Goal: Task Accomplishment & Management: Manage account settings

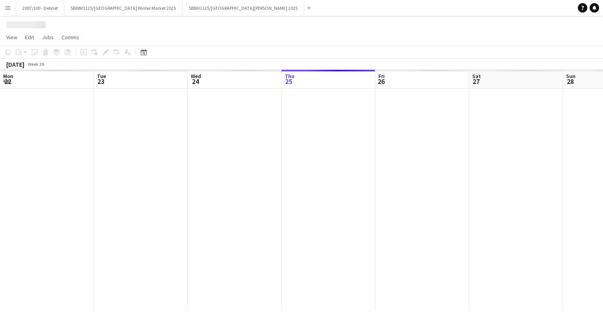
scroll to position [0, 188]
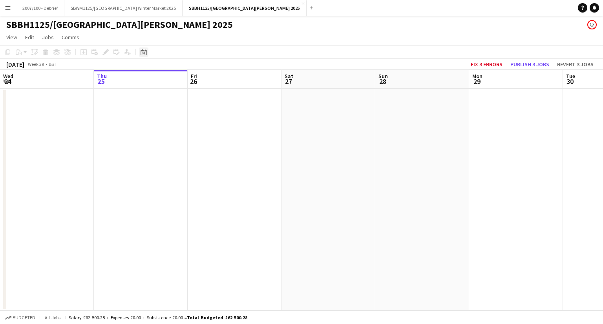
click at [145, 51] on icon at bounding box center [144, 52] width 6 height 6
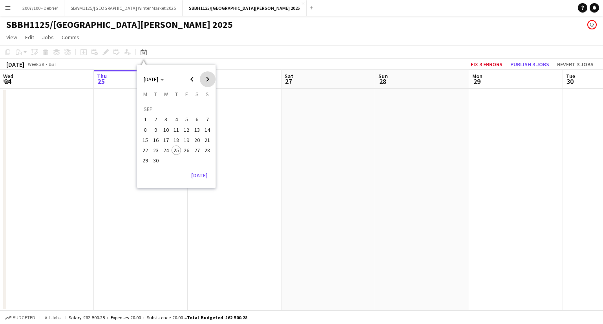
click at [206, 77] on span "Next month" at bounding box center [208, 79] width 16 height 16
click at [148, 118] on span "3" at bounding box center [145, 121] width 9 height 9
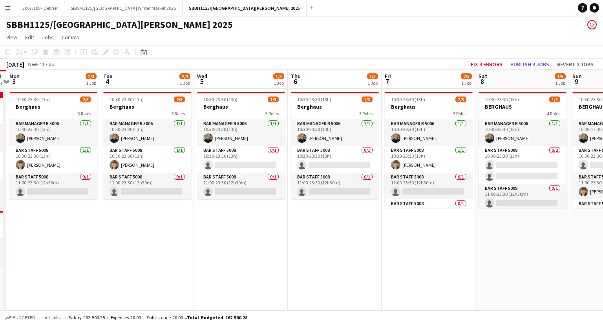
drag, startPoint x: 352, startPoint y: 223, endPoint x: 156, endPoint y: 219, distance: 195.7
click at [158, 228] on app-calendar-viewport "Thu 30 4/4 1 Job Fri 31 3/3 1 Job Sat 1 3/3 1 Job Sun 2 7/7 2 Jobs Mon 3 2/3 1 …" at bounding box center [301, 190] width 603 height 241
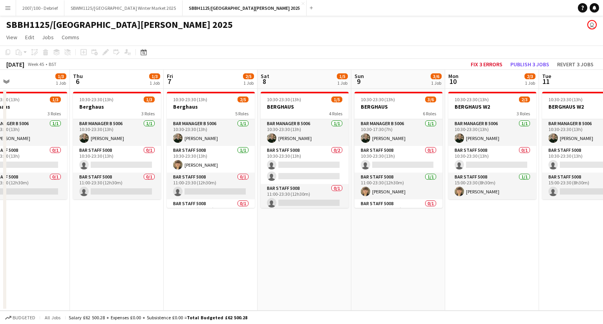
scroll to position [0, 212]
drag, startPoint x: 366, startPoint y: 240, endPoint x: 149, endPoint y: 253, distance: 217.2
click at [149, 253] on app-calendar-viewport "Mon 3 2/3 1 Job Tue 4 2/3 1 Job Wed 5 1/3 1 Job Thu 6 1/3 1 Job Fri 7 2/5 1 Job…" at bounding box center [301, 190] width 603 height 241
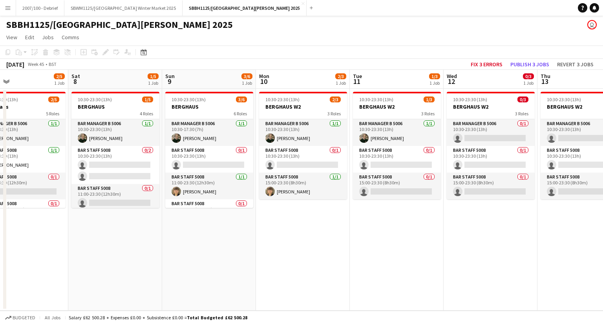
scroll to position [0, 233]
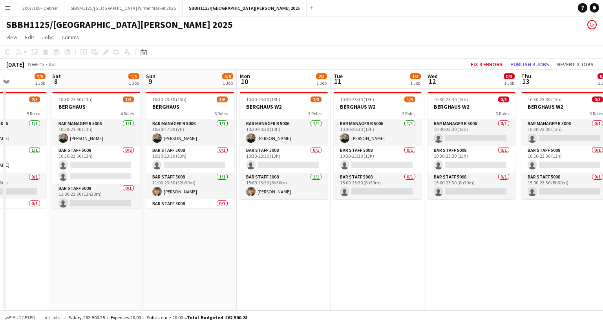
drag, startPoint x: 528, startPoint y: 228, endPoint x: 321, endPoint y: 225, distance: 206.7
click at [321, 225] on app-calendar-viewport "Wed 5 1/3 1 Job Thu 6 1/3 1 Job Fri 7 2/5 1 Job Sat 8 1/5 1 Job Sun 9 3/6 1 Job…" at bounding box center [301, 190] width 603 height 241
click at [277, 172] on app-card-role "Bar Staff 5008 0/1 10:30-23:30 (13h) single-neutral-actions" at bounding box center [284, 159] width 88 height 27
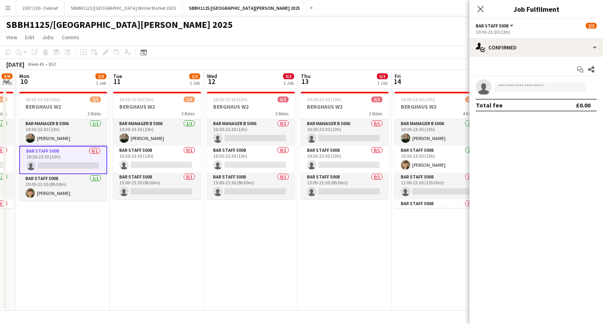
drag, startPoint x: 426, startPoint y: 238, endPoint x: 211, endPoint y: 236, distance: 215.3
click at [202, 247] on app-calendar-viewport "Fri 7 2/5 1 Job Sat 8 1/5 1 Job Sun 9 3/6 1 Job Mon 10 2/3 1 Job Tue 11 1/3 1 J…" at bounding box center [301, 190] width 603 height 241
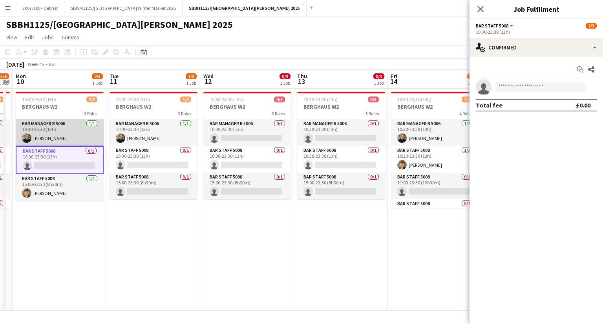
click at [44, 129] on app-card-role "Bar Manager B 5006 [DATE] 10:30-23:30 (13h) [PERSON_NAME]" at bounding box center [60, 132] width 88 height 27
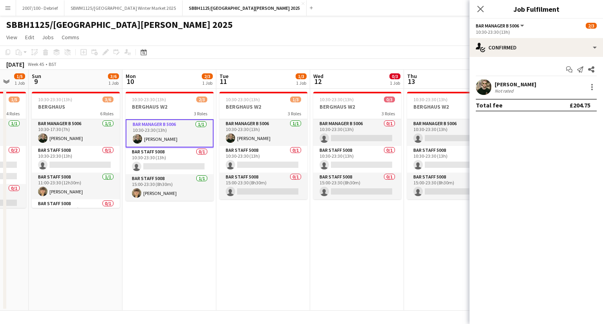
scroll to position [0, 170]
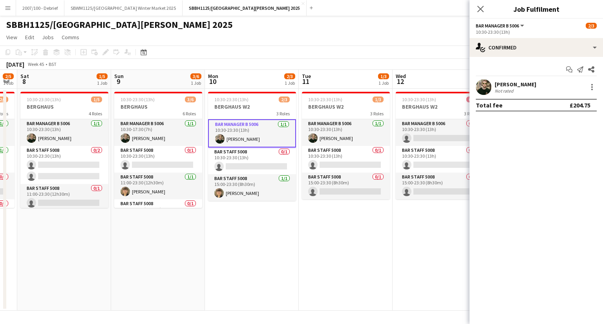
drag, startPoint x: 176, startPoint y: 258, endPoint x: 368, endPoint y: 231, distance: 194.3
click at [368, 231] on app-calendar-viewport "Thu 6 1/3 1 Job Fri 7 2/5 1 Job Sat 8 1/5 1 Job Sun 9 3/6 1 Job Mon 10 2/3 1 Jo…" at bounding box center [301, 190] width 603 height 241
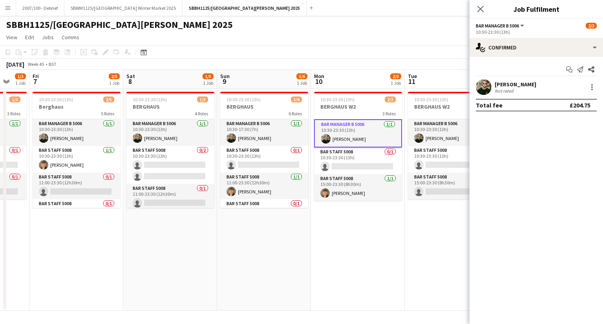
drag, startPoint x: 194, startPoint y: 249, endPoint x: 395, endPoint y: 229, distance: 202.1
click at [395, 229] on app-calendar-viewport "Wed 5 1/3 1 Job Thu 6 1/3 1 Job Fri 7 2/5 1 Job Sat 8 1/5 1 Job Sun 9 3/6 1 Job…" at bounding box center [301, 190] width 603 height 241
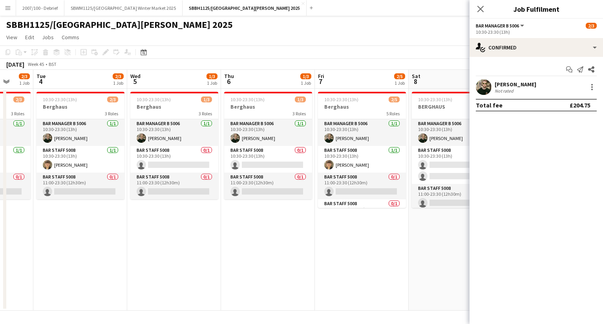
drag, startPoint x: 169, startPoint y: 262, endPoint x: 216, endPoint y: 241, distance: 51.9
click at [359, 240] on app-calendar-viewport "Sat 1 3/3 1 Job Sun 2 7/7 2 Jobs Mon 3 2/3 1 Job Tue 4 2/3 1 Job Wed 5 1/3 1 Jo…" at bounding box center [301, 190] width 603 height 241
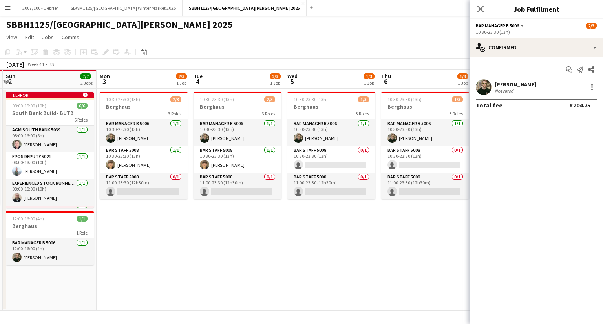
drag, startPoint x: 180, startPoint y: 249, endPoint x: 212, endPoint y: 232, distance: 36.5
click at [322, 224] on app-calendar-viewport "Fri 31 3/3 1 Job Sat 1 3/3 1 Job Sun 2 7/7 2 Jobs Mon 3 2/3 1 Job Tue 4 2/3 1 J…" at bounding box center [301, 190] width 603 height 241
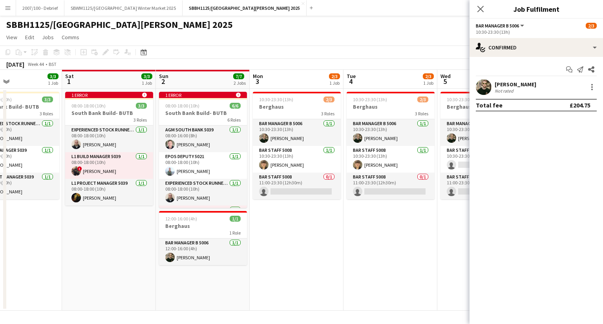
scroll to position [0, 219]
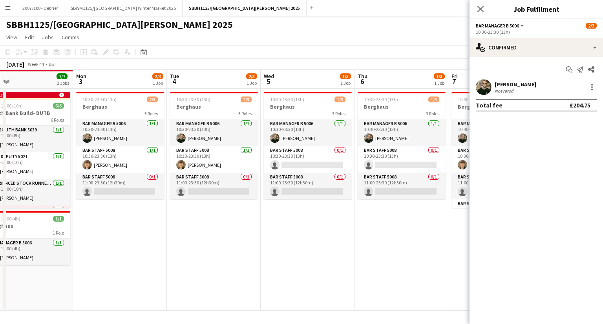
drag, startPoint x: 152, startPoint y: 246, endPoint x: 141, endPoint y: 240, distance: 12.7
click at [130, 240] on app-calendar-viewport "Thu 30 4/4 1 Job Fri 31 3/3 1 Job Sat 1 3/3 1 Job Sun 2 7/7 2 Jobs Mon 3 2/3 1 …" at bounding box center [301, 190] width 603 height 241
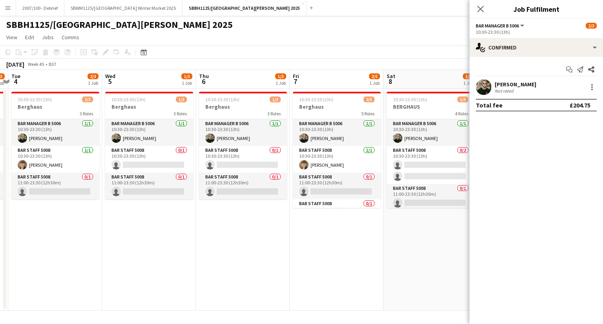
drag, startPoint x: 346, startPoint y: 229, endPoint x: 187, endPoint y: 239, distance: 159.1
click at [186, 240] on app-calendar-viewport "Sat 1 3/3 1 Job Sun 2 7/7 2 Jobs Mon 3 2/3 1 Job Tue 4 2/3 1 Job Wed 5 1/3 1 Jo…" at bounding box center [301, 190] width 603 height 241
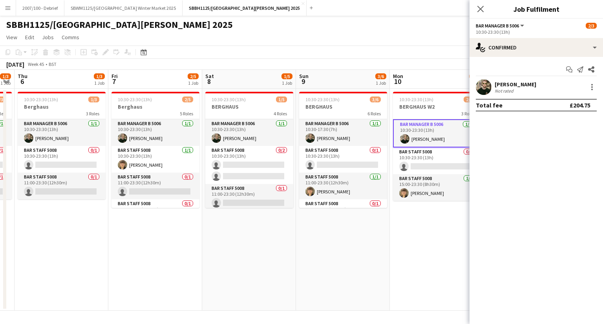
drag, startPoint x: 362, startPoint y: 226, endPoint x: 260, endPoint y: 241, distance: 102.8
click at [181, 249] on app-calendar-viewport "Mon 3 2/3 1 Job Tue 4 2/3 1 Job Wed 5 1/3 1 Job Thu 6 1/3 1 Job Fri 7 2/5 1 Job…" at bounding box center [301, 190] width 603 height 241
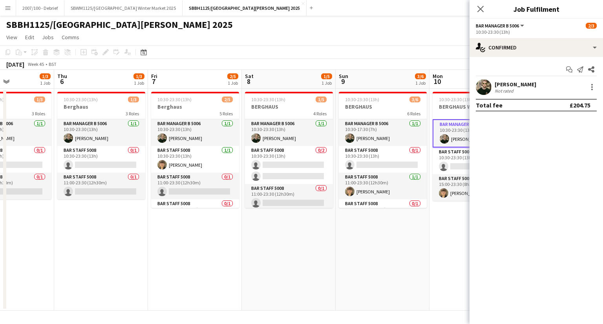
drag, startPoint x: 376, startPoint y: 229, endPoint x: 229, endPoint y: 233, distance: 147.4
click at [228, 233] on app-calendar-viewport "Mon 3 2/3 1 Job Tue 4 2/3 1 Job Wed 5 1/3 1 Job Thu 6 1/3 1 Job Fri 7 2/5 1 Job…" at bounding box center [301, 190] width 603 height 241
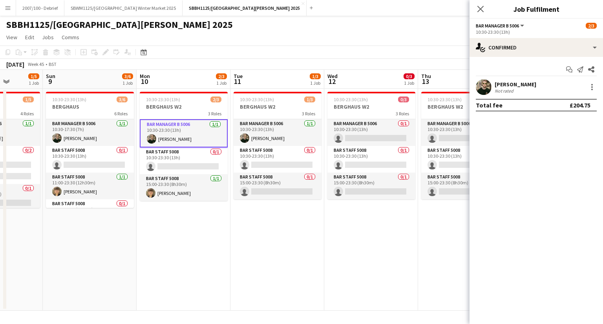
scroll to position [0, 361]
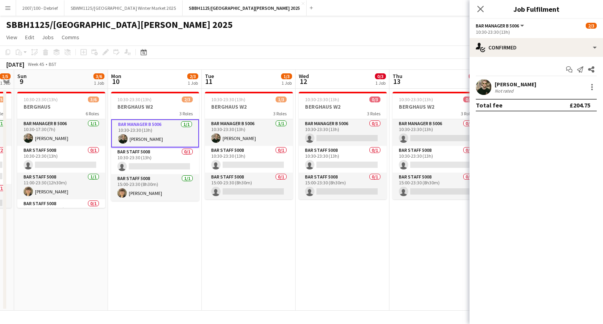
drag, startPoint x: 305, startPoint y: 221, endPoint x: 172, endPoint y: 234, distance: 133.8
click at [171, 235] on app-calendar-viewport "Wed 5 1/3 1 Job Thu 6 1/3 1 Job Fri 7 2/5 1 Job Sat 8 1/5 1 Job Sun 9 3/6 1 Job…" at bounding box center [301, 190] width 603 height 241
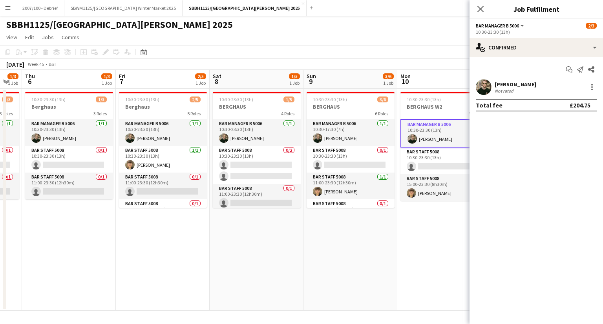
drag, startPoint x: 92, startPoint y: 250, endPoint x: 274, endPoint y: 238, distance: 182.3
click at [383, 233] on app-calendar-viewport "Tue 4 2/3 1 Job Wed 5 1/3 1 Job Thu 6 1/3 1 Job Fri 7 2/5 1 Job Sat 8 1/5 1 Job…" at bounding box center [301, 190] width 603 height 241
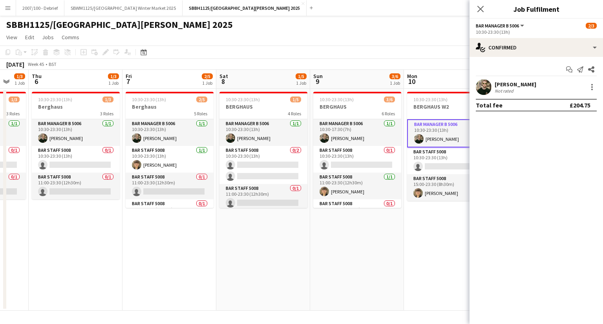
drag, startPoint x: 41, startPoint y: 251, endPoint x: 269, endPoint y: 239, distance: 228.6
click at [275, 240] on app-calendar-viewport "Tue 4 2/3 1 Job Wed 5 1/3 1 Job Thu 6 1/3 1 Job Fri 7 2/5 1 Job Sat 8 1/5 1 Job…" at bounding box center [301, 190] width 603 height 241
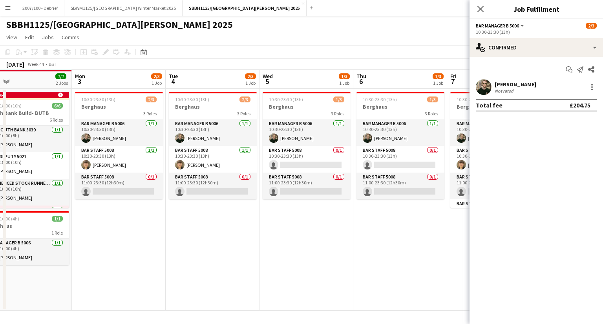
drag, startPoint x: 149, startPoint y: 250, endPoint x: 256, endPoint y: 232, distance: 108.4
click at [275, 235] on app-calendar-viewport "Fri 31 3/3 1 Job Sat 1 3/3 1 Job Sun 2 7/7 2 Jobs Mon 3 2/3 1 Job Tue 4 2/3 1 J…" at bounding box center [301, 190] width 603 height 241
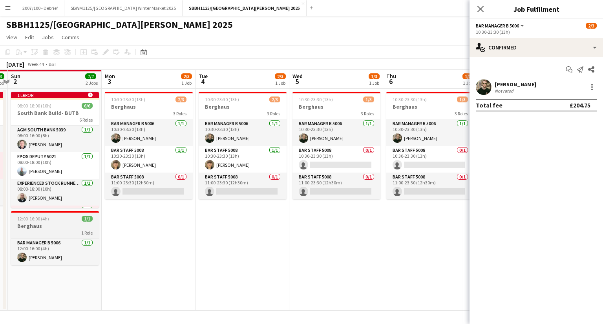
drag, startPoint x: 96, startPoint y: 236, endPoint x: 45, endPoint y: 214, distance: 55.4
click at [29, 222] on app-calendar-viewport "Wed 29 4/4 1 Job Thu 30 4/4 1 Job Fri 31 3/3 1 Job Sat 1 3/3 1 Job Sun 2 7/7 2 …" at bounding box center [301, 190] width 603 height 241
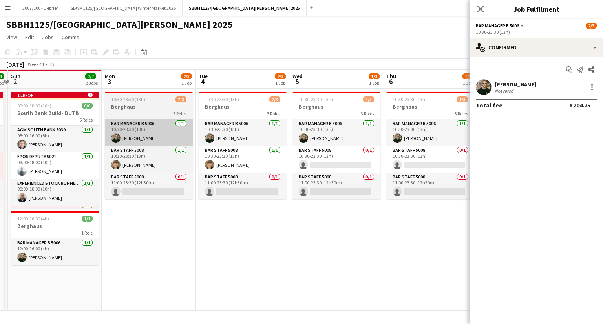
scroll to position [0, 367]
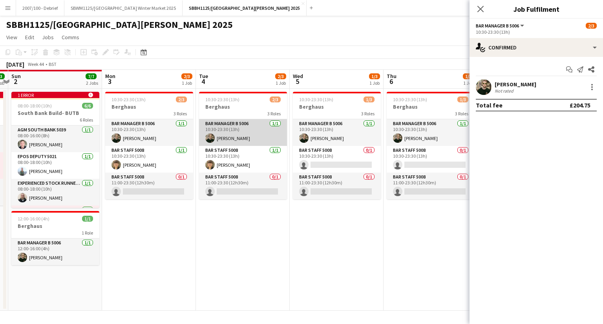
click at [227, 124] on app-card-role "Bar Manager B 5006 [DATE] 10:30-23:30 (13h) [PERSON_NAME]" at bounding box center [243, 132] width 88 height 27
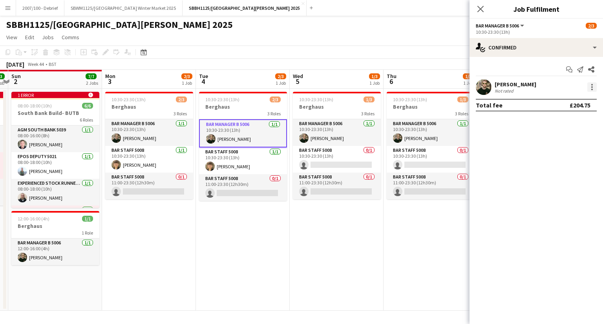
click at [590, 84] on div at bounding box center [592, 86] width 9 height 9
click at [561, 174] on span "Remove" at bounding box center [554, 177] width 24 height 7
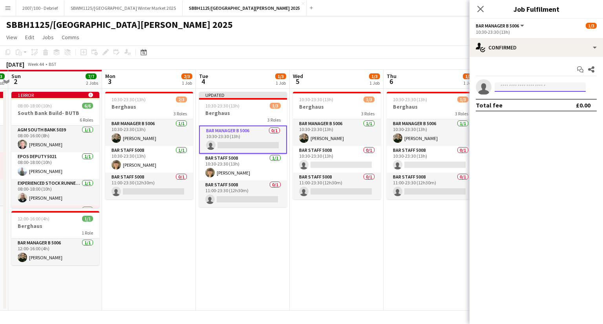
click at [517, 86] on input at bounding box center [540, 86] width 91 height 9
type input "*"
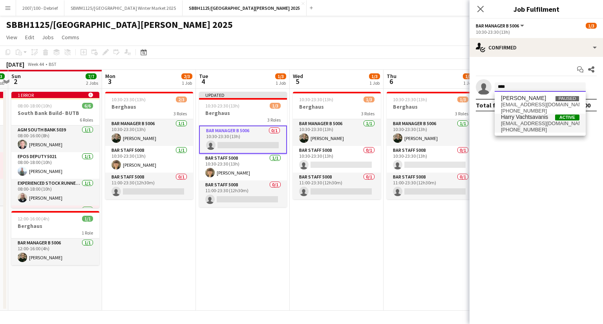
type input "****"
click at [539, 129] on span "[PHONE_NUMBER]" at bounding box center [540, 130] width 79 height 6
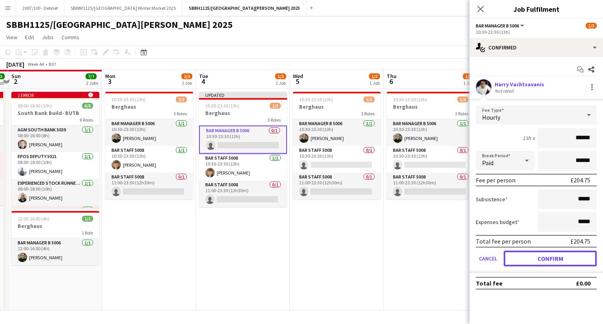
click at [547, 258] on button "Confirm" at bounding box center [550, 259] width 93 height 16
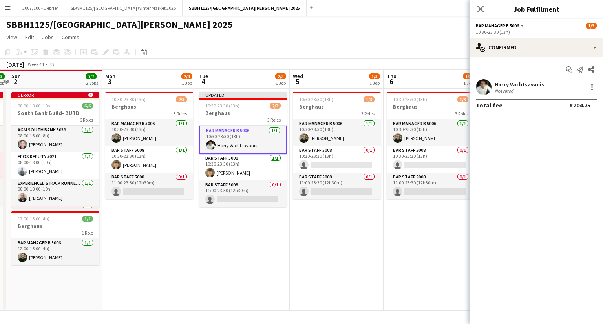
click at [349, 256] on app-date-cell "10:30-23:30 (13h) 1/3 Berghaus 3 Roles Bar Manager B 5006 [DATE] 10:30-23:30 (1…" at bounding box center [337, 200] width 94 height 222
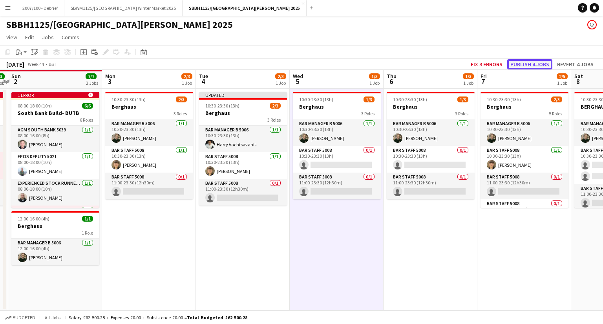
click at [537, 63] on button "Publish 4 jobs" at bounding box center [530, 64] width 45 height 10
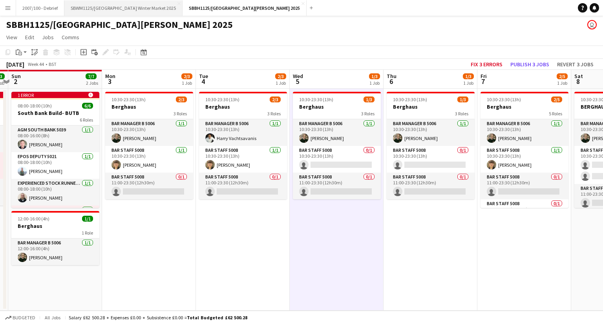
click at [133, 8] on button "SBWM1125/[GEOGRAPHIC_DATA] Winter Market 2025 Close" at bounding box center [123, 7] width 118 height 15
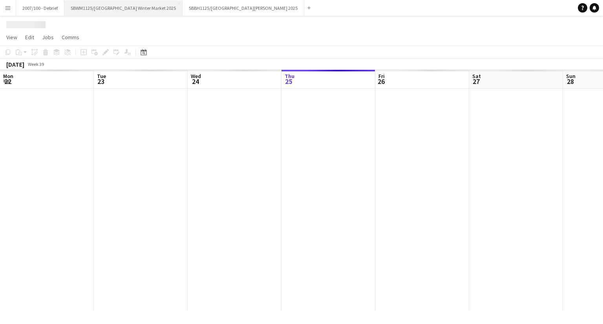
scroll to position [0, 188]
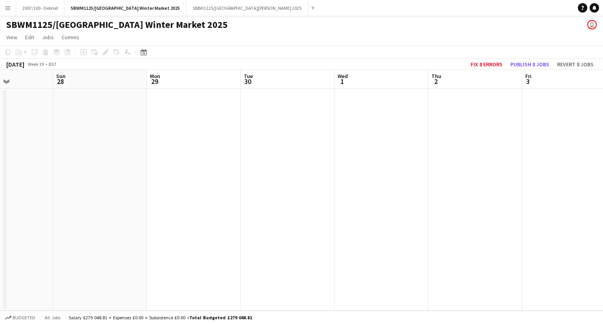
drag, startPoint x: 354, startPoint y: 135, endPoint x: 422, endPoint y: 183, distance: 83.6
click at [0, 158] on app-calendar-viewport "Wed 24 Thu 25 Fri 26 Sat 27 Sun 28 Mon 29 Tue 30 Wed 1 Thu 2 Fri 3 Sat 4 Sun 5" at bounding box center [301, 190] width 603 height 241
drag, startPoint x: 496, startPoint y: 205, endPoint x: 148, endPoint y: 213, distance: 347.7
click at [55, 213] on app-calendar-viewport "Thu 25 Fri 26 Sat 27 Sun 28 Mon 29 Tue 30 Wed 1 Thu 2 Fri 3 Sat 4 Sun 5 Mon 6" at bounding box center [301, 190] width 603 height 241
drag, startPoint x: 546, startPoint y: 190, endPoint x: 200, endPoint y: 188, distance: 346.5
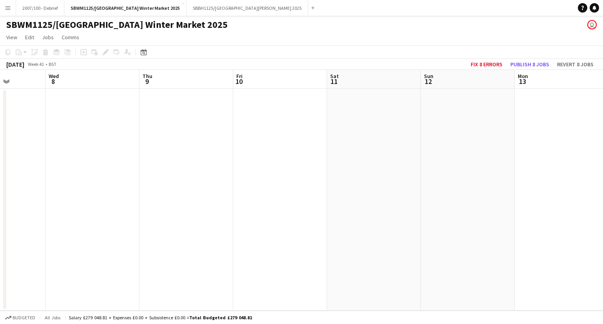
click at [189, 190] on app-calendar-viewport "Sat 4 Sun 5 Mon 6 Tue 7 Wed 8 Thu 9 Fri 10 Sat 11 Sun 12 Mon 13 Tue 14 Wed 15" at bounding box center [301, 190] width 603 height 241
drag, startPoint x: 505, startPoint y: 187, endPoint x: 138, endPoint y: 181, distance: 367.0
click at [138, 180] on app-calendar-viewport "Mon 6 Tue 7 Wed 8 Thu 9 Fri 10 Sat 11 Sun 12 Mon 13 Tue 14 Wed 15 Thu 16 Fri 17" at bounding box center [301, 190] width 603 height 241
drag, startPoint x: 470, startPoint y: 173, endPoint x: 145, endPoint y: 178, distance: 325.3
click at [145, 178] on app-calendar-viewport "Wed 8 Thu 9 Fri 10 Sat 11 Sun 12 Mon 13 Tue 14 Wed 15 Thu 16 Fri 17 Sat 18 Sun …" at bounding box center [301, 190] width 603 height 241
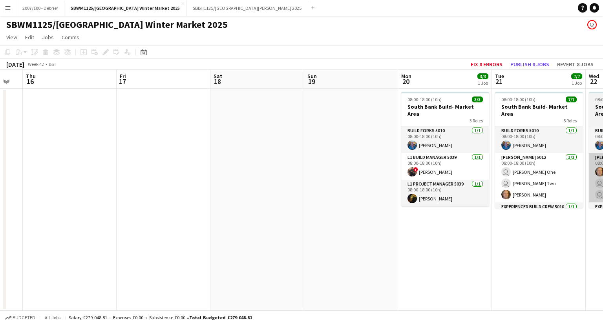
drag, startPoint x: 244, startPoint y: 159, endPoint x: 408, endPoint y: 169, distance: 164.9
click at [124, 169] on app-calendar-viewport "Sun 12 Mon 13 Tue 14 Wed 15 Thu 16 Fri 17 Sat 18 Sun 19 Mon 20 3/3 1 Job Tue 21…" at bounding box center [301, 190] width 603 height 241
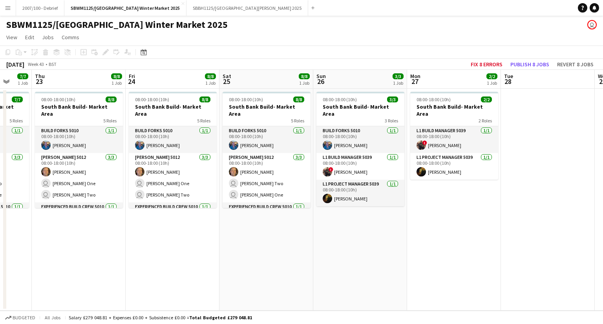
drag, startPoint x: 445, startPoint y: 172, endPoint x: 2, endPoint y: 206, distance: 445.2
click at [2, 206] on app-calendar-viewport "Sun 19 Mon 20 3/3 1 Job Tue 21 7/7 1 Job Wed 22 7/7 1 Job Thu 23 8/8 1 Job Fri …" at bounding box center [301, 190] width 603 height 241
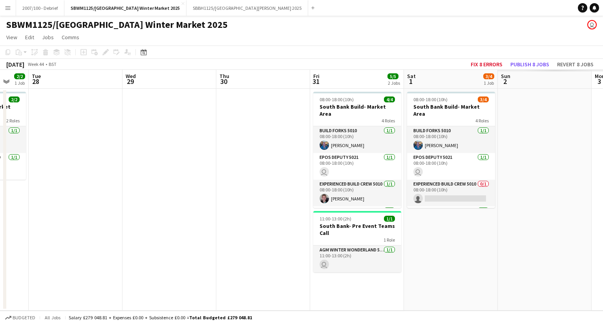
drag, startPoint x: 381, startPoint y: 199, endPoint x: 285, endPoint y: 220, distance: 99.0
click at [2, 232] on app-calendar-viewport "Fri 24 8/8 1 Job Sat 25 8/8 1 Job Sun 26 3/3 1 Job Mon 27 2/2 1 Job Tue 28 Wed …" at bounding box center [301, 190] width 603 height 241
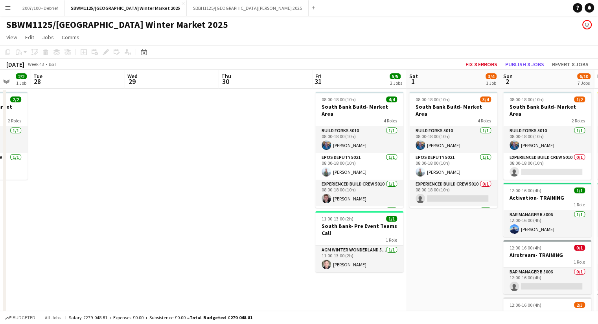
scroll to position [0, 361]
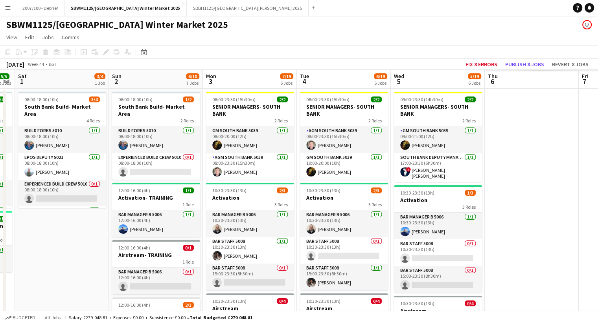
drag, startPoint x: 381, startPoint y: 214, endPoint x: 0, endPoint y: 239, distance: 381.5
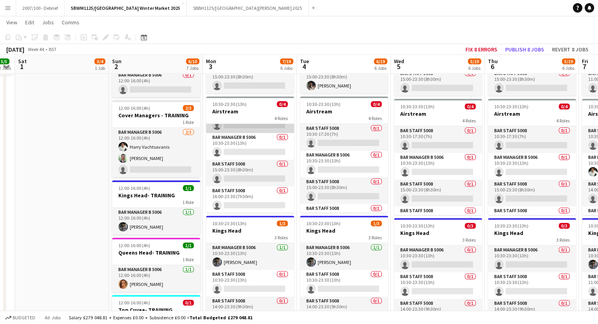
scroll to position [0, 0]
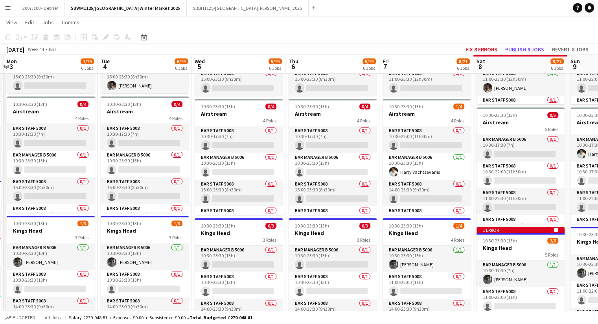
drag, startPoint x: 372, startPoint y: 110, endPoint x: 175, endPoint y: 116, distance: 197.3
click at [175, 116] on app-calendar-viewport "Fri 31 5/5 2 Jobs Sat 1 3/4 1 Job Sun 2 6/10 7 Jobs Mon 3 7/19 6 Jobs Tue 4 6/1…" at bounding box center [299, 215] width 598 height 762
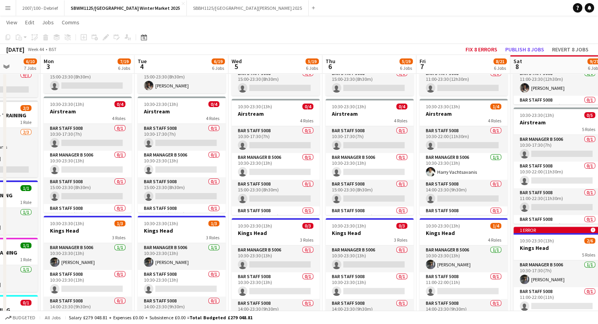
scroll to position [0, 227]
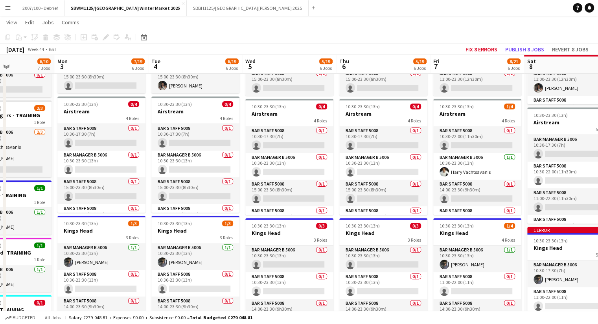
drag, startPoint x: 176, startPoint y: 114, endPoint x: 227, endPoint y: 110, distance: 50.8
click at [227, 110] on app-calendar-viewport "Fri 31 5/5 2 Jobs Sat 1 3/4 1 Job Sun 2 6/10 7 Jobs Mon 3 7/19 6 Jobs Tue 4 6/1…" at bounding box center [299, 215] width 598 height 762
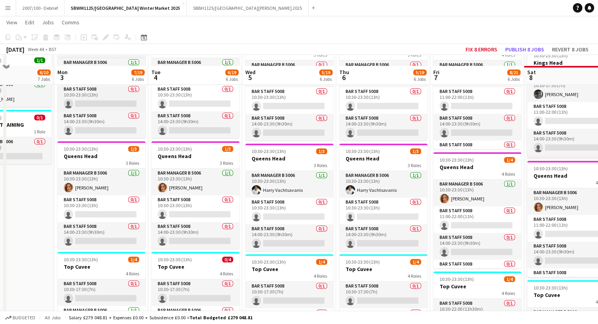
scroll to position [393, 0]
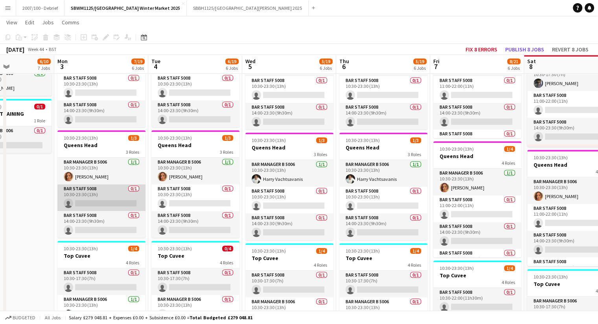
click at [106, 197] on app-card-role "Bar Staff 5008 0/1 10:30-23:30 (13h) single-neutral-actions" at bounding box center [101, 198] width 88 height 27
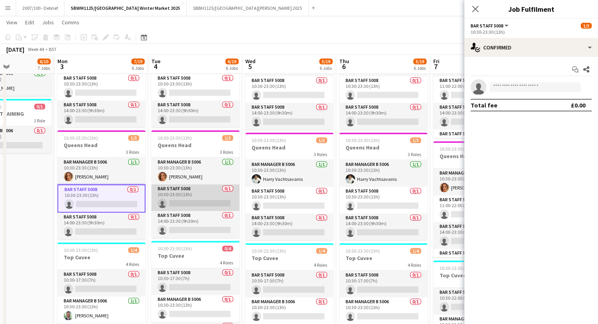
click at [167, 197] on app-card-role "Bar Staff 5008 0/1 10:30-23:30 (13h) single-neutral-actions" at bounding box center [195, 198] width 88 height 27
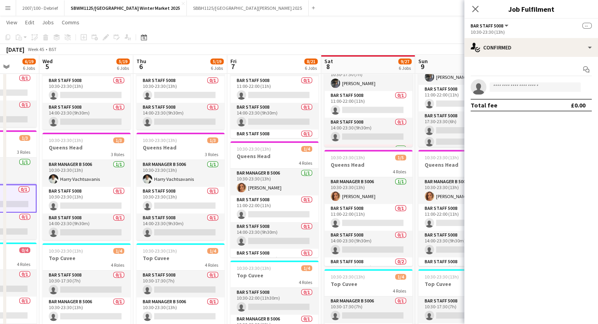
scroll to position [0, 253]
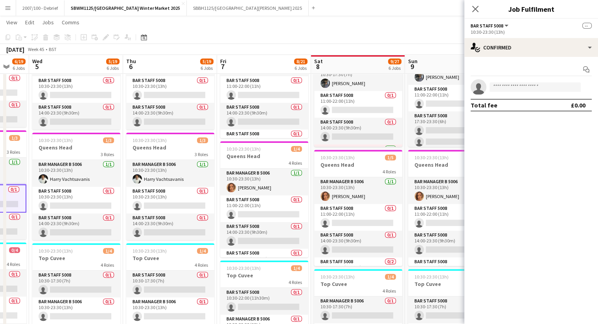
drag, startPoint x: 352, startPoint y: 138, endPoint x: 139, endPoint y: 151, distance: 213.3
click at [139, 151] on app-calendar-viewport "Sun 2 6/10 7 Jobs Mon 3 7/19 6 Jobs Tue 4 6/19 6 Jobs Wed 5 5/19 6 Jobs Thu 6 5…" at bounding box center [299, 19] width 598 height 762
click at [236, 197] on app-card-role "Bar Staff 5008 0/1 11:00-22:00 (11h) single-neutral-actions" at bounding box center [264, 209] width 88 height 27
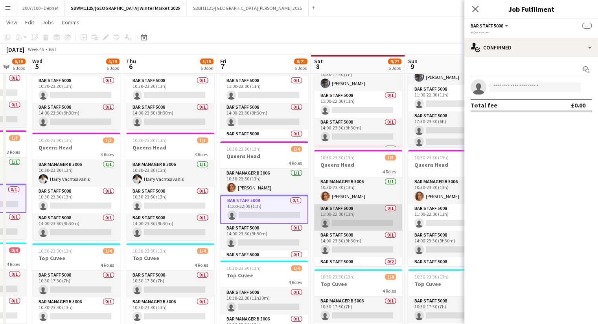
click at [348, 211] on app-card-role "Bar Staff 5008 0/1 11:00-22:00 (11h) single-neutral-actions" at bounding box center [358, 217] width 88 height 27
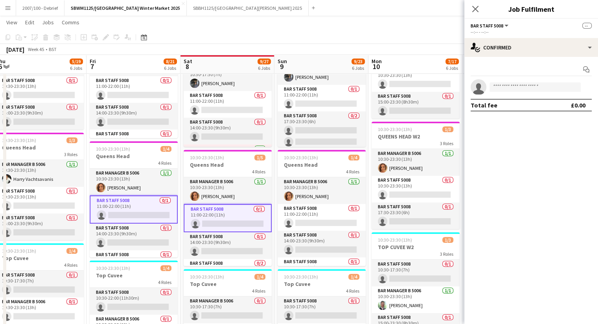
scroll to position [0, 297]
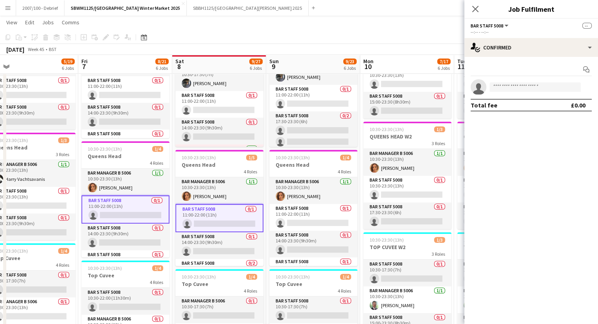
drag, startPoint x: 360, startPoint y: 156, endPoint x: 221, endPoint y: 171, distance: 139.5
click at [221, 171] on app-calendar-viewport "Mon 3 7/19 6 Jobs Tue 4 6/19 6 Jobs Wed 5 5/19 6 Jobs Thu 6 5/19 6 Jobs Fri 7 8…" at bounding box center [299, 19] width 598 height 762
click at [292, 216] on app-card-role "Bar Staff 5008 0/1 11:00-22:00 (11h) single-neutral-actions" at bounding box center [313, 217] width 88 height 27
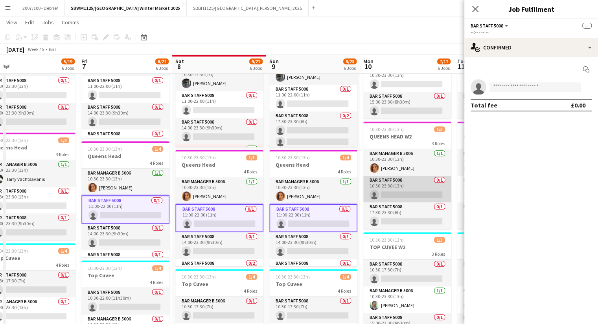
click at [387, 190] on app-card-role "Bar Staff 5008 0/1 10:30-23:30 (13h) single-neutral-actions" at bounding box center [407, 189] width 88 height 27
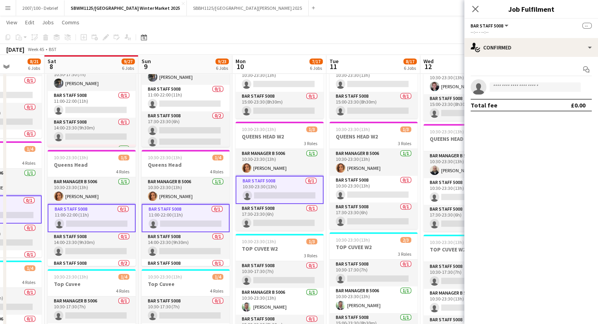
scroll to position [0, 272]
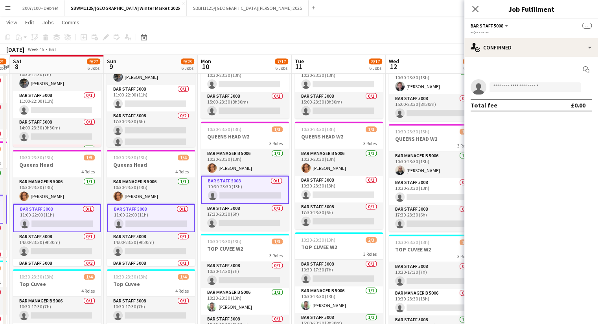
drag, startPoint x: 380, startPoint y: 126, endPoint x: 218, endPoint y: 148, distance: 163.8
click at [218, 148] on app-calendar-viewport "Wed 5 5/19 6 Jobs Thu 6 5/19 6 Jobs Fri 7 8/21 6 Jobs Sat 8 9/27 6 Jobs Sun 9 9…" at bounding box center [299, 19] width 598 height 762
click at [340, 210] on app-card-role "Bar Staff 5008 0/1 17:30-23:30 (6h) single-neutral-actions" at bounding box center [339, 216] width 88 height 27
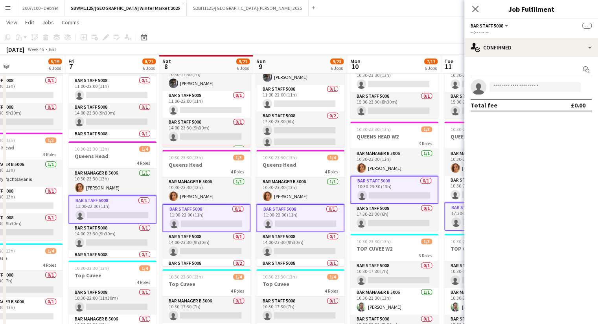
scroll to position [0, 204]
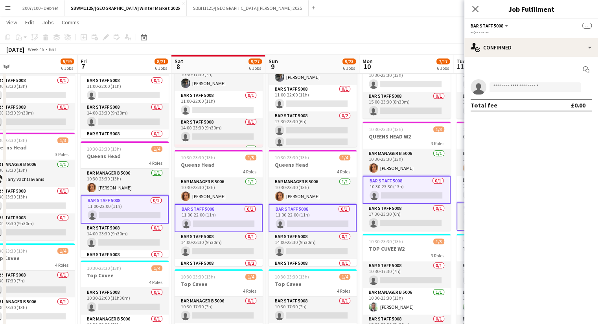
drag, startPoint x: 227, startPoint y: 128, endPoint x: 389, endPoint y: 133, distance: 161.6
click at [389, 133] on app-calendar-viewport "Tue 4 6/19 6 Jobs Wed 5 5/19 6 Jobs Thu 6 5/19 6 Jobs Fri 7 8/21 6 Jobs Sat 8 9…" at bounding box center [299, 19] width 598 height 762
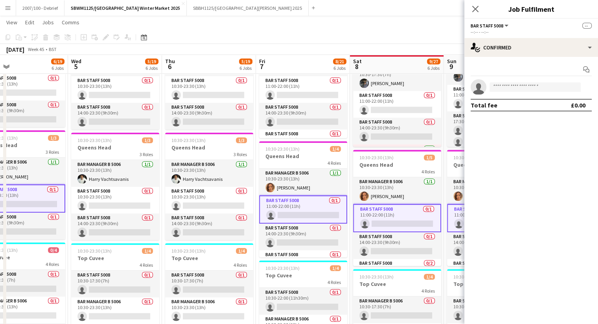
scroll to position [0, 176]
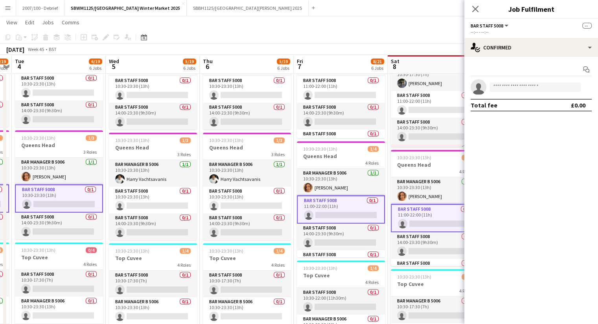
drag, startPoint x: 136, startPoint y: 143, endPoint x: 352, endPoint y: 139, distance: 216.5
click at [352, 139] on app-calendar-viewport "Sun 2 6/10 7 Jobs Mon 3 7/19 6 Jobs Tue 4 6/19 6 Jobs Wed 5 5/19 6 Jobs Thu 6 5…" at bounding box center [299, 19] width 598 height 762
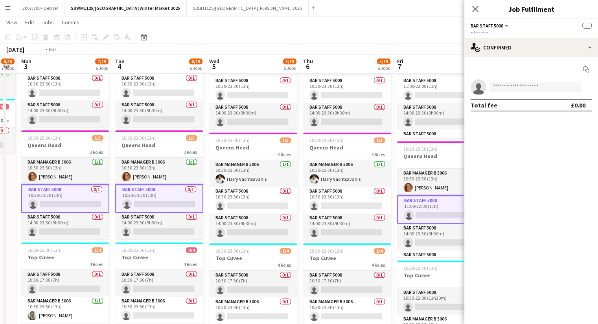
scroll to position [0, 300]
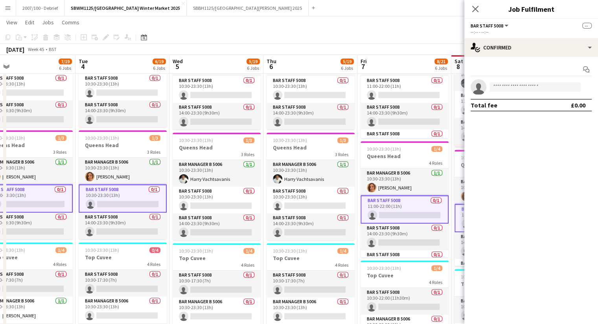
drag, startPoint x: 112, startPoint y: 145, endPoint x: 175, endPoint y: 138, distance: 64.1
click at [175, 138] on app-calendar-viewport "Fri 31 5/5 2 Jobs Sat 1 3/4 1 Job Sun 2 6/10 7 Jobs Mon 3 7/19 6 Jobs Tue 4 6/1…" at bounding box center [299, 19] width 598 height 762
click at [506, 88] on input at bounding box center [534, 86] width 91 height 9
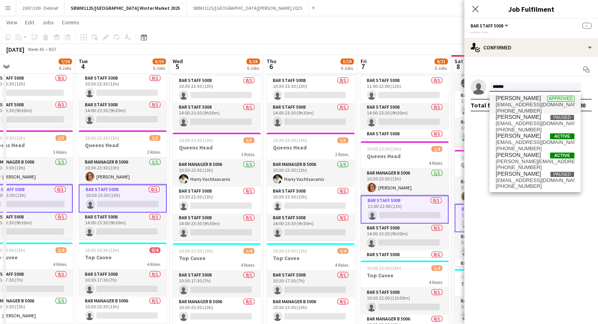
type input "******"
click at [515, 101] on span "[PERSON_NAME]" at bounding box center [517, 98] width 45 height 7
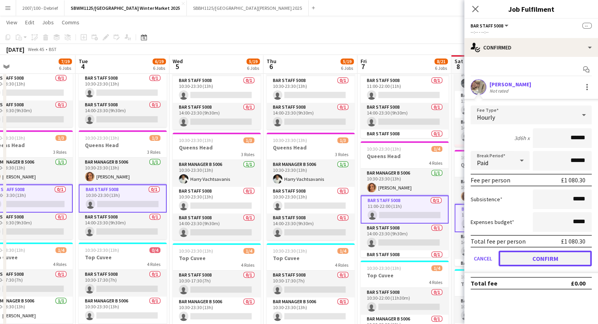
click at [541, 259] on button "Confirm" at bounding box center [544, 259] width 93 height 16
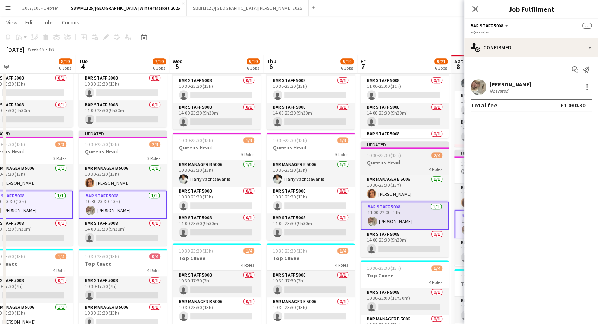
click at [392, 154] on span "10:30-23:30 (13h)" at bounding box center [384, 155] width 34 height 6
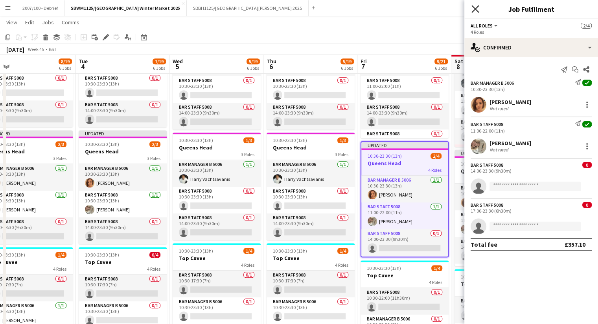
click at [476, 6] on icon "Close pop-in" at bounding box center [474, 8] width 7 height 7
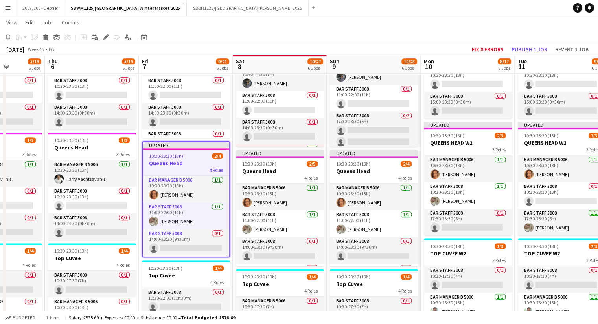
scroll to position [0, 332]
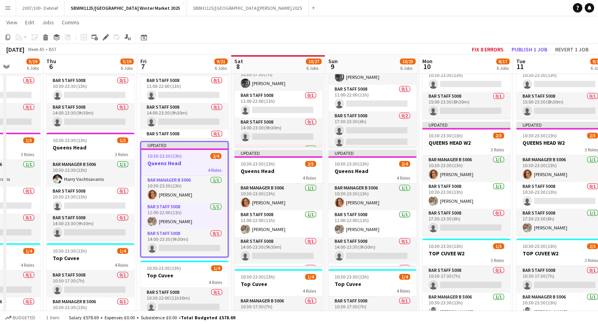
drag, startPoint x: 457, startPoint y: 173, endPoint x: 255, endPoint y: 183, distance: 201.8
click at [255, 183] on app-calendar-viewport "Sun 2 6/10 7 Jobs Mon 3 8/19 6 Jobs Tue 4 7/19 6 Jobs Wed 5 5/19 6 Jobs Thu 6 5…" at bounding box center [299, 19] width 598 height 762
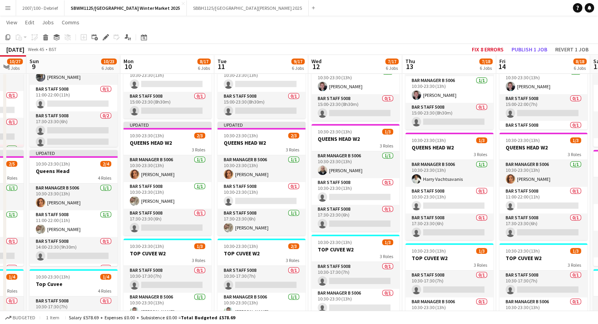
drag, startPoint x: 462, startPoint y: 143, endPoint x: 163, endPoint y: 179, distance: 300.7
click at [163, 179] on app-calendar-viewport "Thu 6 5/19 6 Jobs Fri 7 9/21 6 Jobs Sat 8 10/27 6 Jobs Sun 9 10/23 6 Jobs Mon 1…" at bounding box center [299, 19] width 598 height 762
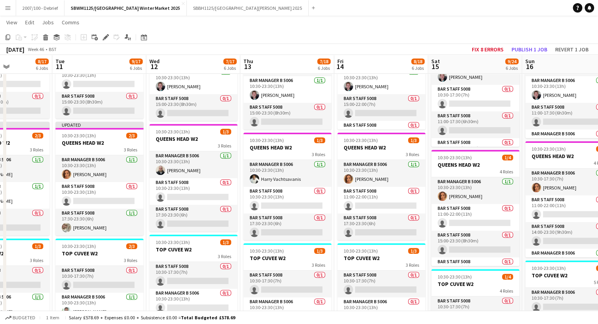
scroll to position [0, 277]
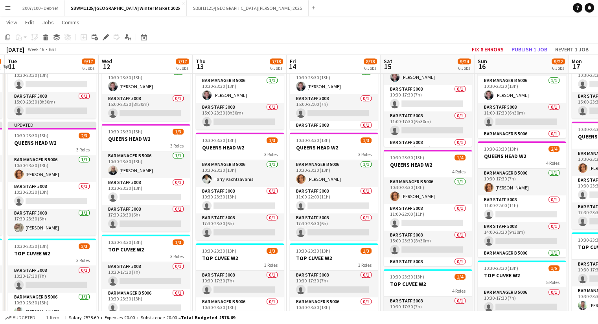
drag, startPoint x: 393, startPoint y: 136, endPoint x: 237, endPoint y: 148, distance: 156.4
click at [237, 148] on app-calendar-viewport "Sat 8 10/27 6 Jobs Sun 9 10/23 6 Jobs Mon 10 8/17 6 Jobs Tue 11 9/17 6 Jobs Wed…" at bounding box center [299, 19] width 598 height 762
click at [324, 207] on app-card-role "Bar Staff 5008 0/1 11:00-22:00 (11h) single-neutral-actions" at bounding box center [334, 200] width 88 height 27
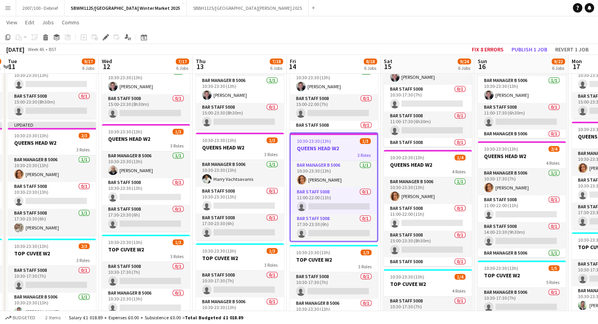
click at [326, 145] on h3 "QUEENS HEAD W2" at bounding box center [333, 148] width 86 height 7
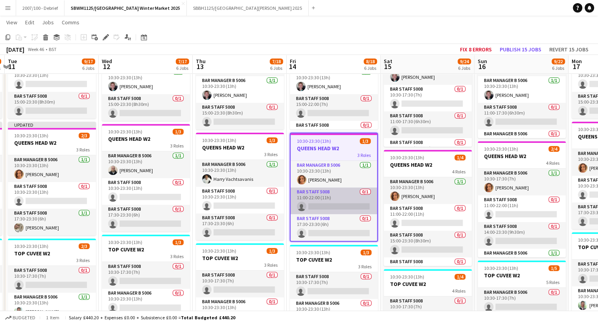
click at [335, 198] on app-card-role "Bar Staff 5008 0/1 11:00-22:00 (11h) single-neutral-actions" at bounding box center [333, 201] width 86 height 27
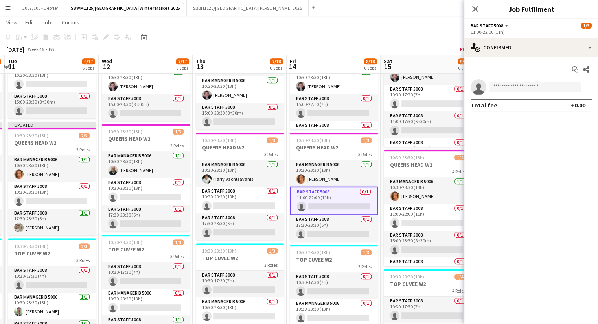
click at [369, 38] on app-toolbar "Copy Paste Paste Ctrl+V Paste with crew Ctrl+Shift+V Paste linked Job [GEOGRAPH…" at bounding box center [299, 37] width 598 height 13
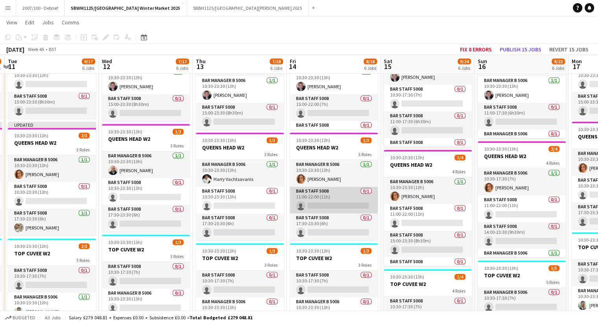
click at [333, 199] on app-card-role "Bar Staff 5008 0/1 11:00-22:00 (11h) single-neutral-actions" at bounding box center [334, 200] width 88 height 27
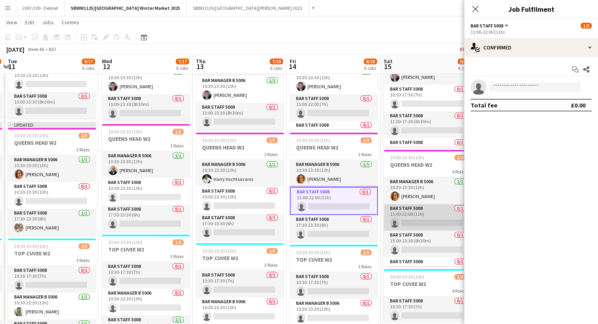
click at [397, 219] on app-card-role "Bar Staff 5008 0/1 11:00-22:00 (11h) single-neutral-actions" at bounding box center [427, 217] width 88 height 27
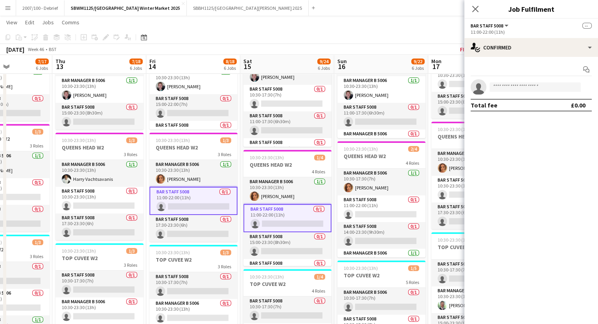
scroll to position [0, 354]
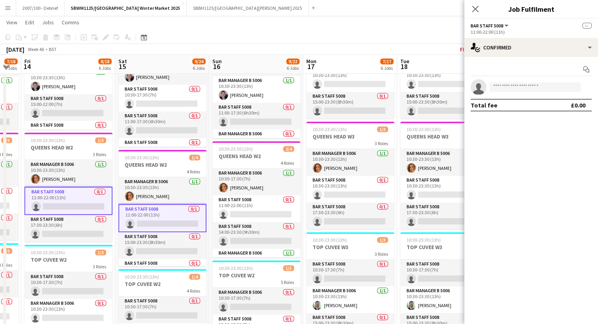
drag, startPoint x: 420, startPoint y: 161, endPoint x: 155, endPoint y: 185, distance: 266.3
click at [155, 185] on app-calendar-viewport "Mon 10 8/17 6 Jobs Tue 11 9/17 6 Jobs Wed 12 7/17 6 Jobs Thu 13 7/18 6 Jobs Fri…" at bounding box center [299, 19] width 598 height 762
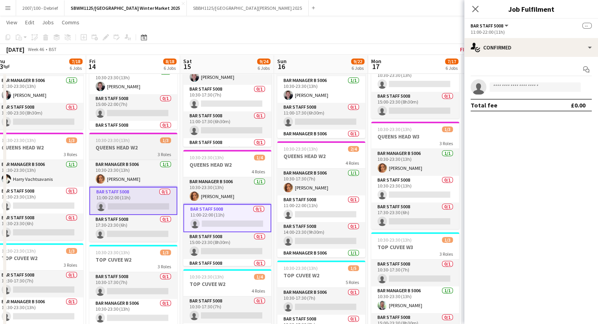
scroll to position [0, 273]
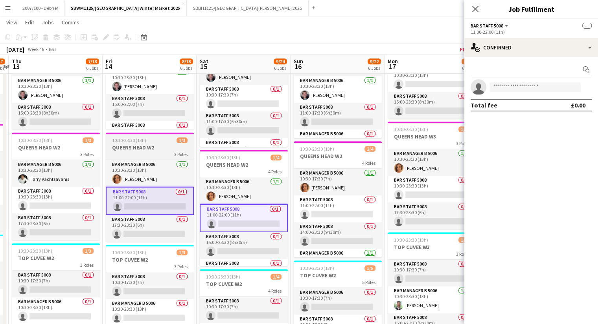
drag, startPoint x: 90, startPoint y: 146, endPoint x: 168, endPoint y: 144, distance: 78.2
click at [171, 140] on app-calendar-viewport "Mon 10 8/17 6 Jobs Tue 11 9/17 6 Jobs Wed 12 7/17 6 Jobs Thu 13 7/18 6 Jobs Fri…" at bounding box center [299, 19] width 598 height 762
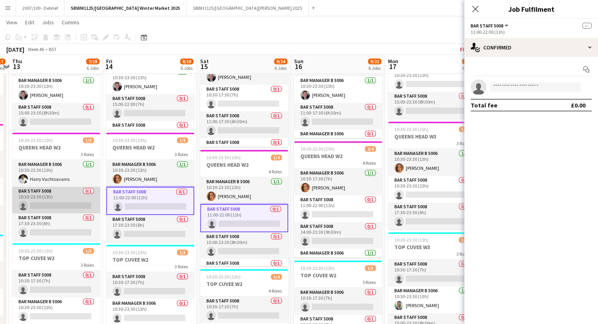
click at [45, 200] on app-card-role "Bar Staff 5008 0/1 10:30-23:30 (13h) single-neutral-actions" at bounding box center [56, 200] width 88 height 27
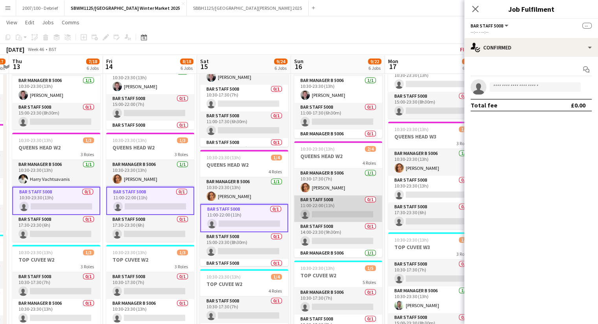
click at [317, 205] on app-card-role "Bar Staff 5008 0/1 11:00-22:00 (11h) single-neutral-actions" at bounding box center [338, 209] width 88 height 27
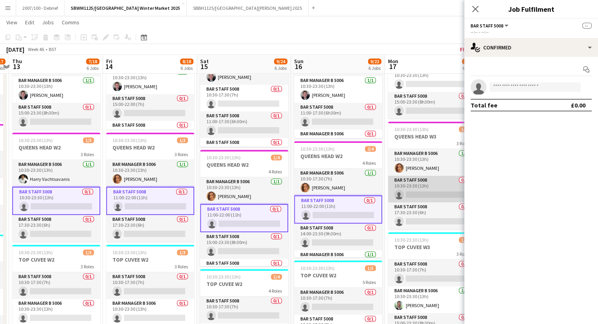
click at [431, 191] on app-card-role "Bar Staff 5008 0/1 10:30-23:30 (13h) single-neutral-actions" at bounding box center [432, 189] width 88 height 27
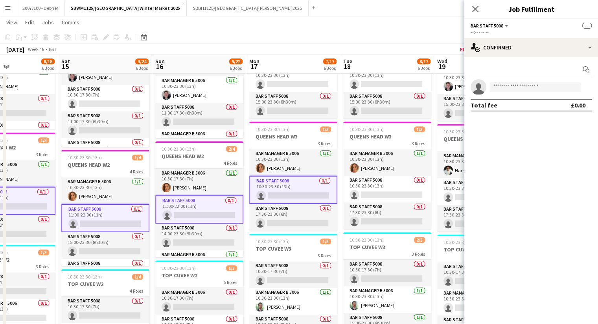
scroll to position [0, 252]
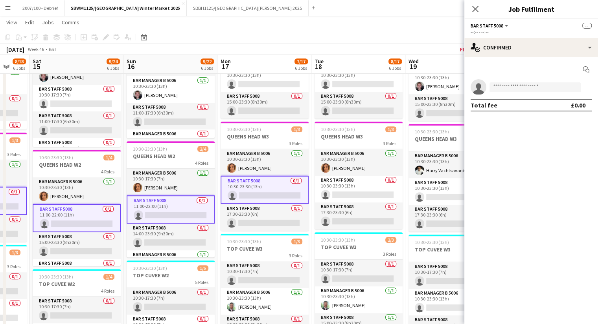
drag, startPoint x: 424, startPoint y: 135, endPoint x: 257, endPoint y: 162, distance: 169.6
click at [257, 162] on app-calendar-viewport "Wed 12 7/17 6 Jobs Thu 13 7/18 6 Jobs Fri 14 8/18 6 Jobs Sat 15 9/24 6 Jobs Sun…" at bounding box center [299, 19] width 598 height 762
click at [352, 215] on app-card-role "Bar Staff 5008 0/1 17:30-23:30 (6h) single-neutral-actions" at bounding box center [358, 216] width 88 height 27
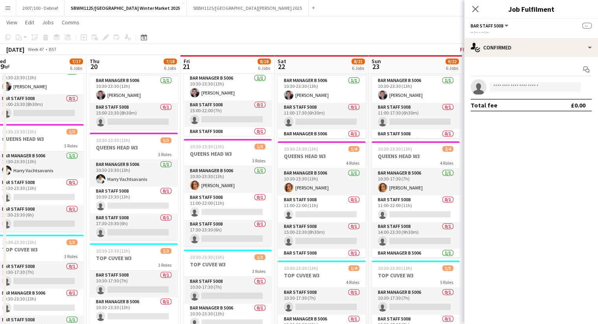
drag, startPoint x: 368, startPoint y: 129, endPoint x: 94, endPoint y: 159, distance: 275.9
click at [94, 159] on app-calendar-viewport "Sat 15 9/24 6 Jobs Sun 16 9/22 6 Jobs Mon 17 7/17 6 Jobs Tue 18 8/17 6 Jobs Wed…" at bounding box center [299, 19] width 598 height 762
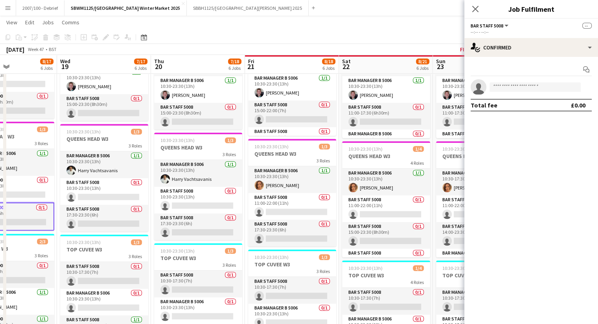
scroll to position [0, 330]
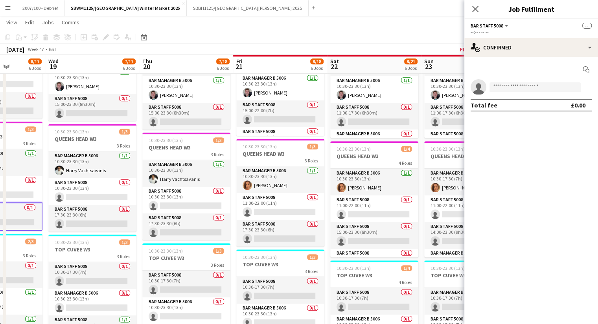
drag, startPoint x: 339, startPoint y: 143, endPoint x: 253, endPoint y: 148, distance: 85.8
click at [253, 148] on app-calendar-viewport "Sat 15 9/24 6 Jobs Sun 16 9/22 6 Jobs Mon 17 7/17 6 Jobs Tue 18 8/17 6 Jobs Wed…" at bounding box center [299, 19] width 598 height 762
drag, startPoint x: 284, startPoint y: 199, endPoint x: 327, endPoint y: 204, distance: 42.7
click at [284, 199] on app-card-role "Bar Staff 5008 0/1 11:00-22:00 (11h) single-neutral-actions" at bounding box center [280, 206] width 88 height 27
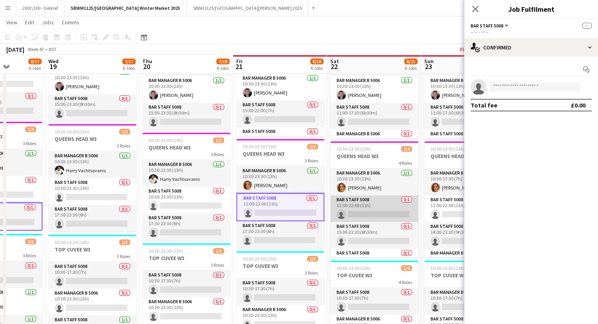
click at [345, 206] on app-card-role "Bar Staff 5008 0/1 11:00-22:00 (11h) single-neutral-actions" at bounding box center [374, 209] width 88 height 27
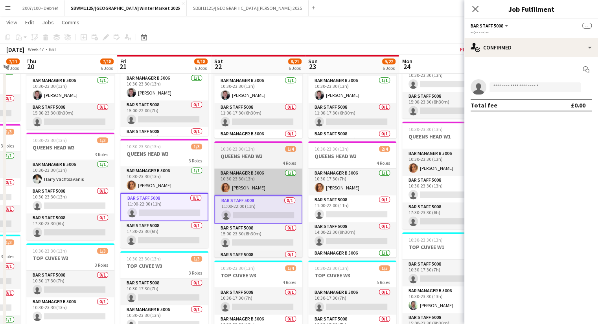
scroll to position [0, 340]
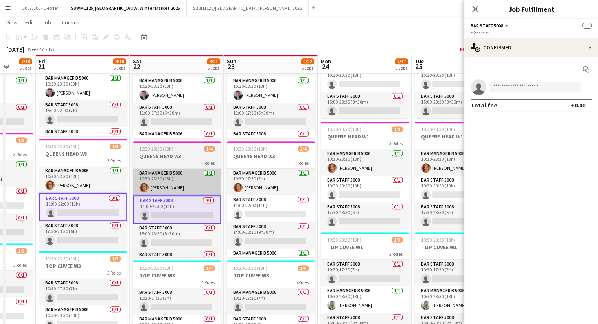
drag, startPoint x: 368, startPoint y: 147, endPoint x: 200, endPoint y: 181, distance: 172.5
click at [171, 167] on app-calendar-viewport "Mon 17 7/17 6 Jobs Tue 18 8/17 6 Jobs Wed 19 7/17 6 Jobs Thu 20 7/18 6 Jobs Fri…" at bounding box center [299, 19] width 598 height 762
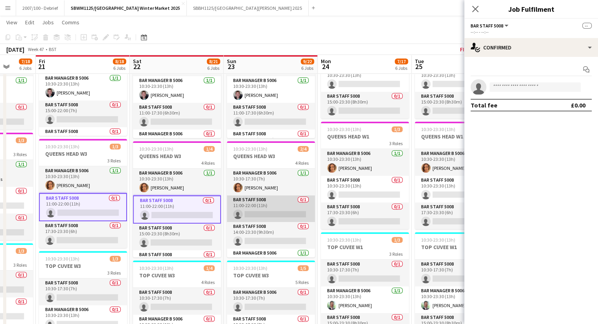
click at [269, 210] on app-card-role "Bar Staff 5008 0/1 11:00-22:00 (11h) single-neutral-actions" at bounding box center [271, 209] width 88 height 27
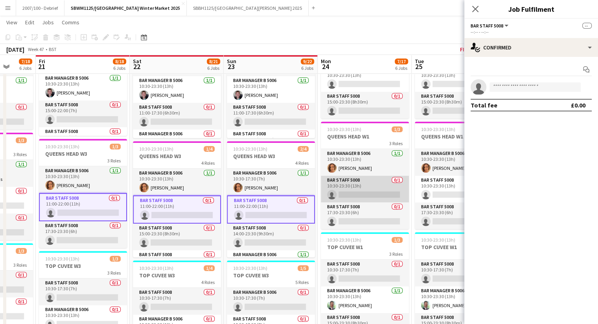
click at [341, 188] on app-card-role "Bar Staff 5008 0/1 10:30-23:30 (13h) single-neutral-actions" at bounding box center [365, 189] width 88 height 27
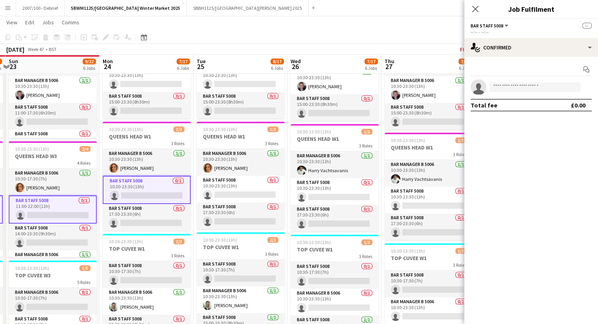
drag, startPoint x: 334, startPoint y: 139, endPoint x: 303, endPoint y: 155, distance: 35.0
click at [288, 145] on app-calendar-viewport "Wed 19 7/17 6 Jobs Thu 20 7/18 6 Jobs Fri 21 8/18 6 Jobs Sat 22 8/21 6 Jobs Sun…" at bounding box center [299, 19] width 598 height 762
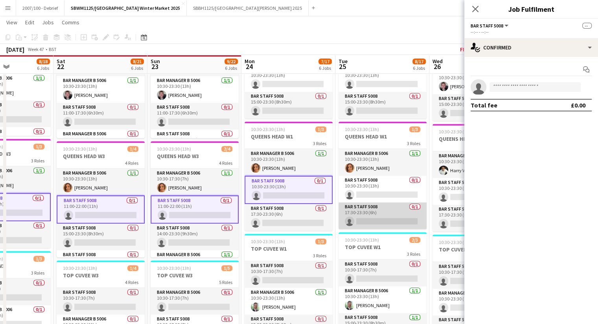
click at [382, 216] on app-card-role "Bar Staff 5008 0/1 17:30-23:30 (6h) single-neutral-actions" at bounding box center [382, 216] width 88 height 27
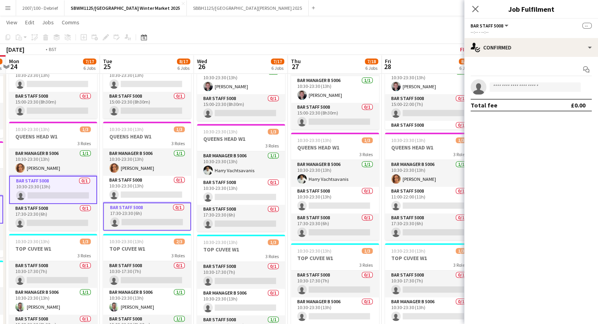
scroll to position [0, 308]
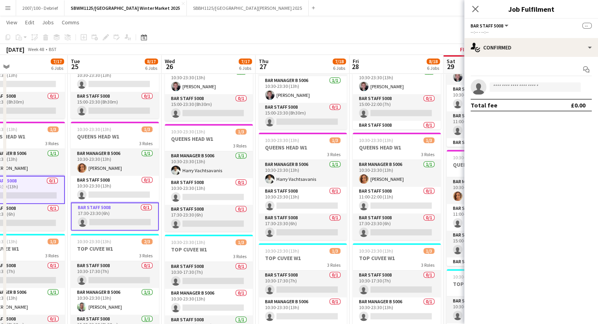
drag, startPoint x: 407, startPoint y: 135, endPoint x: 139, endPoint y: 169, distance: 269.2
click at [139, 169] on app-calendar-viewport "Fri 21 8/18 6 Jobs Sat 22 8/21 6 Jobs Sun 23 9/22 6 Jobs Mon 24 7/17 6 Jobs Tue…" at bounding box center [299, 19] width 598 height 762
click at [376, 196] on app-card-role "Bar Staff 5008 0/1 11:00-22:00 (11h) single-neutral-actions" at bounding box center [396, 200] width 88 height 27
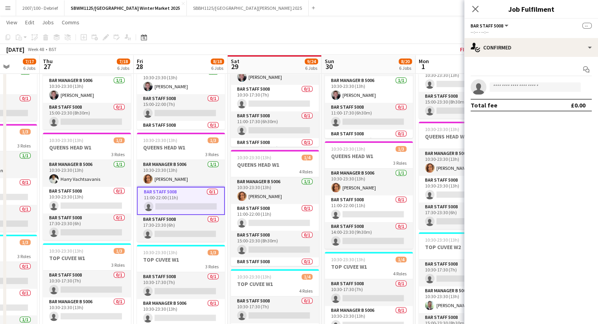
drag, startPoint x: 374, startPoint y: 134, endPoint x: 151, endPoint y: 159, distance: 224.6
click at [151, 159] on app-calendar-viewport "Mon 24 7/17 6 Jobs Tue 25 8/17 6 Jobs Wed 26 7/17 6 Jobs Thu 27 7/18 6 Jobs Fri…" at bounding box center [299, 19] width 598 height 762
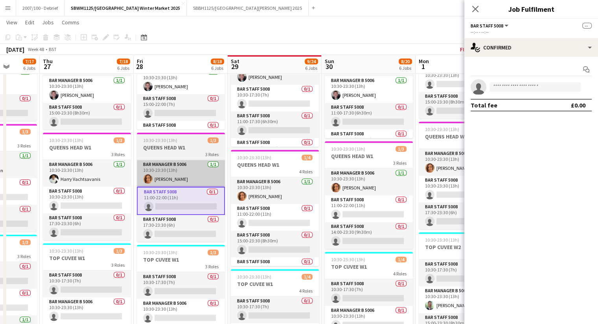
scroll to position [0, 249]
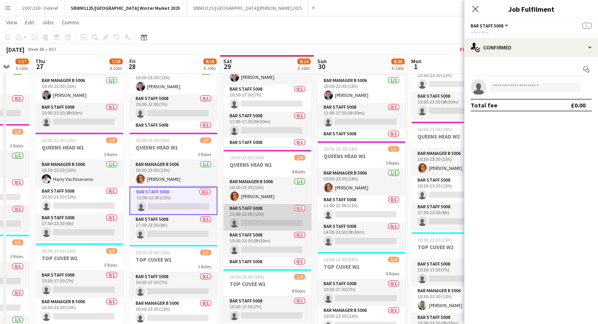
click at [260, 214] on app-card-role "Bar Staff 5008 0/1 11:00-22:00 (11h) single-neutral-actions" at bounding box center [267, 217] width 88 height 27
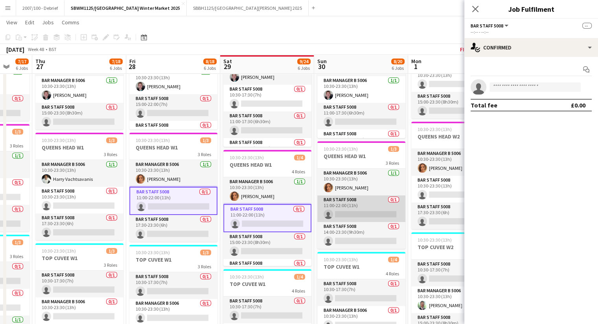
click at [346, 205] on app-card-role "Bar Staff 5008 0/1 11:00-22:00 (11h) single-neutral-actions" at bounding box center [361, 209] width 88 height 27
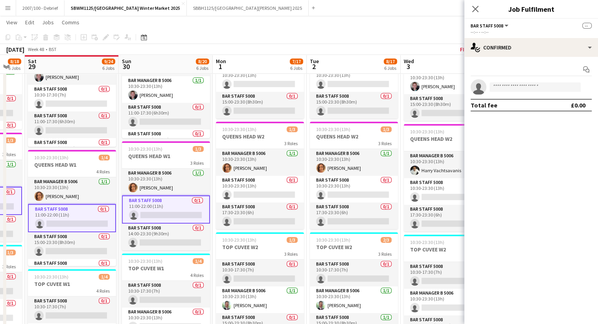
drag, startPoint x: 376, startPoint y: 159, endPoint x: 186, endPoint y: 180, distance: 190.5
click at [179, 176] on app-calendar-viewport "Wed 26 7/17 6 Jobs Thu 27 7/18 6 Jobs Fri 28 8/18 6 Jobs Sat 29 9/24 6 Jobs Sun…" at bounding box center [299, 19] width 598 height 762
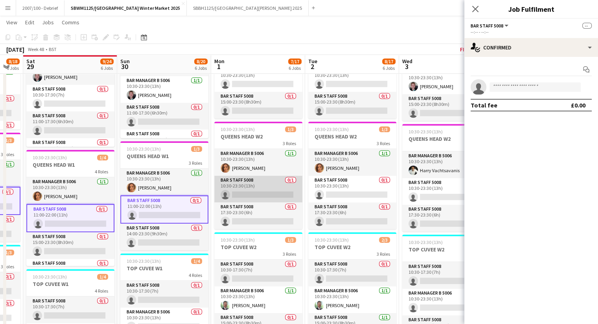
click at [256, 187] on app-card-role "Bar Staff 5008 0/1 10:30-23:30 (13h) single-neutral-actions" at bounding box center [258, 189] width 88 height 27
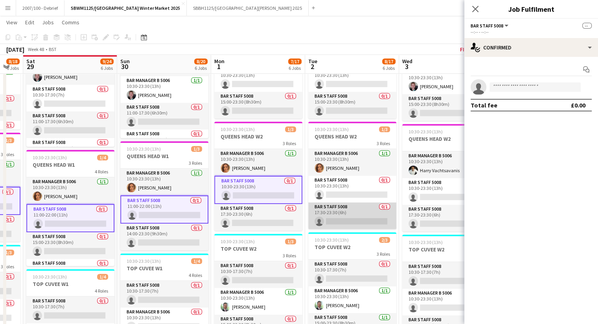
click at [336, 211] on app-card-role "Bar Staff 5008 0/1 17:30-23:30 (6h) single-neutral-actions" at bounding box center [352, 216] width 88 height 27
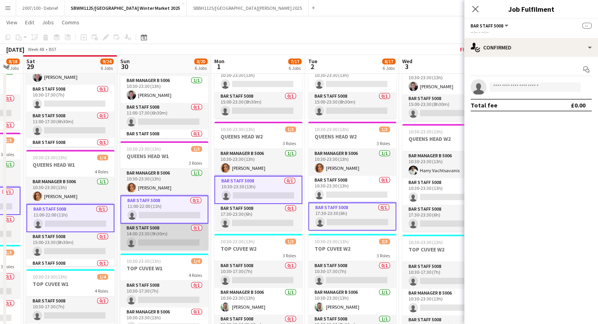
click at [176, 230] on app-card-role "Bar Staff 5008 0/1 14:00-23:30 (9h30m) single-neutral-actions" at bounding box center [164, 237] width 88 height 27
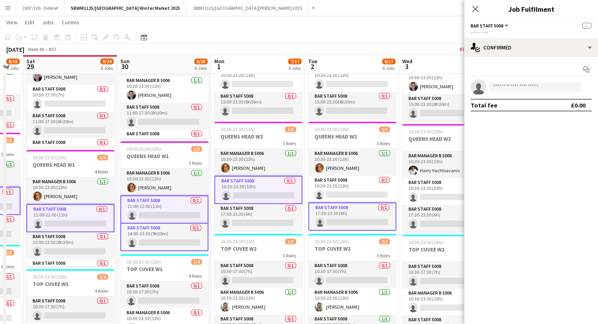
click at [175, 196] on app-card-role "Bar Staff 5008 0/1 11:00-22:00 (11h) single-neutral-actions" at bounding box center [164, 210] width 88 height 28
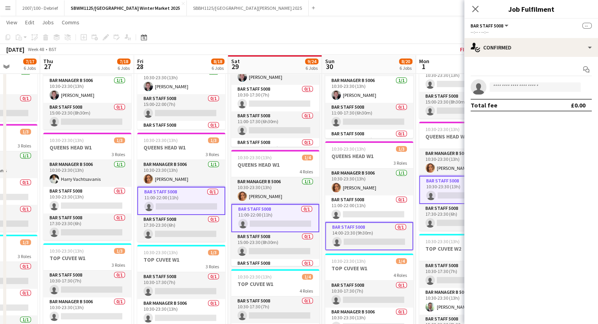
drag, startPoint x: 78, startPoint y: 159, endPoint x: 282, endPoint y: 159, distance: 204.7
click at [282, 159] on app-calendar-viewport "Tue 25 8/17 6 Jobs Wed 26 7/17 6 Jobs Thu 27 7/18 6 Jobs Fri 28 8/18 6 Jobs Sat…" at bounding box center [299, 19] width 598 height 762
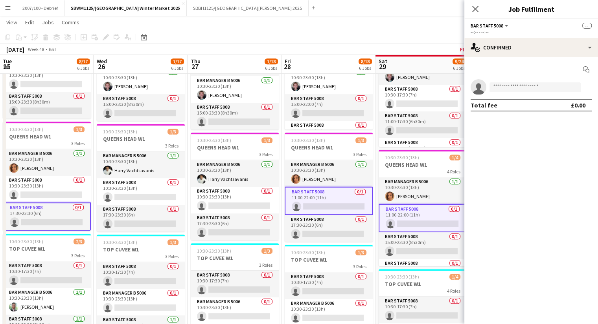
drag, startPoint x: 195, startPoint y: 158, endPoint x: 314, endPoint y: 148, distance: 119.9
click at [314, 148] on app-calendar-viewport "Sun 23 9/22 6 Jobs Mon 24 7/17 6 Jobs Tue 25 8/17 6 Jobs Wed 26 7/17 6 Jobs Thu…" at bounding box center [299, 19] width 598 height 762
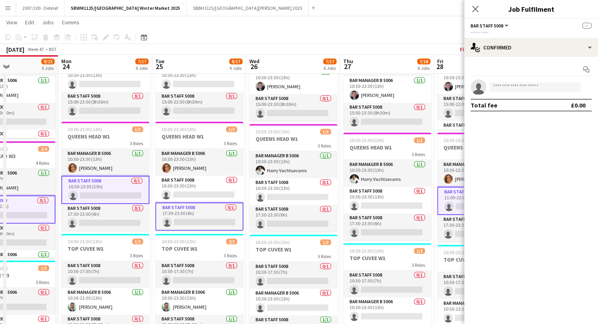
drag, startPoint x: 175, startPoint y: 156, endPoint x: 280, endPoint y: 141, distance: 105.9
click at [280, 141] on app-calendar-viewport "Fri 21 8/18 6 Jobs Sat 22 8/21 6 Jobs Sun 23 9/22 6 Jobs Mon 24 7/17 6 Jobs Tue…" at bounding box center [299, 19] width 598 height 762
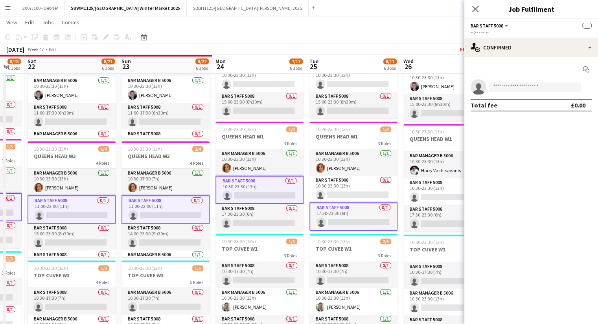
scroll to position [0, 232]
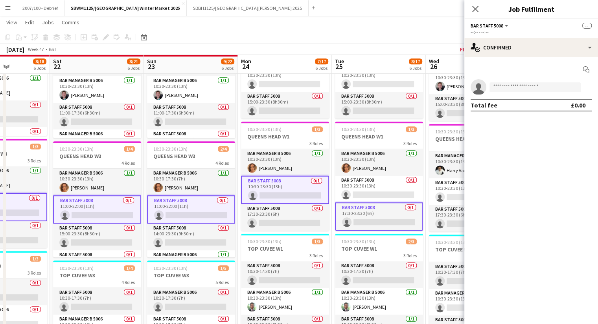
drag, startPoint x: 113, startPoint y: 147, endPoint x: 292, endPoint y: 130, distance: 180.3
click at [292, 130] on app-calendar-viewport "Wed 19 7/17 6 Jobs Thu 20 7/18 6 Jobs Fri 21 8/18 6 Jobs Sat 22 8/21 6 Jobs Sun…" at bounding box center [299, 19] width 598 height 762
click at [198, 234] on app-card-role "Bar Staff 5008 0/1 14:00-23:30 (9h30m) single-neutral-actions" at bounding box center [191, 237] width 88 height 27
click at [187, 200] on app-card-role "Bar Staff 5008 0/1 11:00-22:00 (11h) single-neutral-actions" at bounding box center [191, 210] width 88 height 28
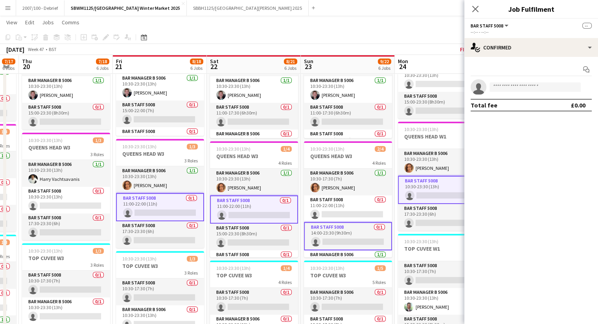
drag, startPoint x: 202, startPoint y: 147, endPoint x: 317, endPoint y: 144, distance: 115.9
click at [317, 144] on app-calendar-viewport "Tue 18 8/17 6 Jobs Wed 19 7/17 6 Jobs Thu 20 7/18 6 Jobs Fri 21 8/18 6 Jobs Sat…" at bounding box center [299, 19] width 598 height 762
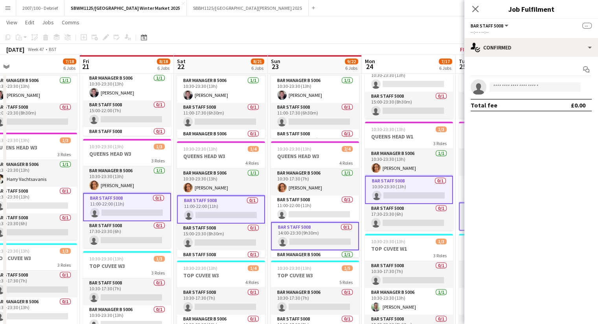
drag, startPoint x: 140, startPoint y: 147, endPoint x: 107, endPoint y: 161, distance: 35.9
click at [107, 161] on app-calendar-viewport "Tue 18 8/17 6 Jobs Wed 19 7/17 6 Jobs Thu 20 7/18 6 Jobs Fri 21 8/18 6 Jobs Sat…" at bounding box center [299, 19] width 598 height 762
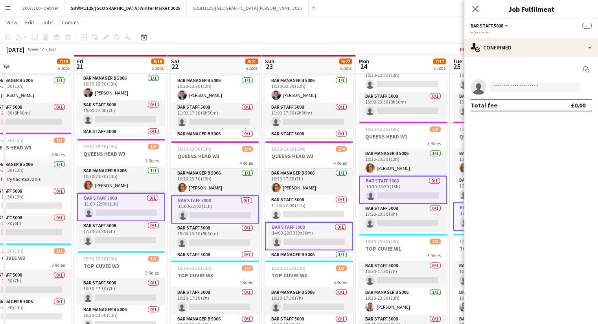
drag, startPoint x: 204, startPoint y: 152, endPoint x: 108, endPoint y: 161, distance: 97.1
click at [108, 161] on app-calendar-viewport "Tue 18 8/17 6 Jobs Wed 19 7/17 6 Jobs Thu 20 7/18 6 Jobs Fri 21 8/18 6 Jobs Sat…" at bounding box center [299, 19] width 598 height 762
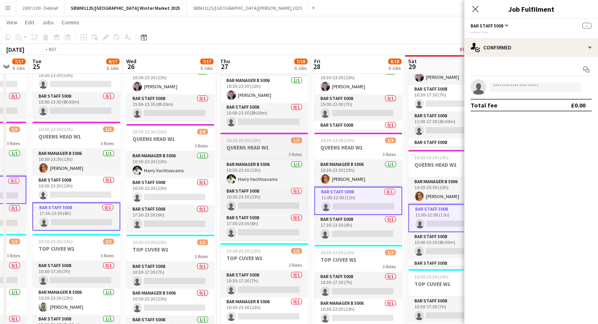
drag, startPoint x: 96, startPoint y: 164, endPoint x: 272, endPoint y: 156, distance: 176.2
click at [94, 164] on app-calendar-viewport "Thu 20 7/18 6 Jobs Fri 21 8/18 6 Jobs Sat 22 8/21 6 Jobs Sun 23 9/22 6 Jobs Mon…" at bounding box center [299, 19] width 598 height 762
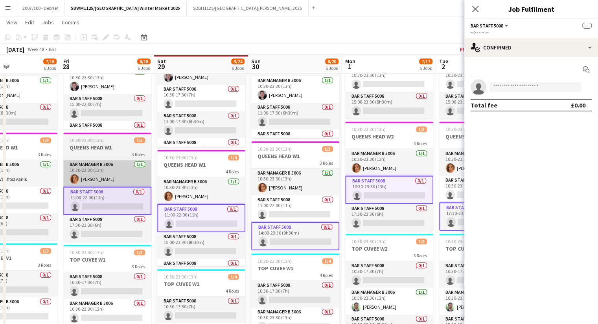
drag, startPoint x: 66, startPoint y: 175, endPoint x: 76, endPoint y: 174, distance: 9.6
click at [61, 176] on app-calendar-viewport "Mon 24 7/17 6 Jobs Tue 25 8/17 6 Jobs Wed 26 7/17 6 Jobs Thu 27 7/18 6 Jobs Fri…" at bounding box center [299, 19] width 598 height 762
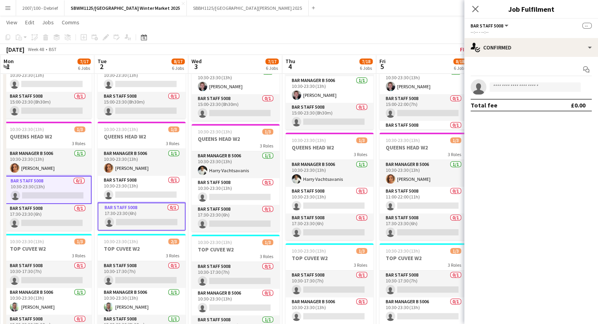
drag, startPoint x: 262, startPoint y: 156, endPoint x: 63, endPoint y: 176, distance: 199.4
click at [63, 176] on app-calendar-viewport "Thu 27 7/18 6 Jobs Fri 28 8/18 6 Jobs Sat 29 9/24 6 Jobs Sun 30 8/20 6 Jobs Mon…" at bounding box center [299, 19] width 598 height 762
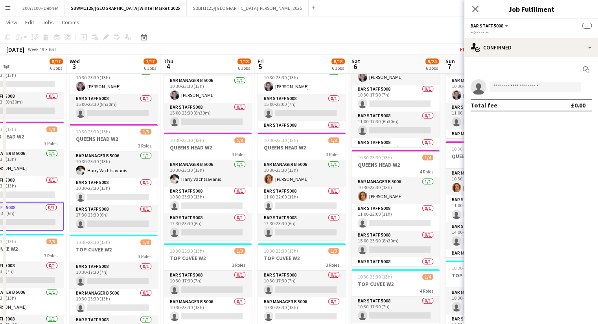
scroll to position [0, 327]
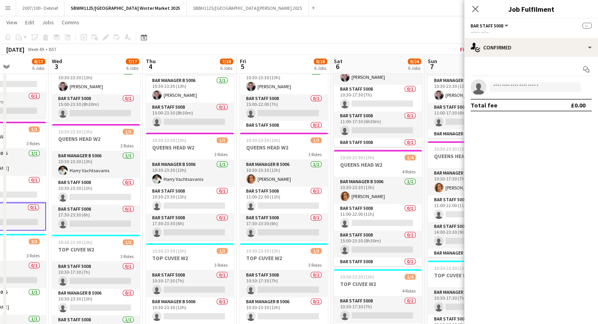
drag, startPoint x: 354, startPoint y: 134, endPoint x: 121, endPoint y: 147, distance: 233.7
click at [121, 147] on app-calendar-viewport "Sat 29 9/24 6 Jobs Sun 30 8/20 6 Jobs Mon 1 7/17 6 Jobs Tue 2 8/17 6 Jobs Wed 3…" at bounding box center [299, 19] width 598 height 762
click at [268, 196] on app-card-role "Bar Staff 5008 0/1 11:00-22:00 (11h) single-neutral-actions" at bounding box center [284, 200] width 88 height 27
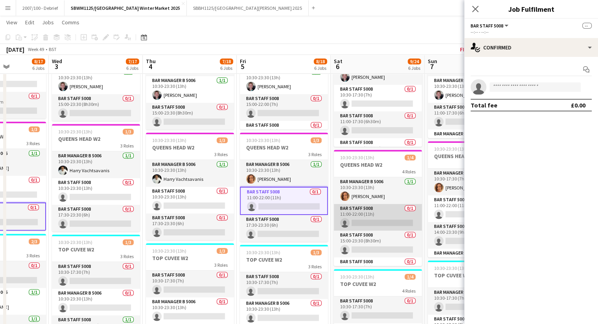
click at [369, 209] on app-card-role "Bar Staff 5008 0/1 11:00-22:00 (11h) single-neutral-actions" at bounding box center [378, 217] width 88 height 27
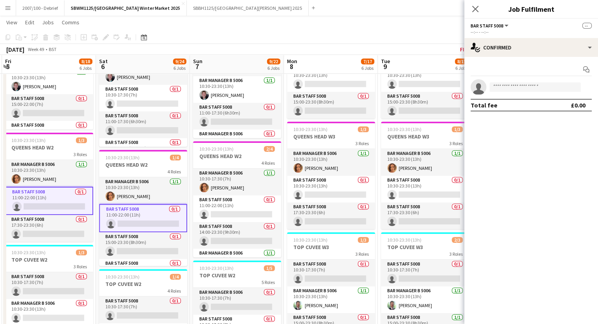
drag, startPoint x: 357, startPoint y: 153, endPoint x: 137, endPoint y: 147, distance: 220.5
click at [136, 146] on app-calendar-viewport "Tue 2 8/17 6 Jobs Wed 3 7/17 6 Jobs Thu 4 7/18 6 Jobs Fri 5 8/18 6 Jobs Sat 6 9…" at bounding box center [299, 19] width 598 height 762
click at [258, 234] on app-card-role "Bar Staff 5008 0/1 14:00-23:30 (9h30m) single-neutral-actions" at bounding box center [237, 235] width 88 height 27
drag, startPoint x: 324, startPoint y: 190, endPoint x: 377, endPoint y: 181, distance: 53.8
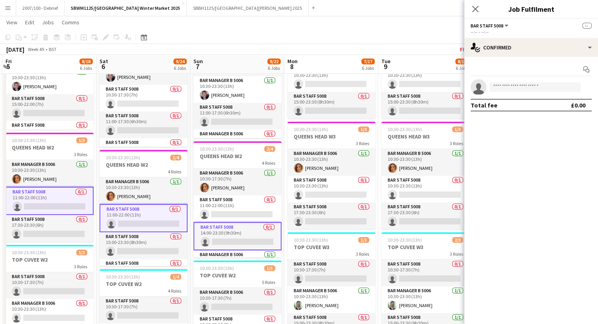
click at [324, 189] on app-card-role "Bar Staff 5008 0/1 10:30-23:30 (13h) single-neutral-actions" at bounding box center [331, 189] width 88 height 27
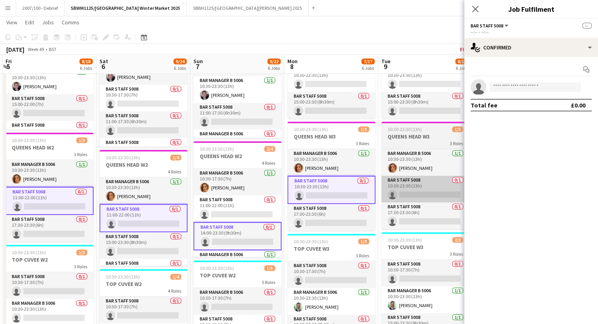
scroll to position [0, 279]
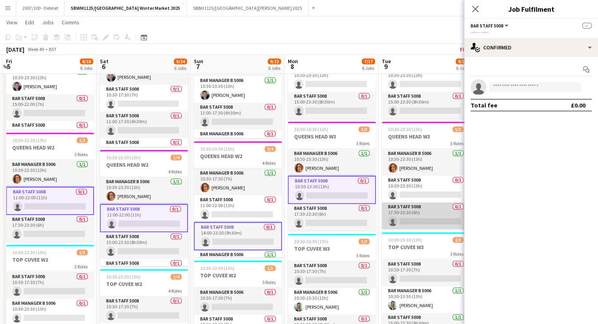
click at [415, 218] on app-card-role "Bar Staff 5008 0/1 17:30-23:30 (6h) single-neutral-actions" at bounding box center [425, 216] width 88 height 27
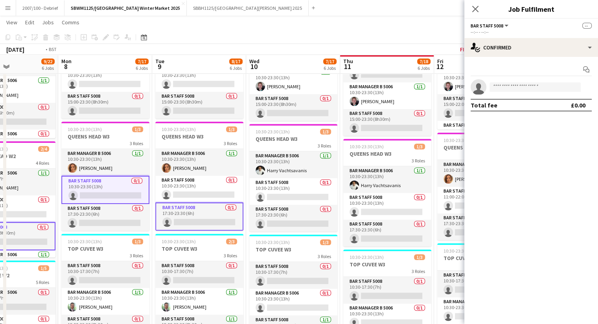
scroll to position [0, 276]
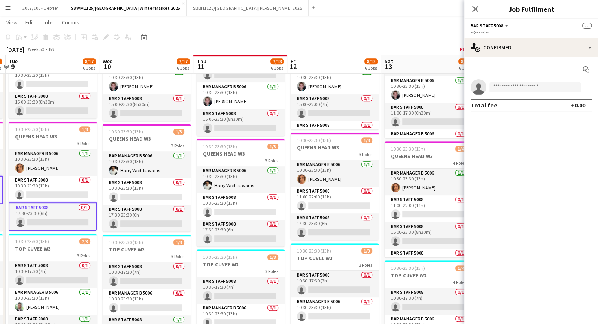
drag, startPoint x: 387, startPoint y: 138, endPoint x: 14, endPoint y: 167, distance: 373.9
click at [14, 167] on app-calendar-viewport "Sat 6 9/24 6 Jobs Sun 7 9/22 6 Jobs Mon 8 7/17 6 Jobs Tue 9 8/17 6 Jobs Wed 10 …" at bounding box center [299, 19] width 598 height 762
click at [258, 201] on app-card-role "Bar Staff 5008 0/1 10:30-23:30 (13h) single-neutral-actions" at bounding box center [240, 206] width 88 height 27
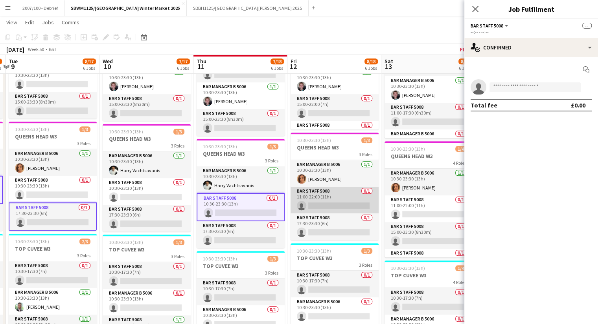
click at [313, 200] on app-card-role "Bar Staff 5008 0/1 11:00-22:00 (11h) single-neutral-actions" at bounding box center [334, 200] width 88 height 27
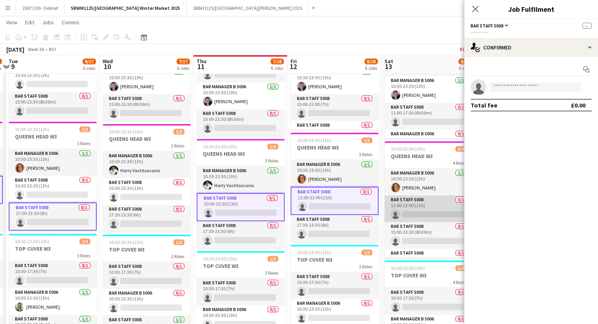
click at [399, 206] on app-card-role "Bar Staff 5008 0/1 11:00-22:00 (11h) single-neutral-actions" at bounding box center [428, 209] width 88 height 27
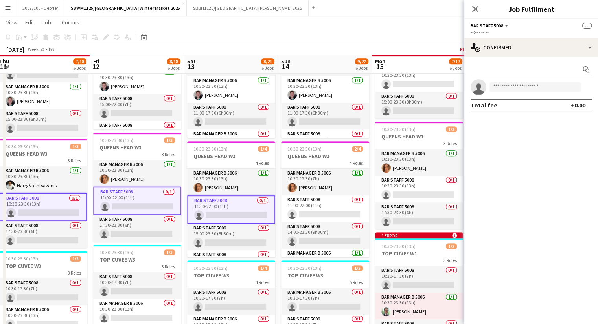
scroll to position [0, 339]
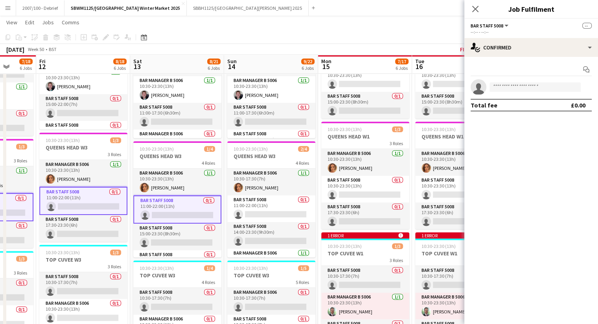
drag, startPoint x: 391, startPoint y: 150, endPoint x: 140, endPoint y: 160, distance: 251.2
click at [140, 160] on app-calendar-viewport "Mon 8 7/17 6 Jobs Tue 9 8/17 6 Jobs Wed 10 7/17 6 Jobs Thu 11 7/18 6 Jobs Fri 1…" at bounding box center [299, 19] width 598 height 762
click at [268, 235] on app-card-role "Bar Staff 5008 0/1 14:00-23:30 (9h30m) single-neutral-actions" at bounding box center [271, 235] width 88 height 27
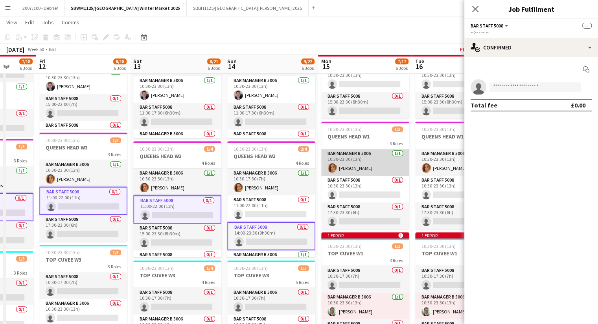
drag, startPoint x: 368, startPoint y: 181, endPoint x: 368, endPoint y: 167, distance: 14.6
click at [368, 181] on app-card-role "Bar Staff 5008 0/1 10:30-23:30 (13h) single-neutral-actions" at bounding box center [365, 189] width 88 height 27
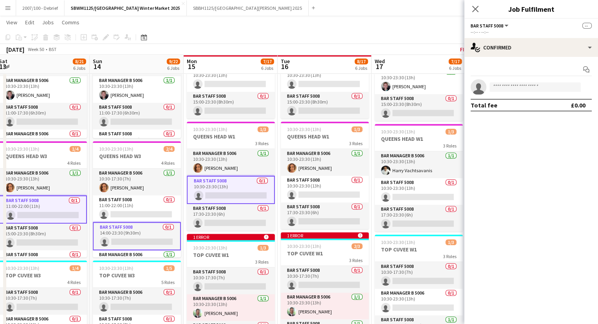
drag, startPoint x: 374, startPoint y: 147, endPoint x: 239, endPoint y: 165, distance: 136.0
click at [239, 165] on app-calendar-viewport "Wed 10 7/17 6 Jobs Thu 11 7/18 6 Jobs Fri 12 8/18 6 Jobs Sat 13 8/21 6 Jobs Sun…" at bounding box center [299, 19] width 598 height 762
click at [332, 220] on app-card-role "Bar Staff 5008 0/1 17:30-23:30 (6h) single-neutral-actions" at bounding box center [324, 216] width 88 height 27
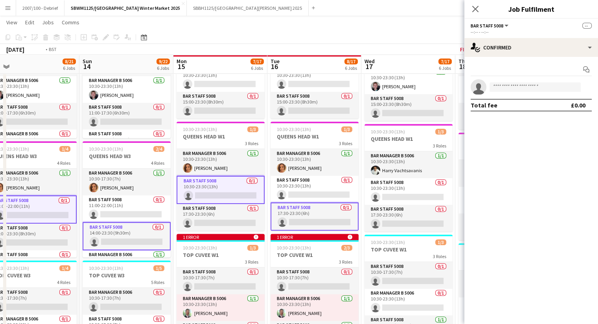
drag, startPoint x: 387, startPoint y: 134, endPoint x: 185, endPoint y: 164, distance: 203.3
click at [185, 164] on app-calendar-viewport "Thu 11 7/18 6 Jobs Fri 12 8/18 6 Jobs Sat 13 8/21 6 Jobs Sun 14 9/22 6 Jobs Mon…" at bounding box center [299, 19] width 598 height 762
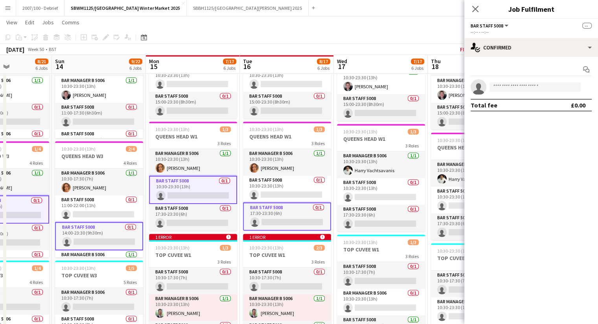
scroll to position [0, 229]
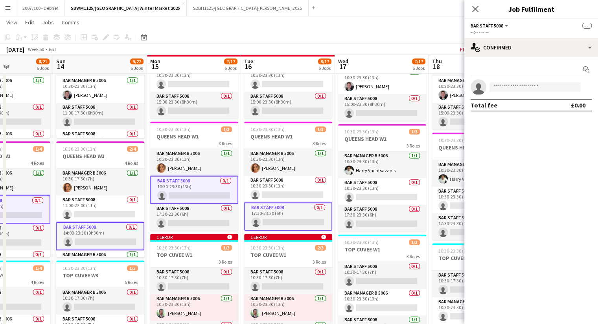
drag, startPoint x: 38, startPoint y: 130, endPoint x: 203, endPoint y: 126, distance: 164.6
click at [203, 126] on app-calendar-viewport "Thu 11 7/18 6 Jobs Fri 12 8/18 6 Jobs Sat 13 8/21 6 Jobs Sun 14 9/22 6 Jobs Mon…" at bounding box center [299, 19] width 598 height 762
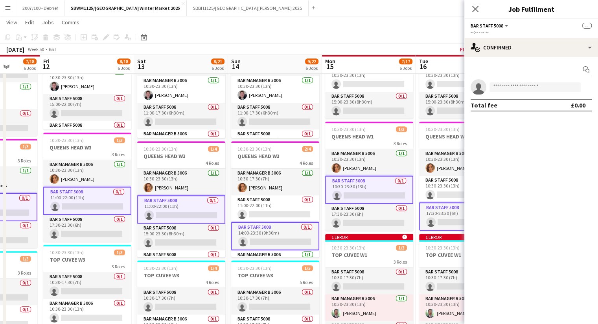
scroll to position [0, 242]
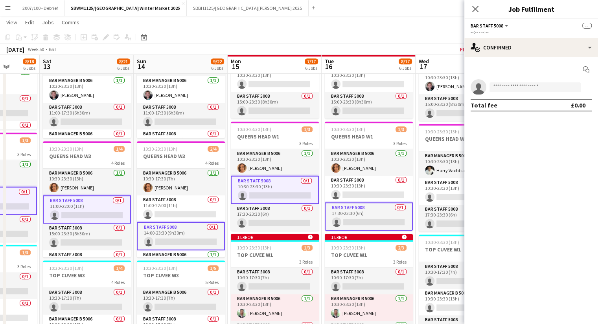
drag, startPoint x: 154, startPoint y: 148, endPoint x: 274, endPoint y: 140, distance: 120.1
click at [274, 140] on app-calendar-viewport "Wed 10 7/17 6 Jobs Thu 11 7/18 6 Jobs Fri 12 8/18 6 Jobs Sat 13 8/21 6 Jobs Sun…" at bounding box center [299, 19] width 598 height 762
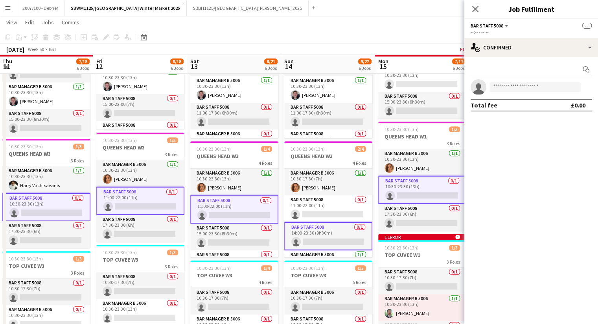
scroll to position [0, 187]
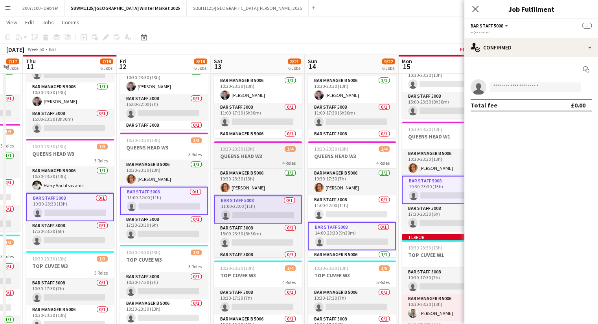
drag, startPoint x: 165, startPoint y: 148, endPoint x: 245, endPoint y: 164, distance: 81.6
click at [242, 154] on app-calendar-viewport "Mon 8 7/17 6 Jobs Tue 9 8/17 6 Jobs Wed 10 7/17 6 Jobs Thu 11 7/18 6 Jobs Fri 1…" at bounding box center [299, 19] width 598 height 762
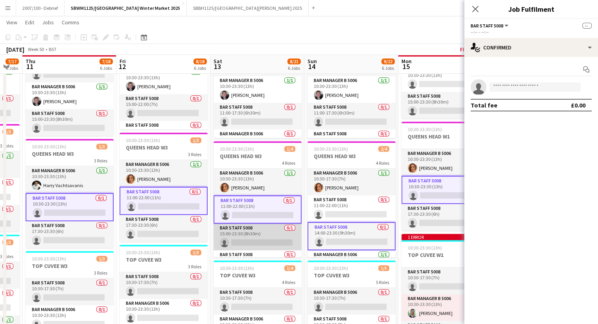
click at [271, 239] on app-card-role "Bar Staff 5008 0/1 15:00-23:30 (8h30m) single-neutral-actions" at bounding box center [257, 237] width 88 height 27
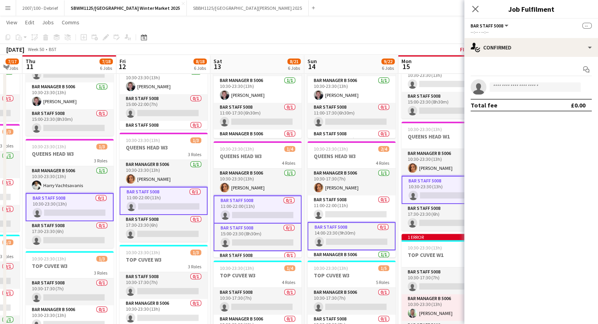
drag, startPoint x: 263, startPoint y: 211, endPoint x: 257, endPoint y: 203, distance: 10.1
click at [263, 210] on app-card-role "Bar Staff 5008 0/1 11:00-22:00 (11h) single-neutral-actions" at bounding box center [257, 210] width 88 height 28
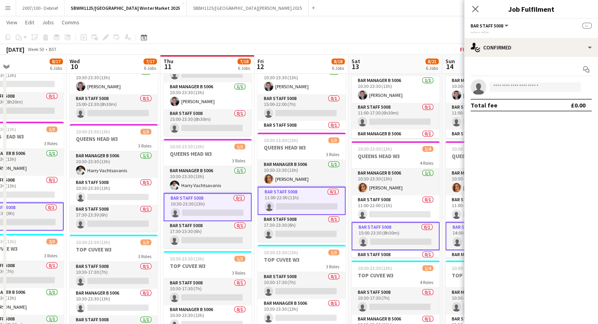
drag, startPoint x: 137, startPoint y: 143, endPoint x: 251, endPoint y: 147, distance: 114.8
click at [274, 143] on app-calendar-viewport "Sun 7 9/22 6 Jobs Mon 8 7/17 6 Jobs Tue 9 8/17 6 Jobs Wed 10 7/17 6 Jobs Thu 11…" at bounding box center [299, 19] width 598 height 762
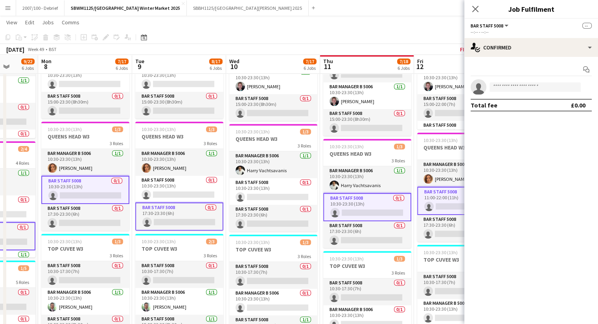
drag, startPoint x: 157, startPoint y: 147, endPoint x: 317, endPoint y: 142, distance: 160.4
click at [317, 142] on app-calendar-viewport "Fri 5 8/18 6 Jobs Sat 6 9/24 6 Jobs Sun 7 9/22 6 Jobs Mon 8 7/17 6 Jobs Tue 9 8…" at bounding box center [299, 19] width 598 height 762
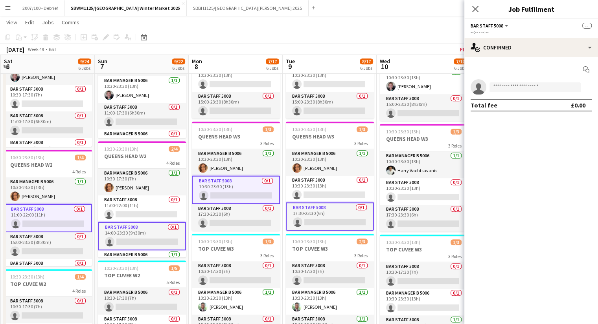
scroll to position [0, 221]
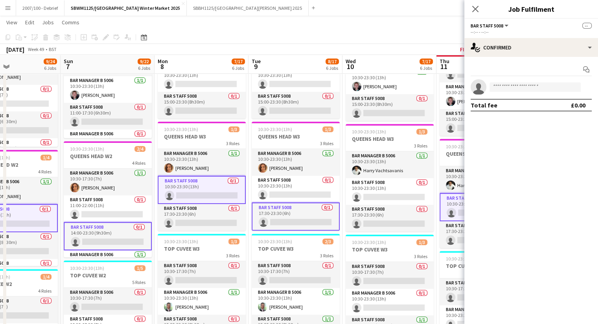
drag, startPoint x: 124, startPoint y: 139, endPoint x: 239, endPoint y: 139, distance: 115.1
click at [239, 139] on app-calendar-viewport "Thu 4 7/18 6 Jobs Fri 5 8/18 6 Jobs Sat 6 9/24 6 Jobs Sun 7 9/22 6 Jobs Mon 8 7…" at bounding box center [299, 19] width 598 height 762
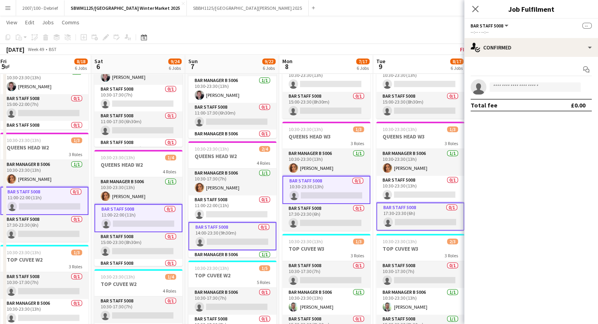
drag, startPoint x: 189, startPoint y: 136, endPoint x: 330, endPoint y: 155, distance: 143.1
click at [347, 138] on app-calendar-viewport "Wed 3 7/17 6 Jobs Thu 4 7/18 6 Jobs Fri 5 8/18 6 Jobs Sat 6 9/24 6 Jobs Sun 7 9…" at bounding box center [299, 19] width 598 height 762
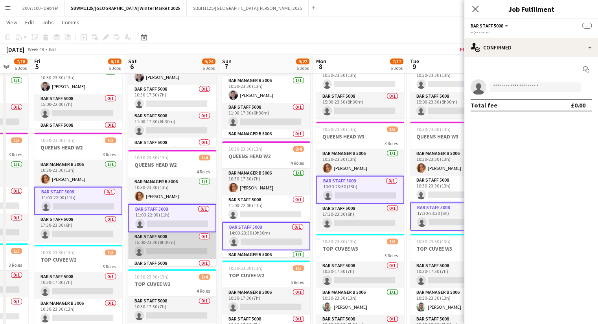
click at [182, 242] on app-card-role "Bar Staff 5008 0/1 15:00-23:30 (8h30m) single-neutral-actions" at bounding box center [172, 246] width 88 height 27
click at [176, 205] on app-card-role "Bar Staff 5008 0/1 11:00-22:00 (11h) single-neutral-actions" at bounding box center [172, 218] width 88 height 28
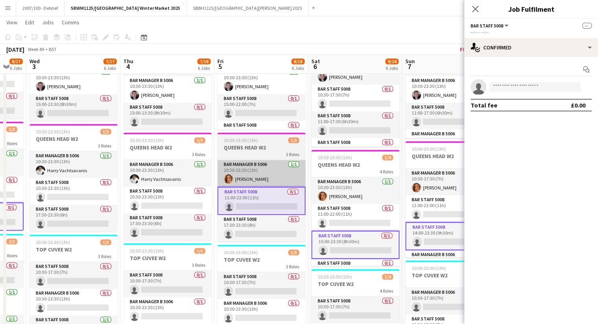
drag, startPoint x: 132, startPoint y: 166, endPoint x: 238, endPoint y: 162, distance: 106.1
click at [315, 164] on app-calendar-viewport "Mon 1 7/17 6 Jobs Tue 2 8/17 6 Jobs Wed 3 7/17 6 Jobs Thu 4 7/18 6 Jobs Fri 5 8…" at bounding box center [299, 19] width 598 height 762
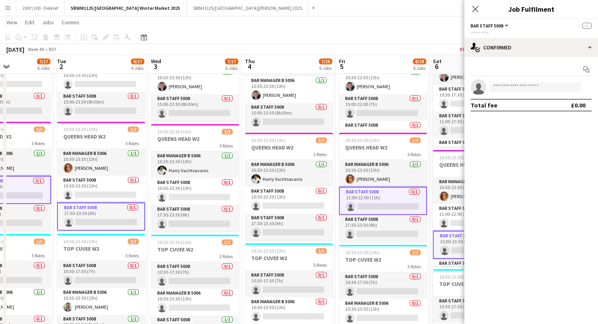
drag, startPoint x: 184, startPoint y: 156, endPoint x: 291, endPoint y: 156, distance: 107.2
click at [291, 156] on app-calendar-viewport "Sat 29 9/24 6 Jobs Sun 30 8/20 6 Jobs Mon 1 7/17 6 Jobs Tue 2 8/17 6 Jobs Wed 3…" at bounding box center [299, 19] width 598 height 762
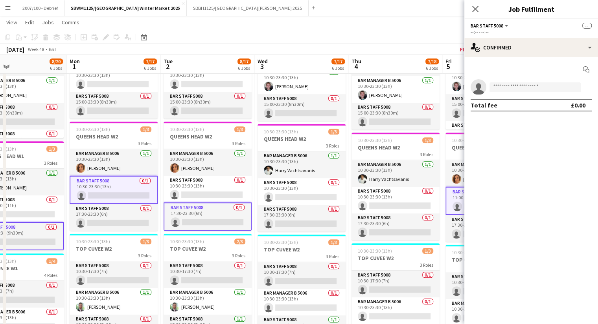
scroll to position [0, 214]
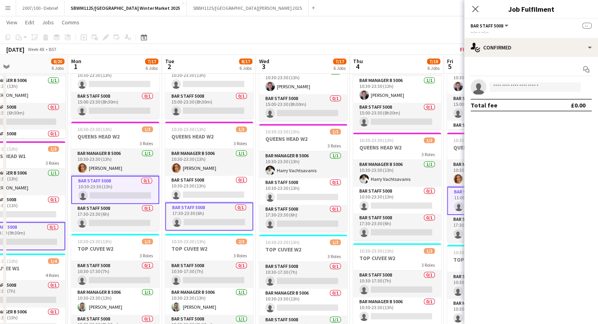
drag, startPoint x: 152, startPoint y: 150, endPoint x: 241, endPoint y: 145, distance: 88.5
click at [241, 145] on app-calendar-viewport "Fri 28 8/18 6 Jobs Sat 29 9/24 6 Jobs Sun 30 8/20 6 Jobs Mon 1 7/17 6 Jobs Tue …" at bounding box center [299, 19] width 598 height 762
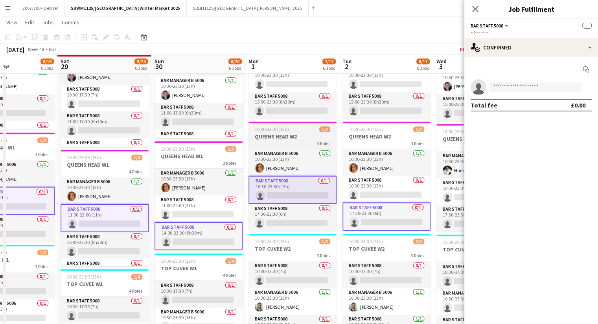
scroll to position [0, 223]
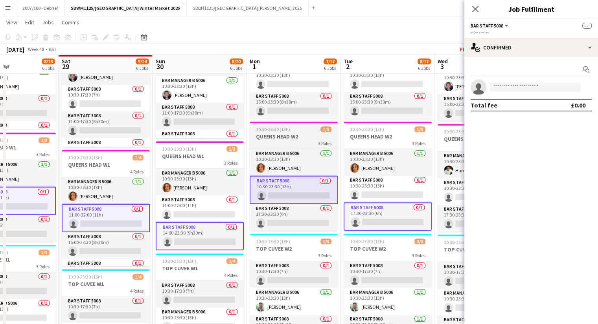
drag, startPoint x: 150, startPoint y: 143, endPoint x: 326, endPoint y: 148, distance: 176.5
click at [328, 145] on app-calendar-viewport "Wed 26 7/17 6 Jobs Thu 27 7/18 6 Jobs Fri 28 8/18 6 Jobs Sat 29 9/24 6 Jobs Sun…" at bounding box center [299, 19] width 598 height 762
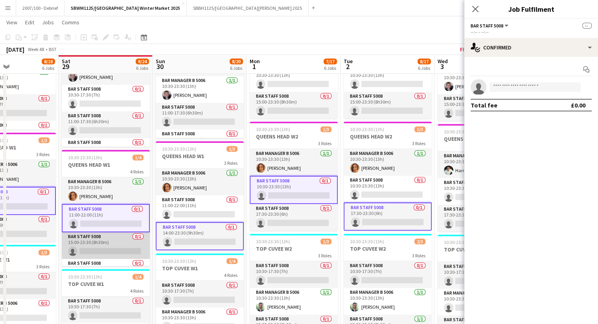
click at [108, 246] on app-card-role "Bar Staff 5008 0/1 15:00-23:30 (8h30m) single-neutral-actions" at bounding box center [106, 246] width 88 height 27
click at [109, 211] on app-card-role "Bar Staff 5008 0/1 11:00-22:00 (11h) single-neutral-actions" at bounding box center [106, 218] width 88 height 28
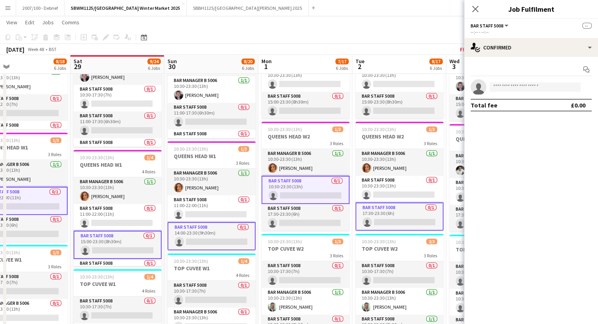
drag, startPoint x: 120, startPoint y: 164, endPoint x: 319, endPoint y: 166, distance: 199.6
click at [319, 166] on app-calendar-viewport "Wed 26 7/17 6 Jobs Thu 27 7/18 6 Jobs Fri 28 8/18 6 Jobs Sat 29 9/24 6 Jobs Sun…" at bounding box center [299, 19] width 598 height 762
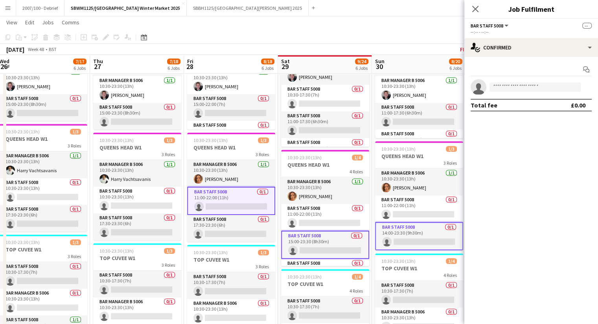
drag, startPoint x: 186, startPoint y: 155, endPoint x: 206, endPoint y: 167, distance: 23.3
click at [206, 167] on app-calendar-viewport "Mon 24 7/17 6 Jobs Tue 25 8/17 6 Jobs Wed 26 7/17 6 Jobs Thu 27 7/18 6 Jobs Fri…" at bounding box center [299, 19] width 598 height 762
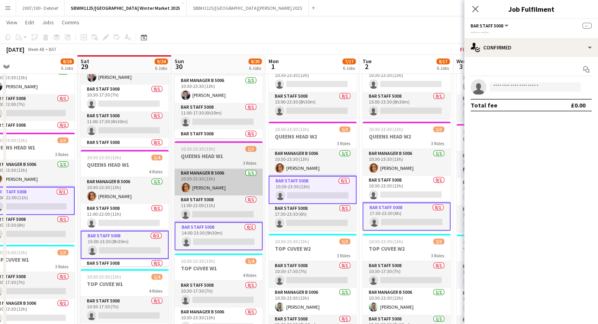
drag, startPoint x: 335, startPoint y: 172, endPoint x: 259, endPoint y: 175, distance: 75.5
click at [135, 170] on app-calendar-viewport "Tue 25 8/17 6 Jobs Wed 26 7/17 6 Jobs Thu 27 7/18 6 Jobs Fri 28 8/18 6 Jobs Sat…" at bounding box center [299, 19] width 598 height 762
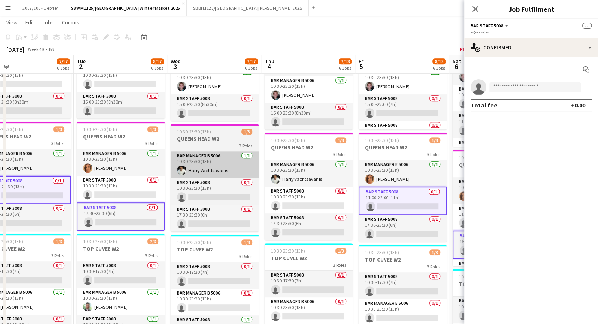
drag, startPoint x: 335, startPoint y: 167, endPoint x: 362, endPoint y: 159, distance: 28.6
click at [186, 167] on app-calendar-viewport "Thu 27 7/18 6 Jobs Fri 28 8/18 6 Jobs Sat 29 9/24 6 Jobs Sun 30 8/20 6 Jobs Mon…" at bounding box center [299, 19] width 598 height 762
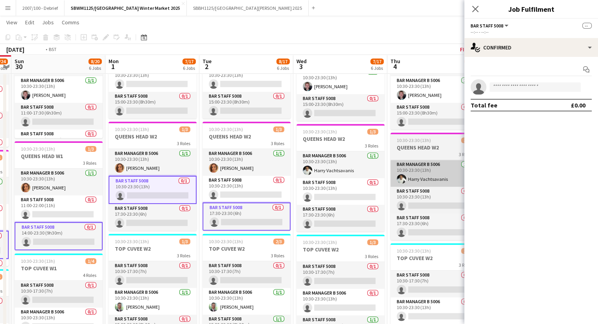
drag, startPoint x: 412, startPoint y: 157, endPoint x: 257, endPoint y: 161, distance: 155.2
click at [244, 163] on app-calendar-viewport "Thu 27 7/18 6 Jobs Fri 28 8/18 6 Jobs Sat 29 9/24 6 Jobs Sun 30 8/20 6 Jobs Mon…" at bounding box center [299, 19] width 598 height 762
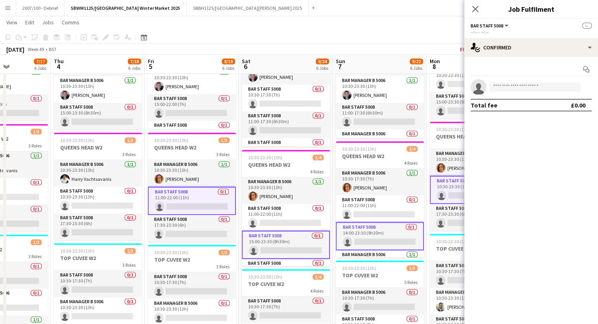
drag, startPoint x: 388, startPoint y: 160, endPoint x: 239, endPoint y: 163, distance: 149.3
click at [239, 163] on app-calendar-viewport "Mon 1 7/17 6 Jobs Tue 2 8/17 6 Jobs Wed 3 7/17 6 Jobs Thu 4 7/18 6 Jobs Fri 5 8…" at bounding box center [299, 19] width 598 height 762
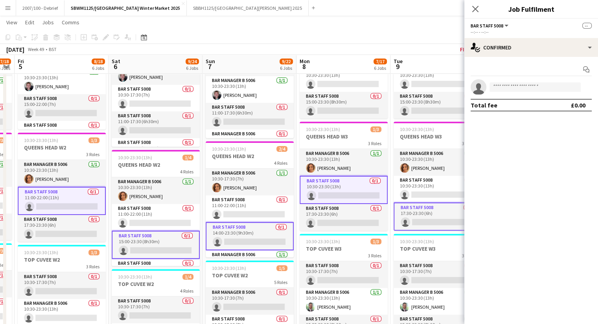
scroll to position [0, 363]
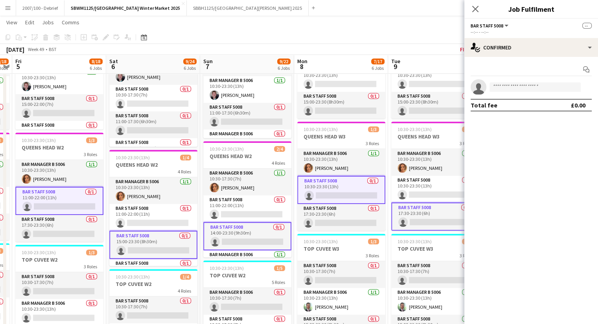
drag, startPoint x: 360, startPoint y: 159, endPoint x: 227, endPoint y: 165, distance: 132.5
click at [227, 165] on app-calendar-viewport "Mon 1 7/17 6 Jobs Tue 2 8/17 6 Jobs Wed 3 7/17 6 Jobs Thu 4 7/18 6 Jobs Fri 5 8…" at bounding box center [299, 19] width 598 height 762
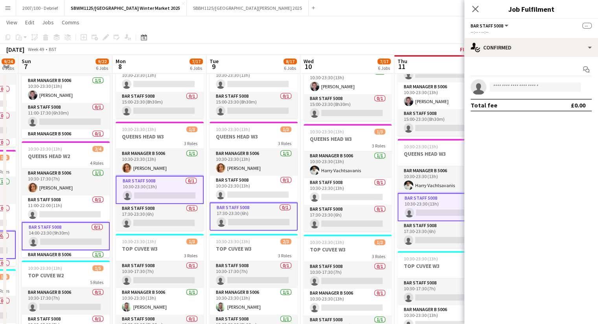
drag, startPoint x: 248, startPoint y: 157, endPoint x: 201, endPoint y: 158, distance: 47.5
click at [201, 158] on app-calendar-viewport "Wed 3 7/17 6 Jobs Thu 4 7/18 6 Jobs Fri 5 8/18 6 Jobs Sat 6 9/24 6 Jobs Sun 7 9…" at bounding box center [299, 19] width 598 height 762
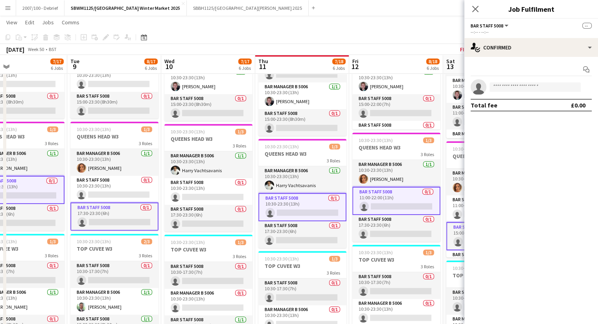
scroll to position [0, 309]
drag, startPoint x: 400, startPoint y: 158, endPoint x: 271, endPoint y: 150, distance: 128.3
click at [271, 150] on app-calendar-viewport "Fri 5 8/18 6 Jobs Sat 6 9/24 6 Jobs Sun 7 9/22 6 Jobs Mon 8 7/17 6 Jobs Tue 9 8…" at bounding box center [299, 19] width 598 height 762
click at [322, 200] on app-card-role "Bar Staff 5008 0/1 10:30-23:30 (13h) single-neutral-actions" at bounding box center [302, 207] width 88 height 28
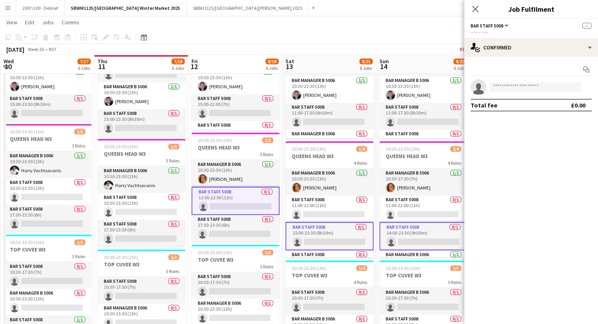
drag, startPoint x: 368, startPoint y: 145, endPoint x: 207, endPoint y: 147, distance: 160.3
click at [207, 147] on app-calendar-viewport "Sun 7 9/22 6 Jobs Mon 8 7/17 6 Jobs Tue 9 8/17 6 Jobs Wed 10 7/17 6 Jobs Thu 11…" at bounding box center [299, 19] width 598 height 762
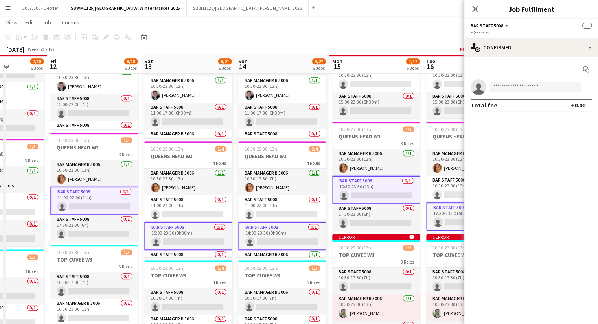
drag, startPoint x: 368, startPoint y: 148, endPoint x: 227, endPoint y: 154, distance: 141.2
click at [227, 154] on app-calendar-viewport "Tue 9 8/17 6 Jobs Wed 10 7/17 6 Jobs Thu 11 7/18 6 Jobs Fri 12 8/18 6 Jobs Sat …" at bounding box center [299, 19] width 598 height 762
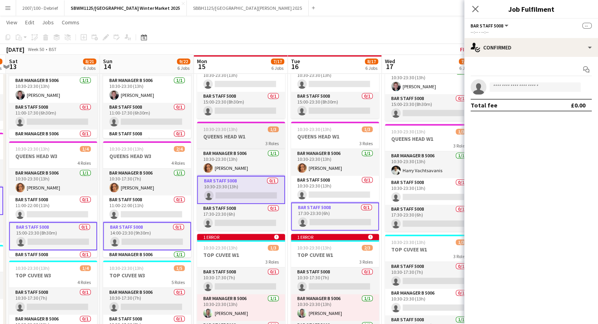
drag, startPoint x: 317, startPoint y: 148, endPoint x: 215, endPoint y: 147, distance: 102.5
click at [190, 150] on app-calendar-viewport "Tue 9 8/17 6 Jobs Wed 10 7/17 6 Jobs Thu 11 7/18 6 Jobs Fri 12 8/18 6 Jobs Sat …" at bounding box center [299, 19] width 598 height 762
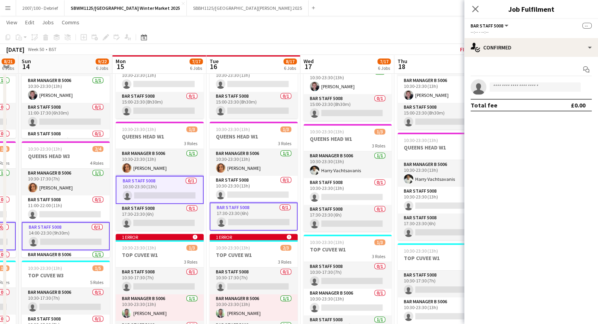
scroll to position [0, 241]
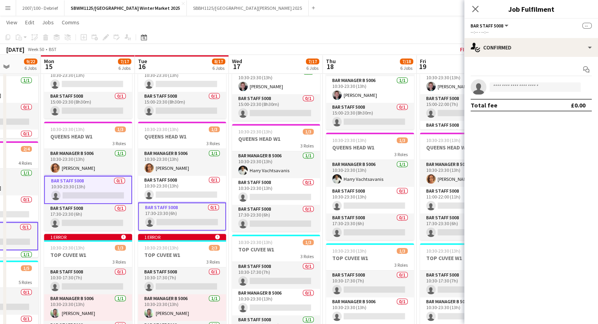
drag, startPoint x: 327, startPoint y: 139, endPoint x: 225, endPoint y: 140, distance: 101.8
click at [225, 140] on app-calendar-viewport "Fri 12 8/18 6 Jobs Sat 13 8/21 6 Jobs Sun 14 9/22 6 Jobs Mon 15 7/17 6 Jobs Tue…" at bounding box center [299, 19] width 598 height 762
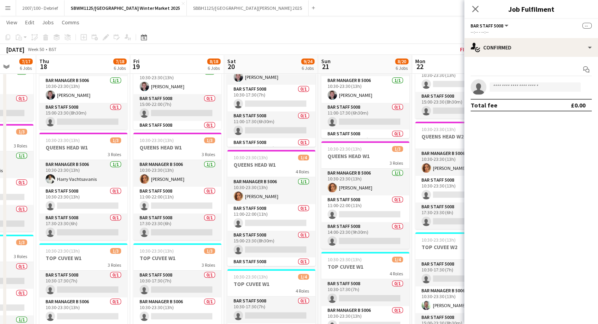
scroll to position [0, 261]
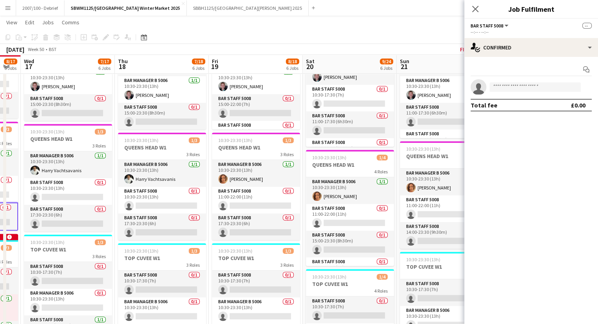
drag, startPoint x: 360, startPoint y: 140, endPoint x: 162, endPoint y: 142, distance: 198.0
click at [162, 142] on app-calendar-viewport "Sun 14 9/22 6 Jobs Mon 15 7/17 6 Jobs Tue 16 8/17 6 Jobs Wed 17 7/17 6 Jobs Thu…" at bounding box center [299, 19] width 598 height 762
click at [269, 194] on app-card-role "Bar Staff 5008 0/1 11:00-22:00 (11h) single-neutral-actions" at bounding box center [256, 200] width 88 height 27
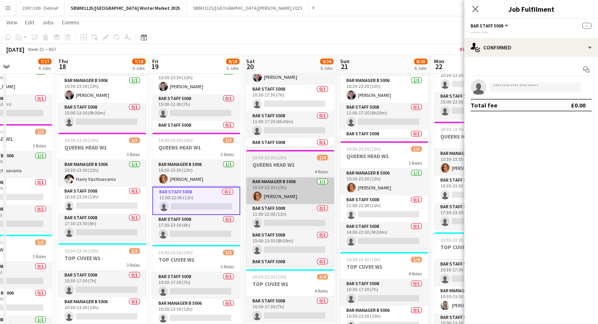
drag, startPoint x: 354, startPoint y: 160, endPoint x: 314, endPoint y: 178, distance: 43.6
click at [295, 153] on app-calendar-viewport "Sun 14 9/22 6 Jobs Mon 15 7/17 6 Jobs Tue 16 8/17 6 Jobs Wed 17 7/17 6 Jobs Thu…" at bounding box center [299, 19] width 598 height 762
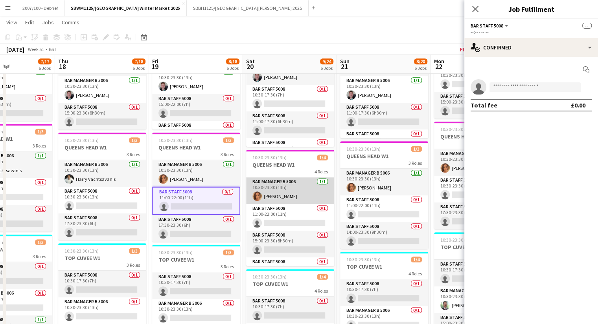
scroll to position [0, 321]
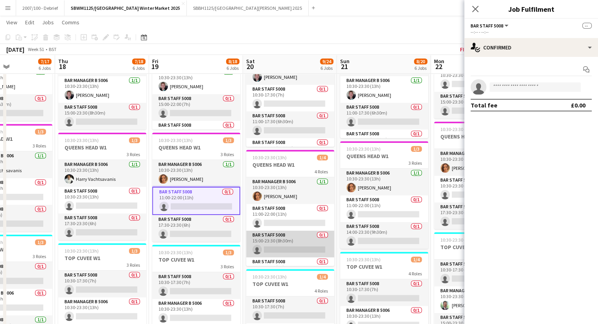
click at [306, 237] on app-card-role "Bar Staff 5008 0/1 15:00-23:30 (8h30m) single-neutral-actions" at bounding box center [290, 244] width 88 height 27
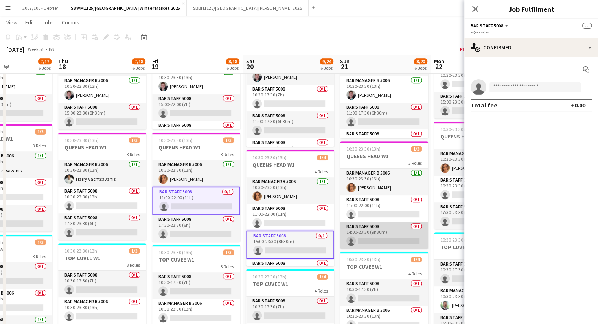
click at [366, 238] on app-card-role "Bar Staff 5008 0/1 14:00-23:30 (9h30m) single-neutral-actions" at bounding box center [384, 235] width 88 height 27
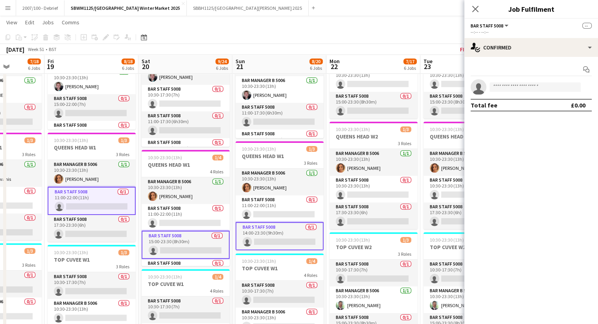
scroll to position [0, 272]
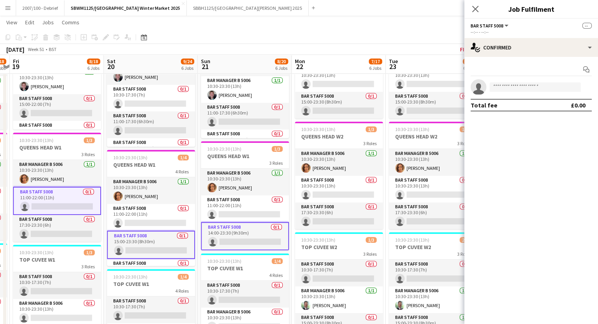
drag, startPoint x: 390, startPoint y: 151, endPoint x: 251, endPoint y: 143, distance: 139.3
click at [251, 143] on app-calendar-viewport "Tue 16 8/17 6 Jobs Wed 17 7/17 6 Jobs Thu 18 7/18 6 Jobs Fri 19 8/18 6 Jobs Sat…" at bounding box center [299, 19] width 598 height 762
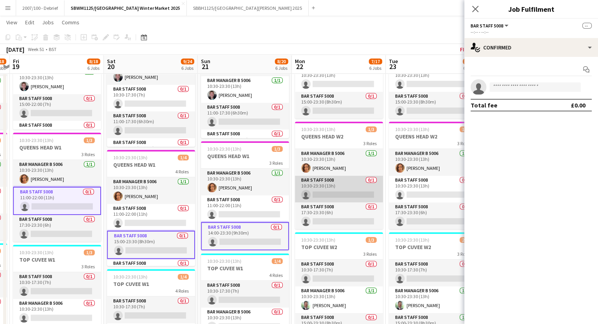
click at [300, 187] on app-card-role "Bar Staff 5008 0/1 10:30-23:30 (13h) single-neutral-actions" at bounding box center [339, 189] width 88 height 27
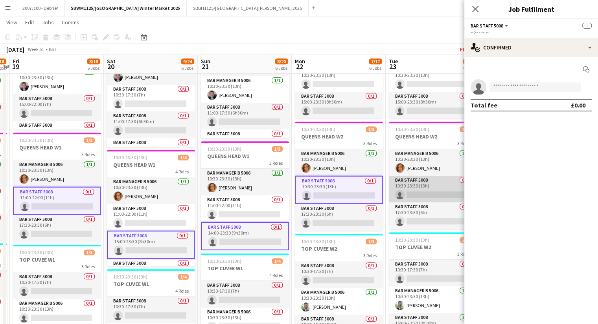
click at [426, 192] on app-card-role "Bar Staff 5008 0/1 10:30-23:30 (13h) single-neutral-actions" at bounding box center [433, 189] width 88 height 27
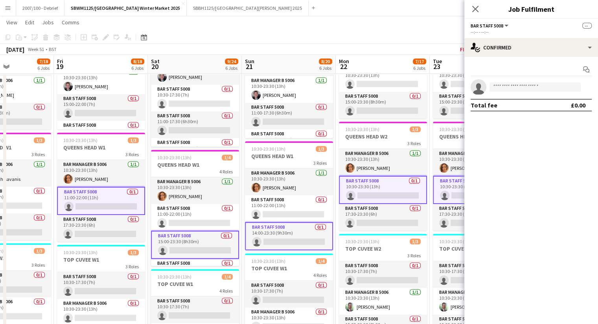
drag, startPoint x: 182, startPoint y: 150, endPoint x: 319, endPoint y: 158, distance: 137.3
click at [319, 158] on app-calendar-viewport "Tue 16 8/17 6 Jobs Wed 17 7/17 6 Jobs Thu 18 7/18 6 Jobs Fri 19 8/18 6 Jobs Sat…" at bounding box center [299, 19] width 598 height 762
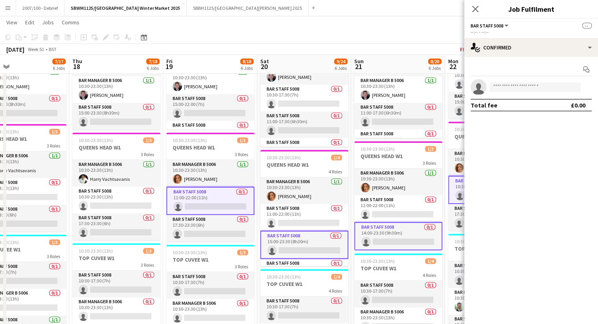
drag, startPoint x: 196, startPoint y: 142, endPoint x: 298, endPoint y: 143, distance: 101.4
click at [298, 143] on app-calendar-viewport "Mon 15 7/17 6 Jobs Tue 16 8/17 6 Jobs Wed 17 7/17 6 Jobs Thu 18 7/18 6 Jobs Fri…" at bounding box center [299, 19] width 598 height 762
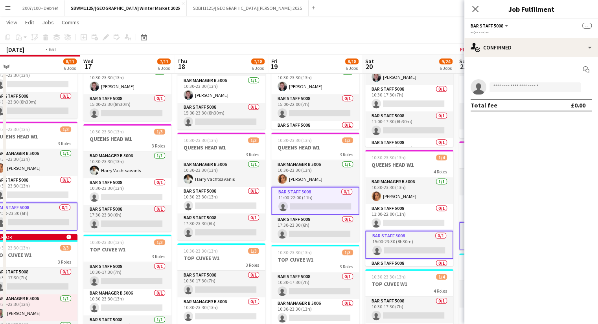
drag, startPoint x: 207, startPoint y: 135, endPoint x: 383, endPoint y: 137, distance: 176.0
click at [383, 137] on app-calendar-viewport "Sun 14 9/22 6 Jobs Mon 15 7/17 6 Jobs Tue 16 8/17 6 Jobs Wed 17 7/17 6 Jobs Thu…" at bounding box center [299, 19] width 598 height 762
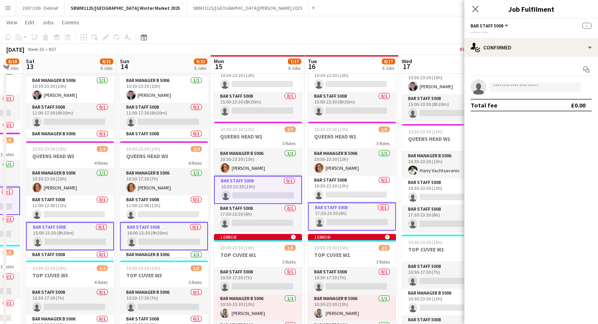
scroll to position [0, 233]
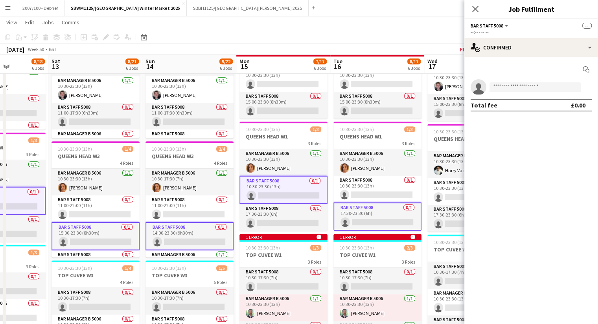
drag, startPoint x: 266, startPoint y: 135, endPoint x: 385, endPoint y: 132, distance: 119.5
click at [385, 132] on app-calendar-viewport "Wed 10 7/17 6 Jobs Thu 11 7/18 6 Jobs Fri 12 8/18 6 Jobs Sat 13 8/21 6 Jobs Sun…" at bounding box center [299, 19] width 598 height 762
drag
click at [375, 190] on app-card-role "Bar Staff 5008 0/1 10:30-23:30 (13h) single-neutral-actions" at bounding box center [377, 189] width 88 height 27
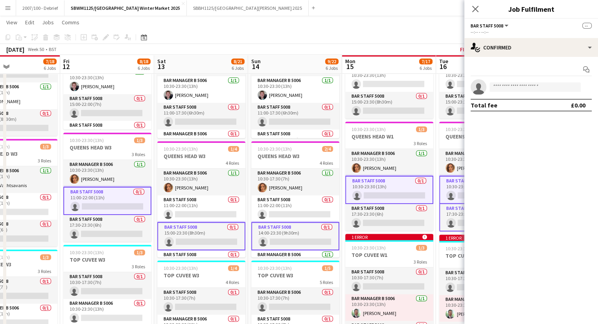
click at [320, 141] on app-calendar-viewport "Tue 9 8/17 6 Jobs Wed 10 7/17 6 Jobs Thu 11 7/18 6 Jobs Fri 12 8/18 6 Jobs Sat …" at bounding box center [299, 19] width 598 height 762
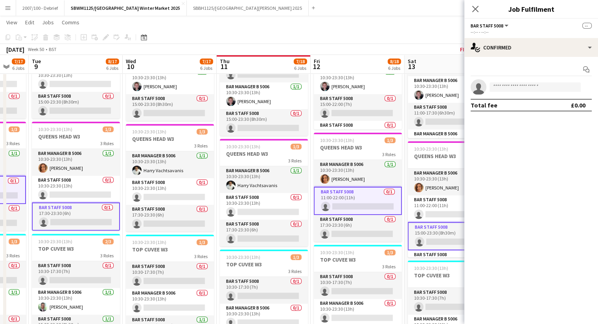
click at [383, 142] on app-calendar-viewport "Sun 7 9/22 6 Jobs Mon 8 7/17 6 Jobs Tue 9 8/17 6 Jobs Wed 10 7/17 6 Jobs Thu 11…" at bounding box center [299, 19] width 598 height 762
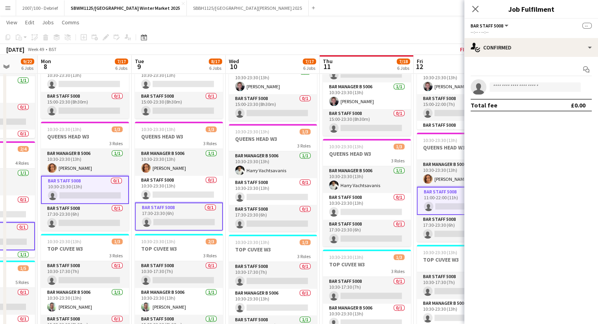
scroll to position [0, 167]
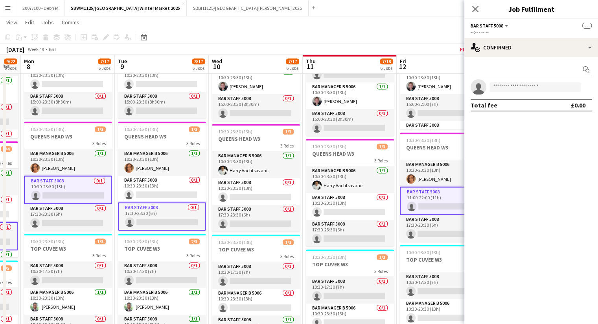
click at [357, 141] on app-calendar-viewport "Sat 6 9/24 6 Jobs Sun 7 9/22 6 Jobs Mon 8 7/17 6 Jobs Tue 9 8/17 6 Jobs Wed 10 …" at bounding box center [299, 19] width 598 height 762
click at [171, 187] on app-card-role "Bar Staff 5008 0/1 10:30-23:30 (13h) single-neutral-actions" at bounding box center [162, 189] width 88 height 27
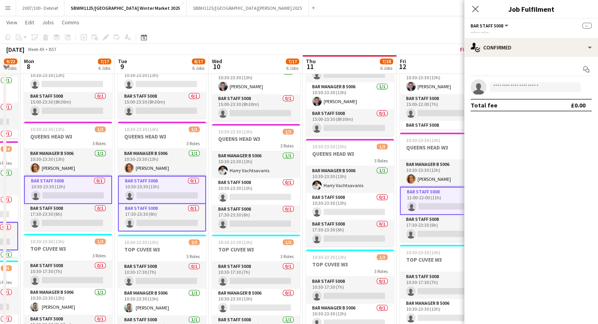
click at [172, 212] on app-card-role "Bar Staff 5008 0/1 17:30-23:30 (6h) single-neutral-actions" at bounding box center [162, 217] width 88 height 27
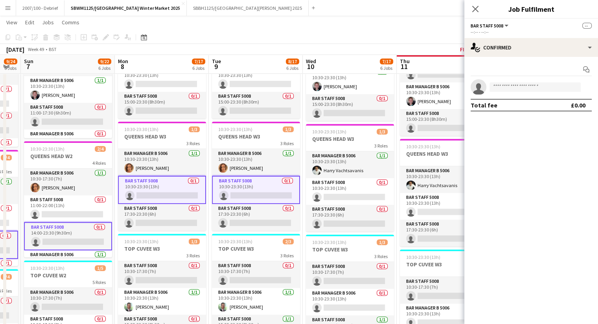
click at [306, 137] on app-calendar-viewport "Fri 5 8/18 6 Jobs Sat 6 9/24 6 Jobs Sun 7 9/22 6 Jobs Mon 8 7/17 6 Jobs Tue 9 8…" at bounding box center [299, 19] width 598 height 762
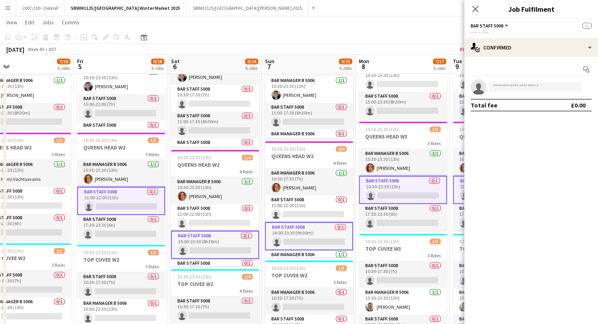
click at [336, 142] on app-calendar-viewport "Tue 2 8/17 6 Jobs Wed 3 7/17 6 Jobs Thu 4 7/18 6 Jobs Fri 5 8/18 6 Jobs Sat 6 9…" at bounding box center [299, 19] width 598 height 762
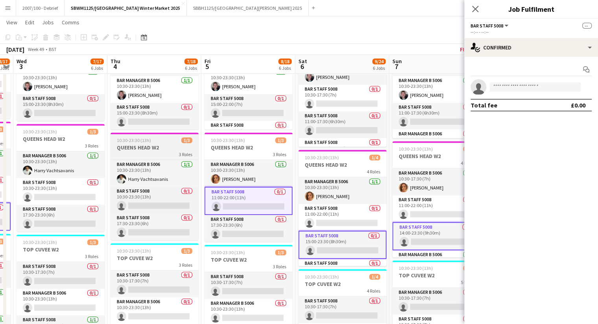
click at [312, 150] on app-calendar-viewport "Mon 1 7/17 6 Jobs Tue 2 8/17 6 Jobs Wed 3 7/17 6 Jobs Thu 4 7/18 6 Jobs Fri 5 8…" at bounding box center [299, 19] width 598 height 762
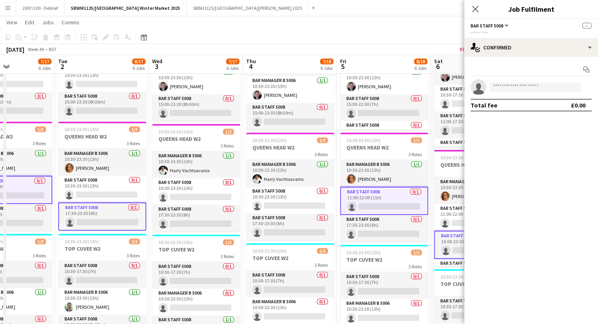
click at [267, 153] on app-calendar-viewport "Sat 29 9/24 6 Jobs Sun 30 8/20 6 Jobs Mon 1 7/17 6 Jobs Tue 2 8/17 6 Jobs Wed 3…" at bounding box center [299, 19] width 598 height 762
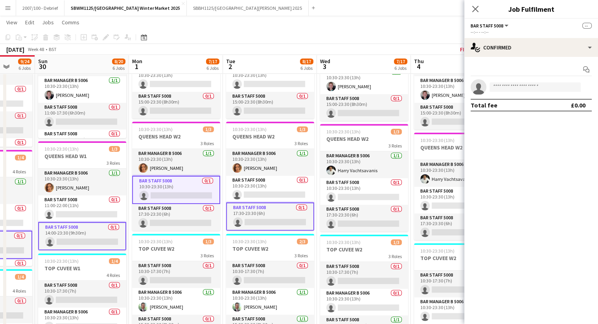
scroll to position [0, 220]
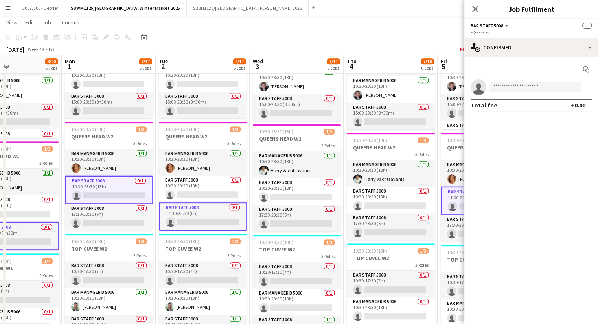
click at [236, 152] on app-calendar-viewport "Fri 28 8/18 6 Jobs Sat 29 9/24 6 Jobs Sun 30 8/20 6 Jobs Mon 1 7/17 6 Jobs Tue …" at bounding box center [299, 19] width 598 height 762
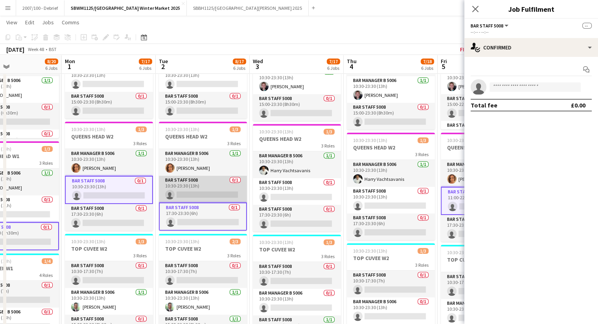
click at [203, 194] on app-card-role "Bar Staff 5008 0/1 10:30-23:30 (13h) single-neutral-actions" at bounding box center [203, 189] width 88 height 27
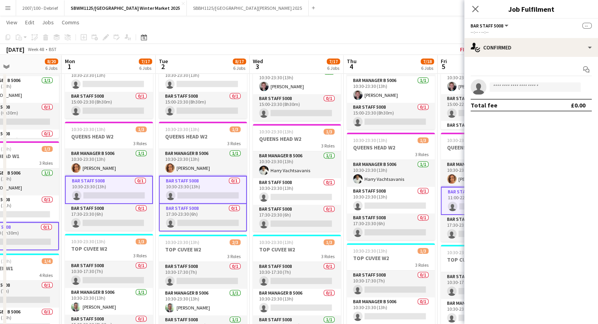
click at [204, 213] on app-card-role "Bar Staff 5008 0/1 17:30-23:30 (6h) single-neutral-actions" at bounding box center [203, 217] width 88 height 27
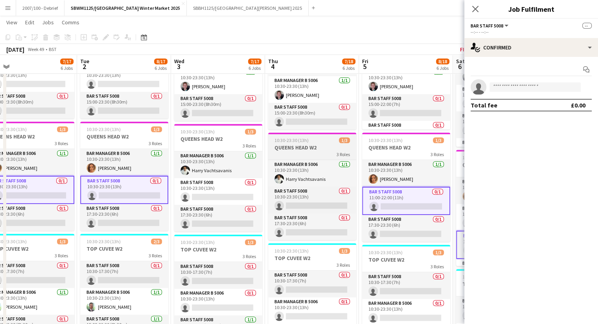
click at [126, 131] on app-calendar-viewport "Fri 28 8/18 6 Jobs Sat 29 9/24 6 Jobs Sun 30 8/20 6 Jobs Mon 1 7/17 6 Jobs Tue …" at bounding box center [299, 19] width 598 height 762
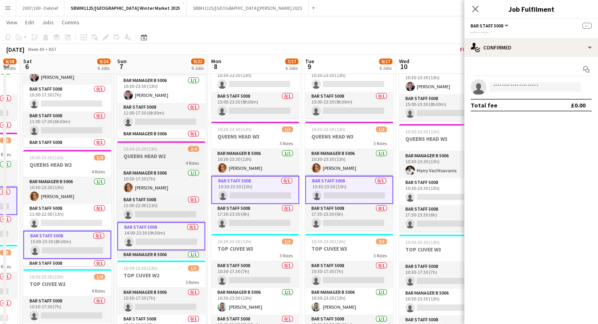
click at [115, 153] on app-calendar-viewport "Tue 2 8/17 6 Jobs Wed 3 7/17 6 Jobs Thu 4 7/18 6 Jobs Fri 5 8/18 6 Jobs Sat 6 9…" at bounding box center [299, 19] width 598 height 762
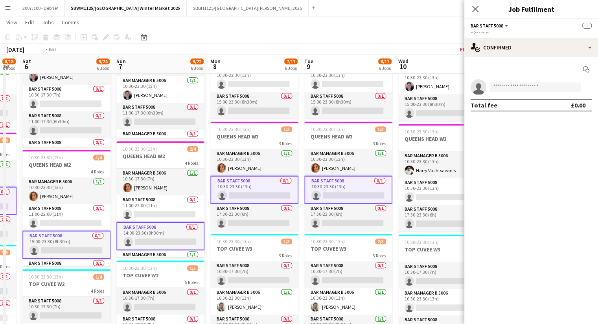
click at [19, 140] on app-calendar-viewport "Tue 2 8/17 6 Jobs Wed 3 7/17 6 Jobs Thu 4 7/18 6 Jobs Fri 5 8/18 6 Jobs Sat 6 9…" at bounding box center [299, 19] width 598 height 762
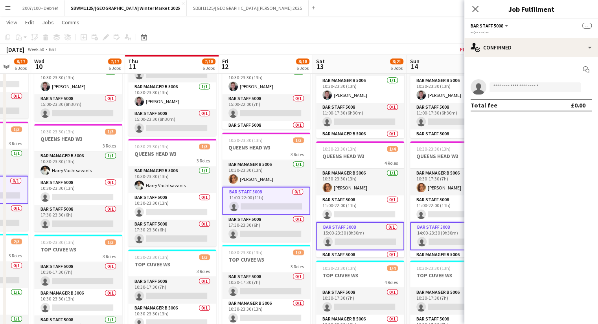
click at [47, 142] on app-calendar-viewport "Sat 6 9/24 6 Jobs Sun 7 9/22 6 Jobs Mon 8 7/17 6 Jobs Tue 9 8/17 6 Jobs Wed 10 …" at bounding box center [299, 19] width 598 height 762
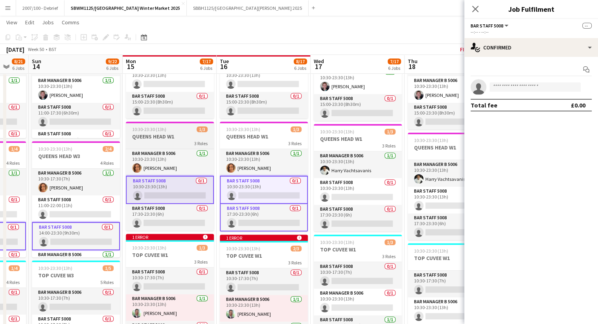
click at [126, 137] on app-calendar-viewport "Wed 10 7/17 6 Jobs Thu 11 7/18 6 Jobs Fri 12 8/18 6 Jobs Sat 13 8/21 6 Jobs Sun…" at bounding box center [299, 19] width 598 height 762
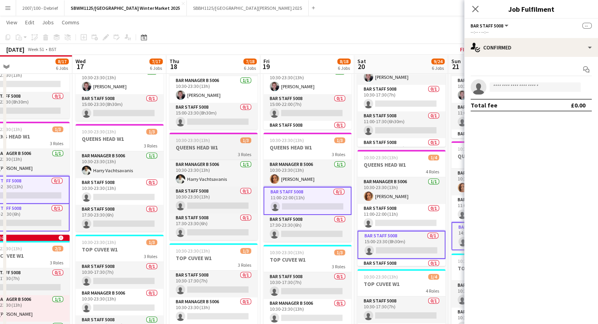
click at [98, 137] on app-calendar-viewport "Sun 14 9/22 6 Jobs Mon 15 7/17 6 Jobs Tue 16 8/17 6 Jobs Wed 17 7/17 6 Jobs Thu…" at bounding box center [299, 19] width 598 height 762
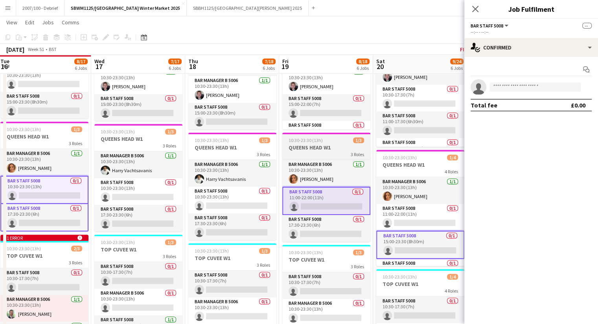
click at [150, 138] on app-calendar-viewport "Sun 14 9/22 6 Jobs Mon 15 7/17 6 Jobs Tue 16 8/17 6 Jobs Wed 17 7/17 6 Jobs Thu…" at bounding box center [299, 19] width 598 height 762
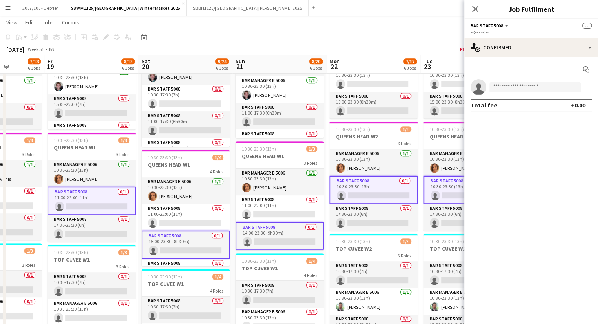
click at [144, 150] on app-calendar-viewport "Tue 16 8/17 6 Jobs Wed 17 7/17 6 Jobs Thu 18 7/18 6 Jobs Fri 19 8/18 6 Jobs Sat…" at bounding box center [299, 19] width 598 height 762
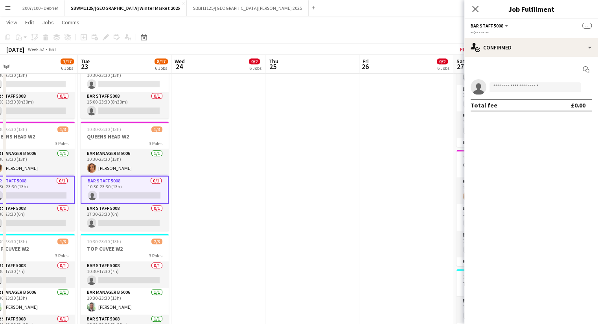
click at [198, 147] on app-calendar-viewport "Sat 20 9/24 6 Jobs Sun 21 8/20 6 Jobs Mon 22 7/17 6 Jobs Tue 23 8/17 6 Jobs Wed…" at bounding box center [299, 19] width 598 height 762
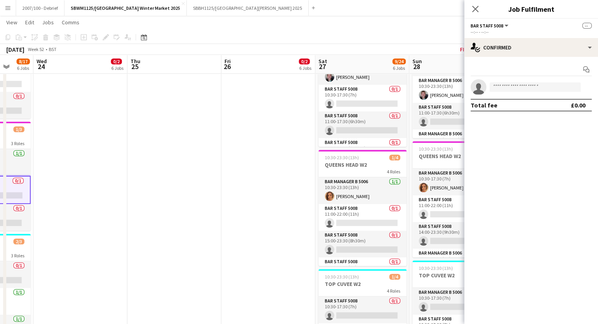
click at [198, 149] on app-calendar-viewport "Sat 20 9/24 6 Jobs Sun 21 8/20 6 Jobs Mon 22 7/17 6 Jobs Tue 23 8/17 6 Jobs Wed…" at bounding box center [299, 19] width 598 height 762
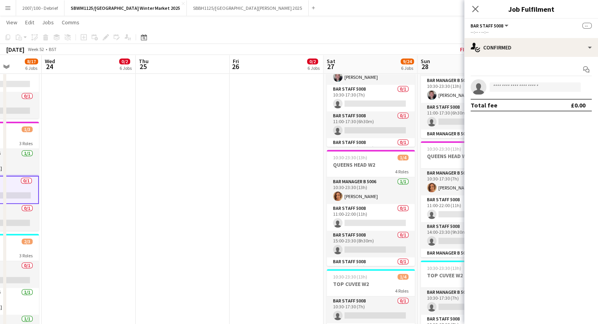
click at [206, 143] on app-calendar-viewport "Sat 20 9/24 6 Jobs Sun 21 8/20 6 Jobs Mon 22 7/17 6 Jobs Tue 23 8/17 6 Jobs Wed…" at bounding box center [299, 19] width 598 height 762
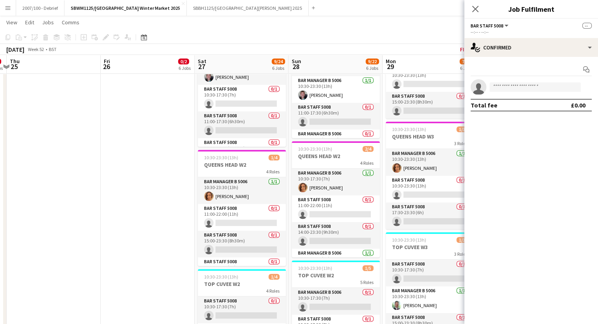
scroll to position [0, 275]
click at [186, 147] on app-calendar-viewport "Mon 22 7/17 6 Jobs Tue 23 8/17 6 Jobs Wed 24 0/2 6 Jobs Thu 25 Fri 26 0/2 6 Job…" at bounding box center [299, 19] width 598 height 762
click at [221, 237] on app-card-role "Bar Staff 5008 0/1 15:00-23:30 (8h30m) single-neutral-actions" at bounding box center [241, 244] width 88 height 27
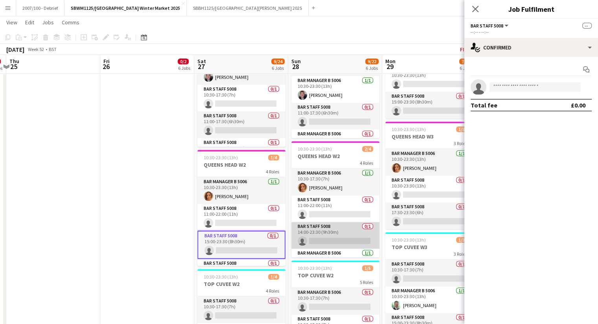
click at [335, 233] on app-card-role "Bar Staff 5008 0/1 14:00-23:30 (9h30m) single-neutral-actions" at bounding box center [335, 235] width 88 height 27
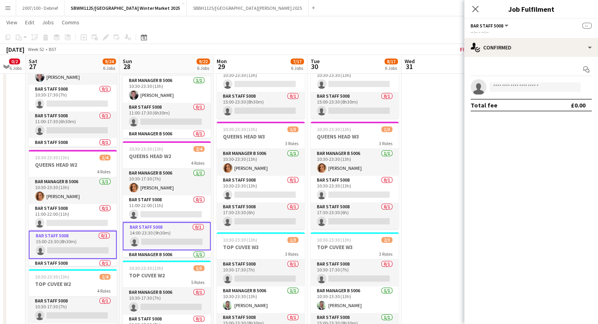
scroll to position [0, 277]
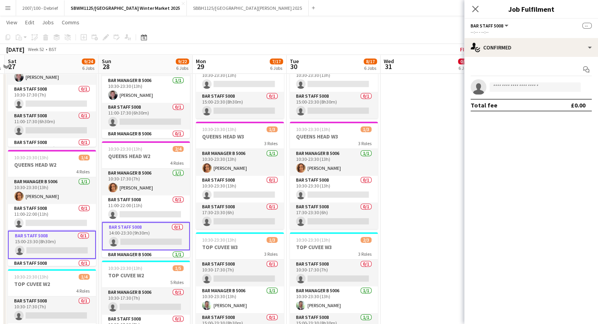
click at [154, 161] on app-calendar-viewport "Wed 24 0/2 6 Jobs Thu 25 Fri 26 0/2 6 Jobs Sat 27 9/24 6 Jobs Sun 28 9/22 6 Job…" at bounding box center [299, 19] width 598 height 762
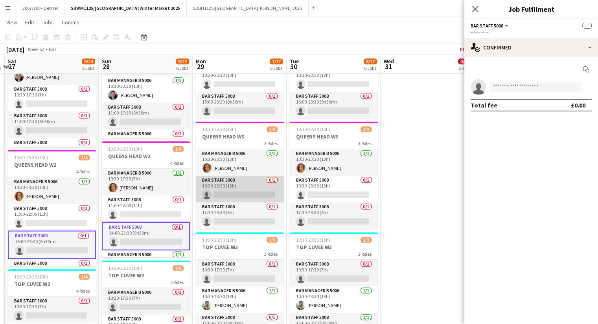
click at [231, 194] on app-card-role "Bar Staff 5008 0/1 10:30-23:30 (13h) single-neutral-actions" at bounding box center [240, 189] width 88 height 27
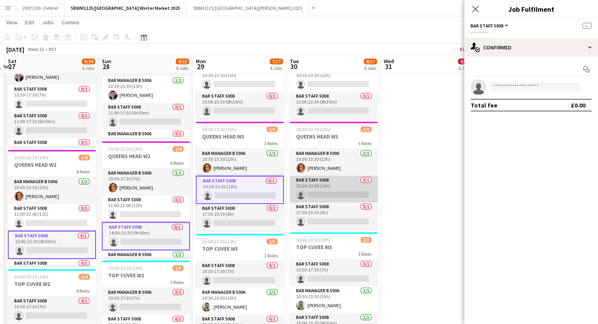
click at [318, 193] on app-card-role "Bar Staff 5008 0/1 10:30-23:30 (13h) single-neutral-actions" at bounding box center [334, 189] width 88 height 27
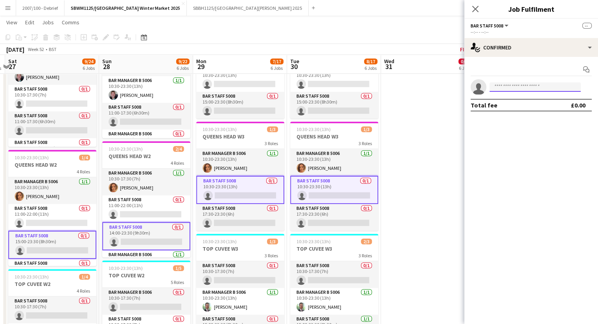
click at [540, 88] on input at bounding box center [534, 86] width 91 height 9
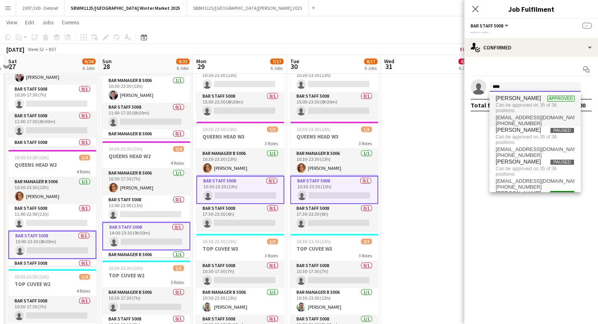
type input "****"
click at [544, 108] on span "Can be approved on 35 of 36 positions." at bounding box center [534, 108] width 79 height 13
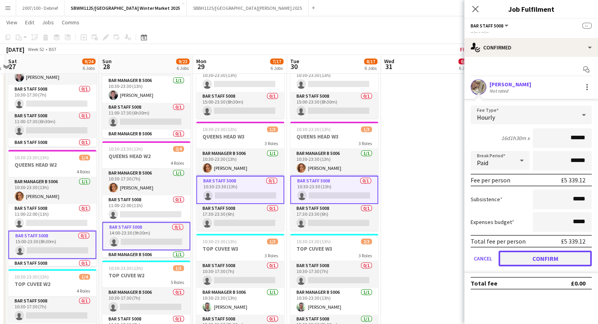
click at [526, 259] on button "Confirm" at bounding box center [544, 259] width 93 height 16
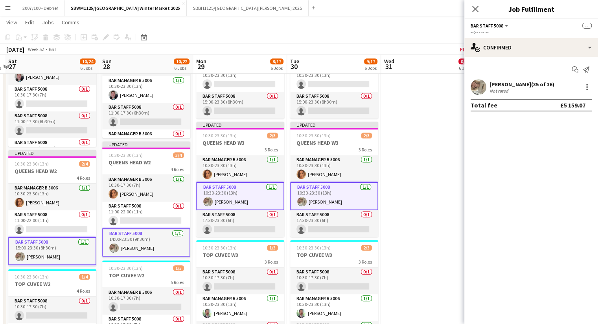
click at [400, 165] on app-date-cell "ACTIVATION W2 [GEOGRAPHIC_DATA] W2 NOG INN W2 [GEOGRAPHIC_DATA] W2 TOP CUVEE W2…" at bounding box center [428, 47] width 94 height 705
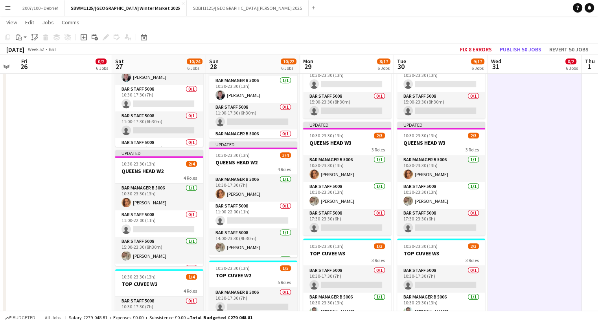
drag, startPoint x: 486, startPoint y: 147, endPoint x: 548, endPoint y: 148, distance: 62.1
click at [550, 148] on app-calendar-viewport "Wed 24 0/2 6 Jobs Thu 25 Fri 26 0/2 6 Jobs Sat 27 10/24 6 Jobs Sun 28 10/22 6 J…" at bounding box center [299, 19] width 598 height 762
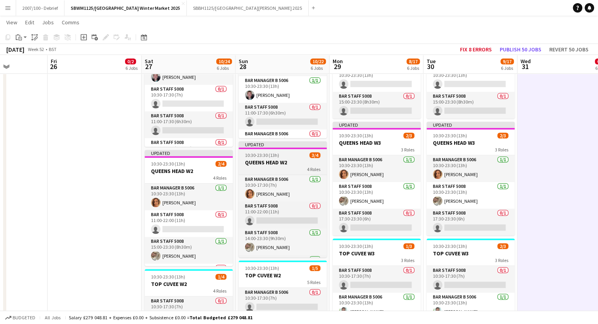
drag, startPoint x: 357, startPoint y: 153, endPoint x: 543, endPoint y: 145, distance: 185.2
click at [561, 145] on app-calendar-viewport "Tue 23 9/17 6 Jobs Wed 24 0/2 6 Jobs Thu 25 Fri 26 0/2 6 Jobs Sat 27 10/24 6 Jo…" at bounding box center [299, 19] width 598 height 762
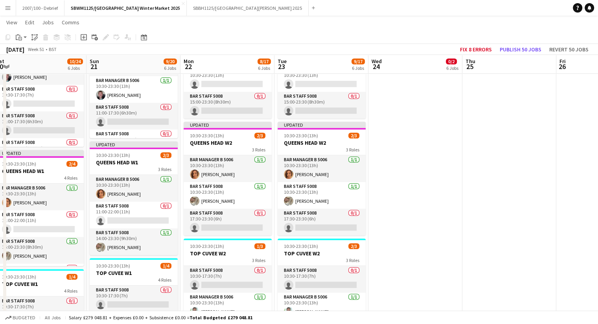
click at [451, 159] on app-calendar-viewport "Thu 18 7/18 6 Jobs Fri 19 9/18 6 Jobs Sat 20 10/24 6 Jobs Sun 21 9/20 6 Jobs Mo…" at bounding box center [299, 19] width 598 height 762
click at [545, 161] on app-calendar-viewport "Thu 18 7/18 6 Jobs Fri 19 9/18 6 Jobs Sat 20 10/24 6 Jobs Sun 21 9/20 6 Jobs Mo…" at bounding box center [299, 19] width 598 height 762
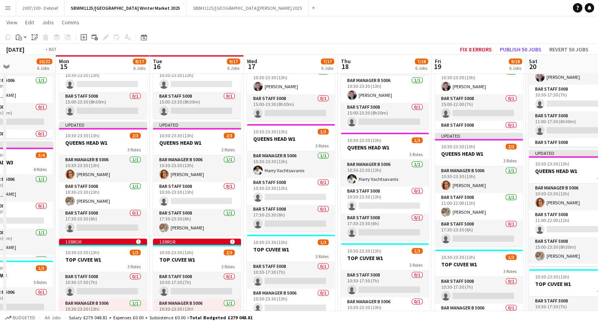
click at [482, 156] on app-calendar-viewport "Sat 13 9/21 6 Jobs Sun 14 10/22 6 Jobs Mon 15 8/17 6 Jobs Tue 16 9/17 6 Jobs We…" at bounding box center [299, 19] width 598 height 762
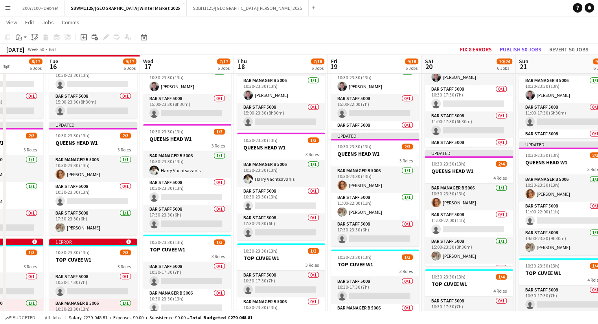
click at [462, 164] on app-calendar-viewport "Sat 13 9/21 6 Jobs Sun 14 10/22 6 Jobs Mon 15 8/17 6 Jobs Tue 16 9/17 6 Jobs We…" at bounding box center [299, 19] width 598 height 762
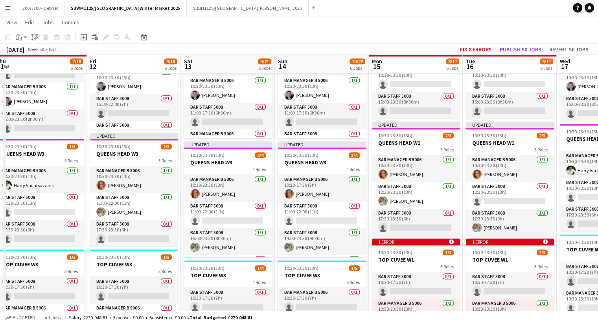
click at [491, 167] on app-calendar-viewport "Tue 9 9/17 6 Jobs Wed 10 7/17 6 Jobs Thu 11 7/18 6 Jobs Fri 12 9/18 6 Jobs Sat …" at bounding box center [299, 19] width 598 height 762
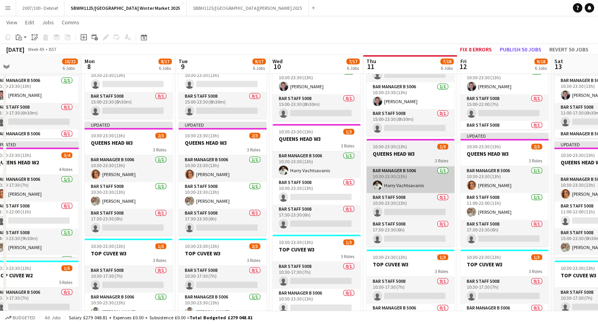
click at [559, 183] on app-calendar-viewport "Fri 5 9/18 6 Jobs Sat 6 10/24 6 Jobs Sun 7 10/22 6 Jobs Mon 8 8/17 6 Jobs Tue 9…" at bounding box center [299, 19] width 598 height 762
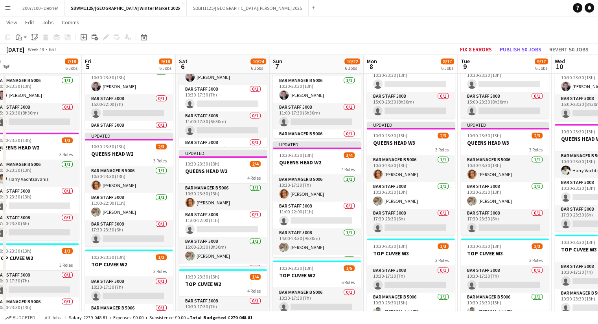
click at [529, 178] on app-calendar-viewport "Tue 2 9/17 6 Jobs Wed 3 7/17 6 Jobs Thu 4 7/18 6 Jobs Fri 5 9/18 6 Jobs Sat 6 1…" at bounding box center [299, 19] width 598 height 762
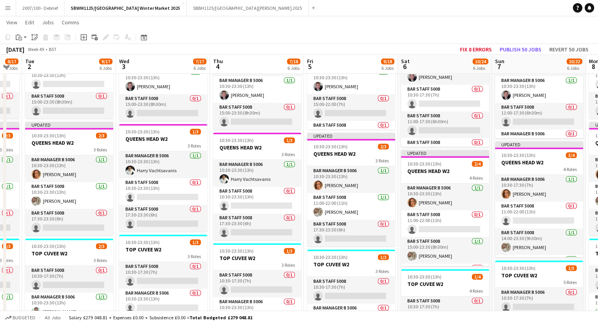
click at [596, 178] on app-calendar-viewport "Sun 30 9/20 6 Jobs Mon 1 8/17 6 Jobs Tue 2 9/17 6 Jobs Wed 3 7/17 6 Jobs Thu 4 …" at bounding box center [299, 19] width 598 height 762
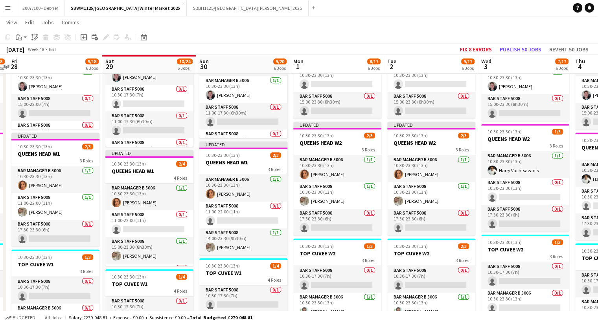
click at [527, 175] on app-calendar-viewport "Wed 26 7/17 6 Jobs Thu 27 7/18 6 Jobs Fri 28 9/18 6 Jobs Sat 29 10/24 6 Jobs Su…" at bounding box center [299, 19] width 598 height 762
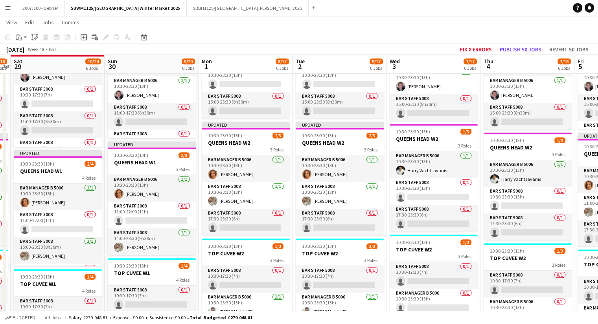
click at [598, 170] on html "Menu Boards Boards Boards All jobs Status Workforce Workforce My Workforce Recr…" at bounding box center [299, 10] width 598 height 806
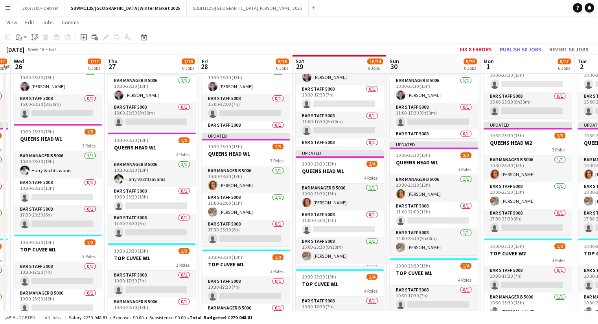
click at [559, 169] on app-calendar-viewport "Sun 23 10/22 6 Jobs Mon 24 8/17 6 Jobs Tue 25 9/17 6 Jobs Wed 26 7/17 6 Jobs Th…" at bounding box center [299, 19] width 598 height 762
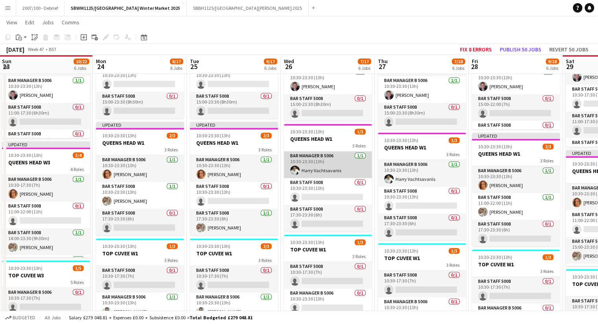
scroll to position [0, 189]
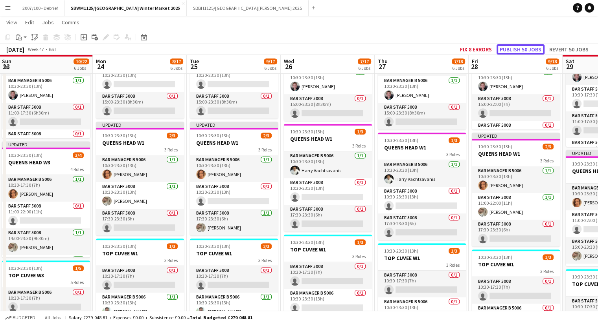
click at [514, 49] on button "Publish 50 jobs" at bounding box center [520, 49] width 48 height 10
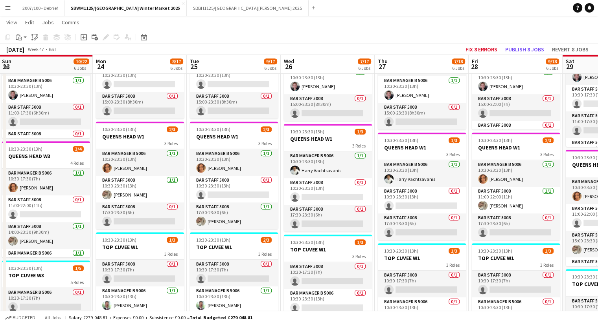
scroll to position [0, 216]
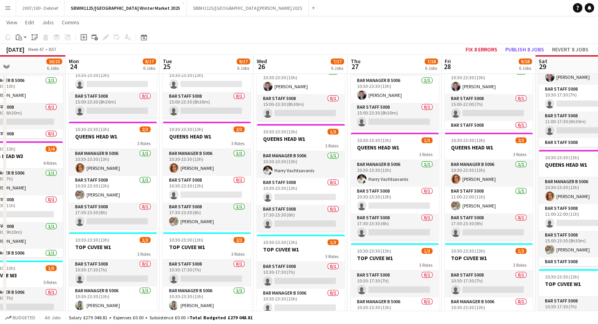
drag, startPoint x: 310, startPoint y: 143, endPoint x: 283, endPoint y: 144, distance: 27.1
click at [283, 144] on app-calendar-viewport "Fri 21 9/18 6 Jobs Sat 22 9/21 6 Jobs Sun 23 10/22 6 Jobs Mon 24 8/17 6 Jobs Tu…" at bounding box center [299, 19] width 598 height 762
click at [461, 198] on app-card-role "Bar Staff 5008 [DATE] 11:00-22:00 (11h) [PERSON_NAME]" at bounding box center [488, 200] width 88 height 27
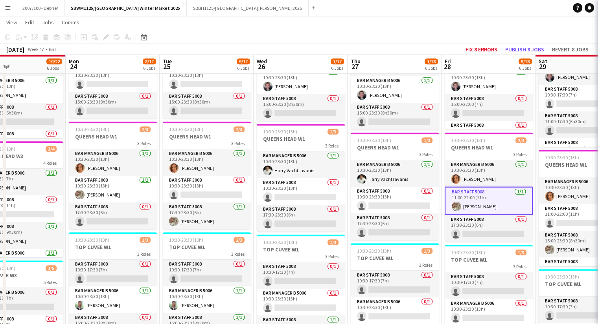
scroll to position [0, 216]
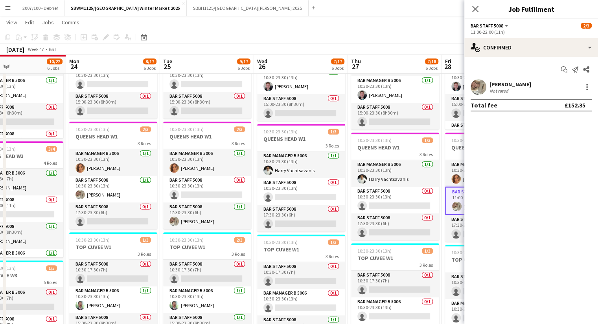
click at [503, 84] on div "[PERSON_NAME]" at bounding box center [510, 84] width 42 height 7
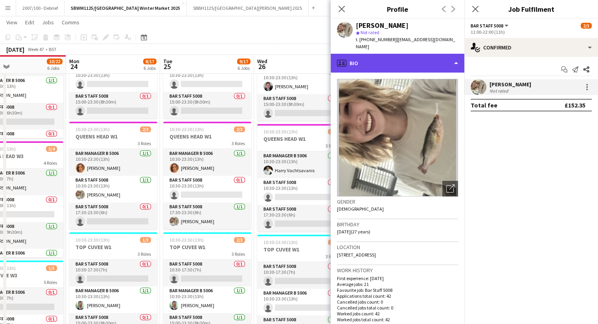
click at [407, 54] on div "profile Bio" at bounding box center [397, 63] width 134 height 19
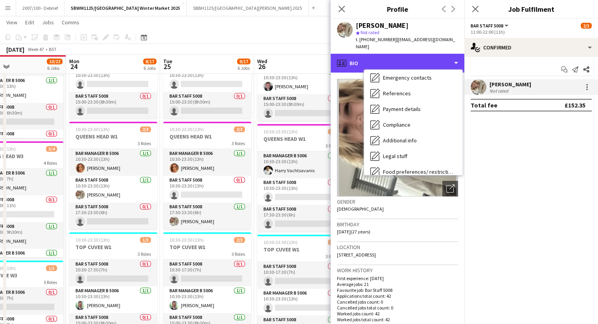
scroll to position [105, 0]
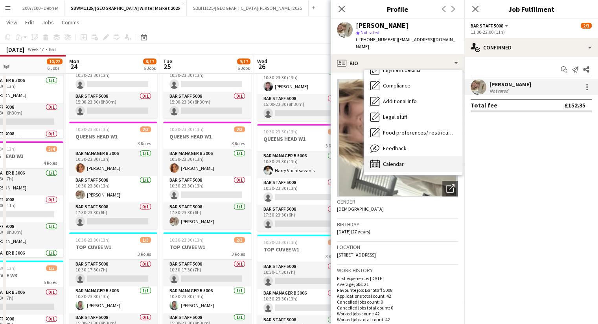
click at [406, 156] on div "Calendar Calendar" at bounding box center [413, 164] width 98 height 16
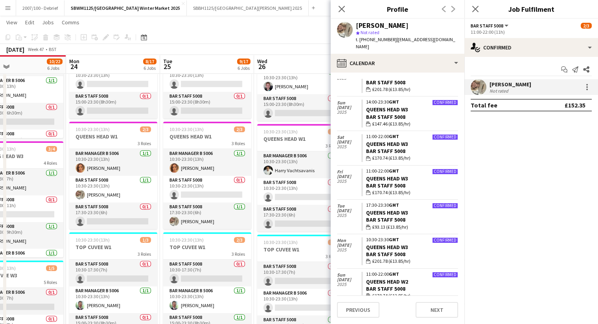
scroll to position [885, 0]
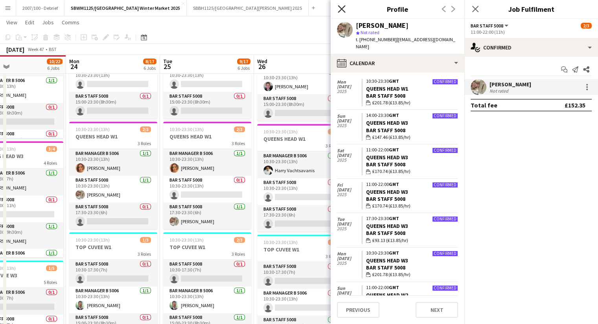
click at [343, 6] on icon "Close pop-in" at bounding box center [340, 8] width 7 height 7
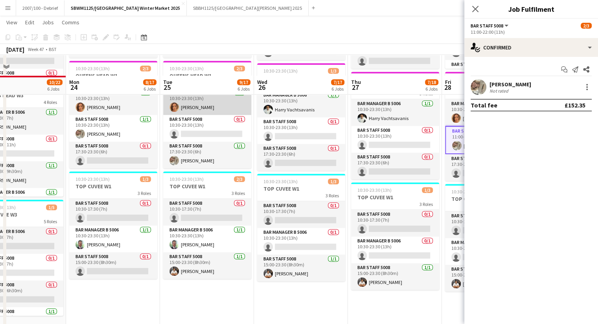
scroll to position [481, 0]
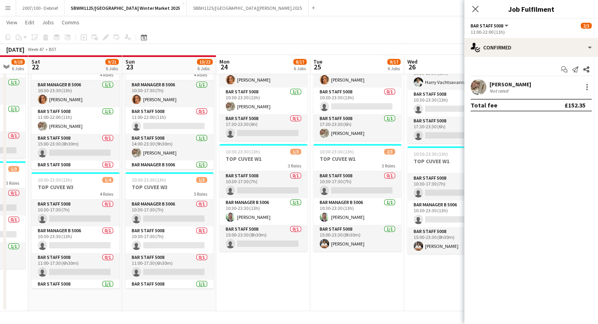
drag, startPoint x: 79, startPoint y: 271, endPoint x: 229, endPoint y: 258, distance: 151.0
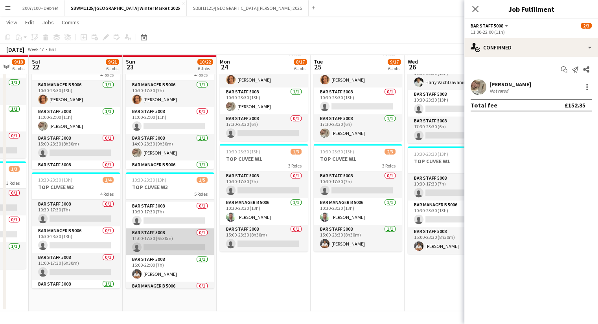
scroll to position [44, 0]
